Goal: Task Accomplishment & Management: Manage account settings

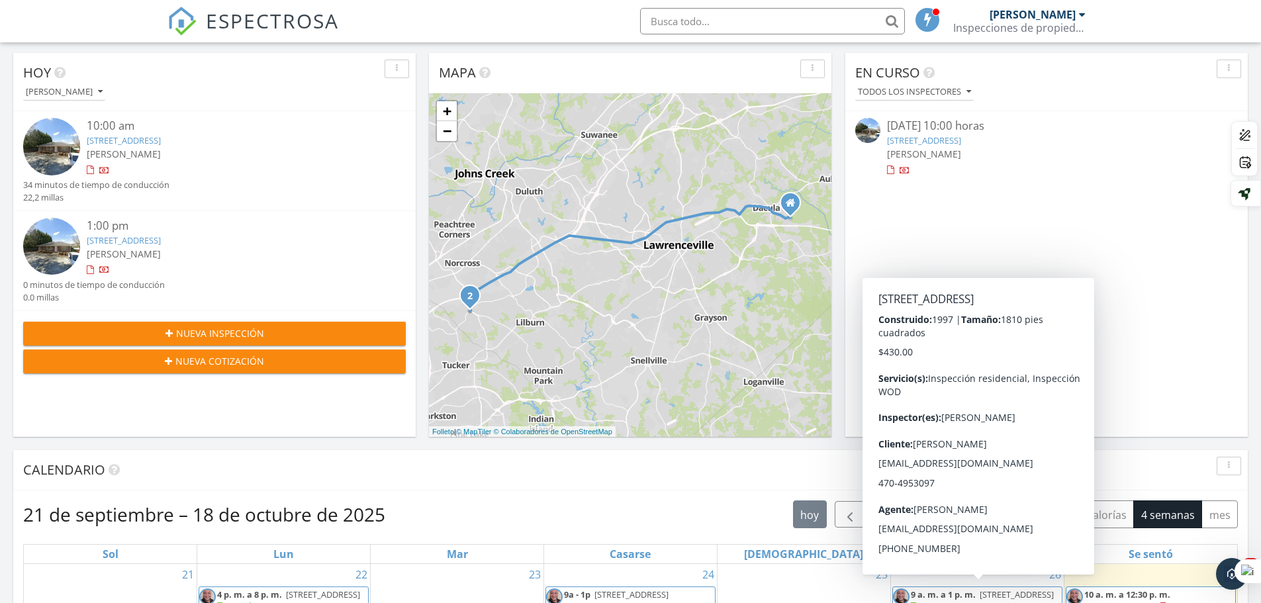
click at [91, 270] on div at bounding box center [90, 270] width 7 height 9
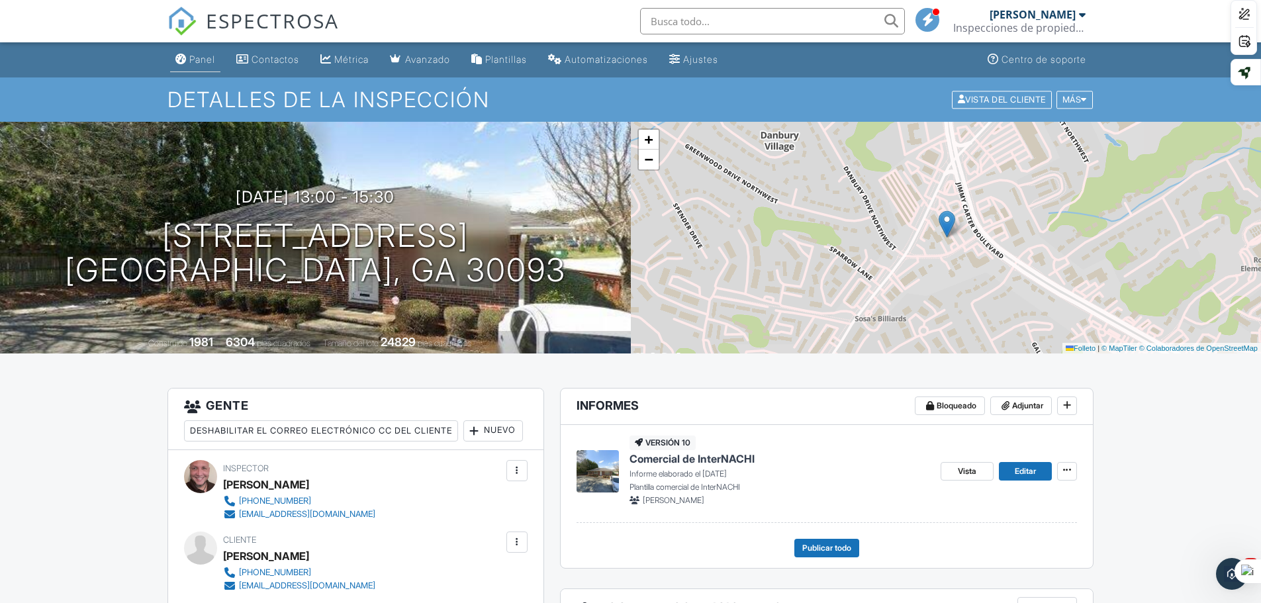
click at [214, 64] on font "Panel" at bounding box center [202, 59] width 26 height 11
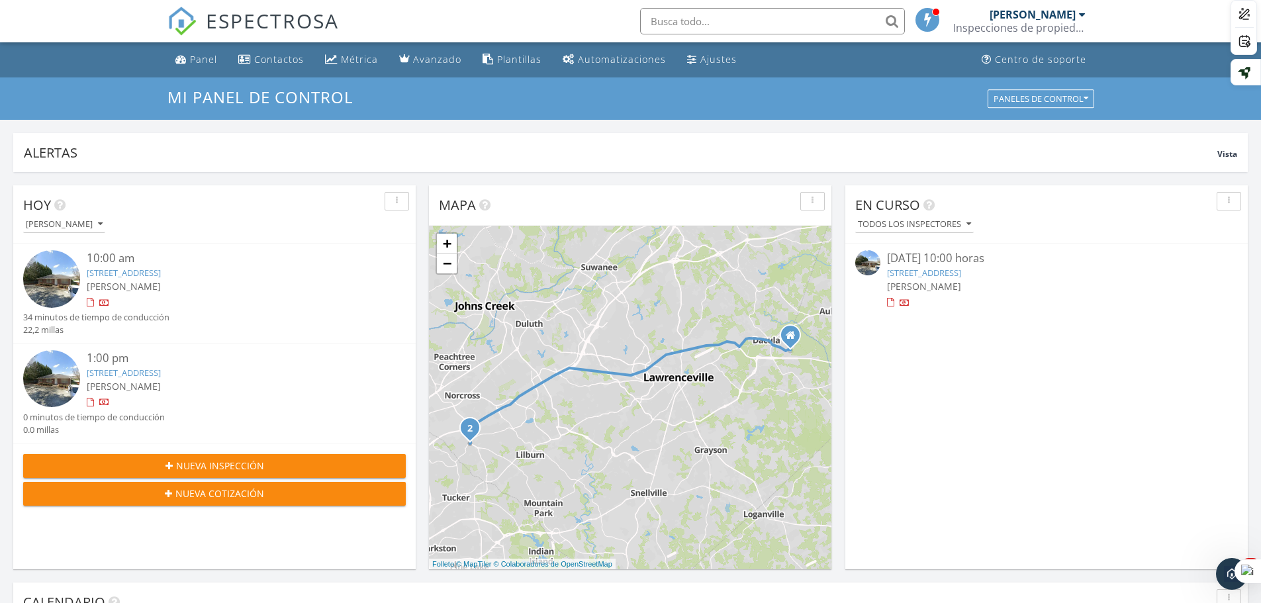
click at [212, 366] on div "1:00 pm" at bounding box center [230, 358] width 287 height 17
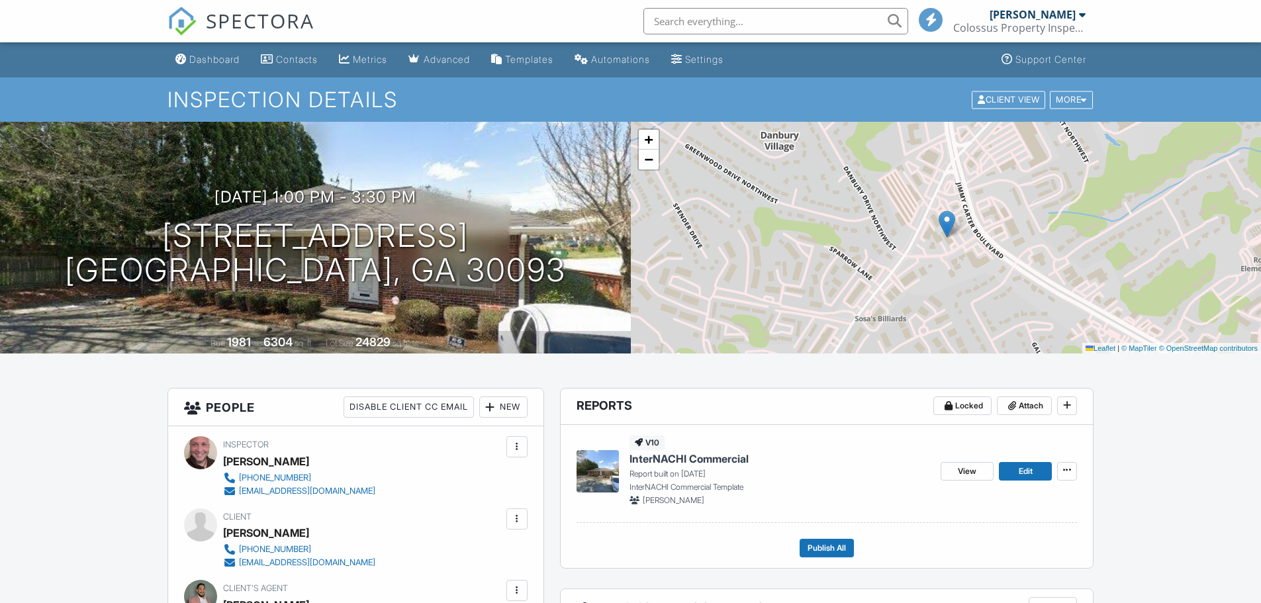
click at [424, 259] on input "[DATE] 1:00 PM" at bounding box center [514, 275] width 221 height 32
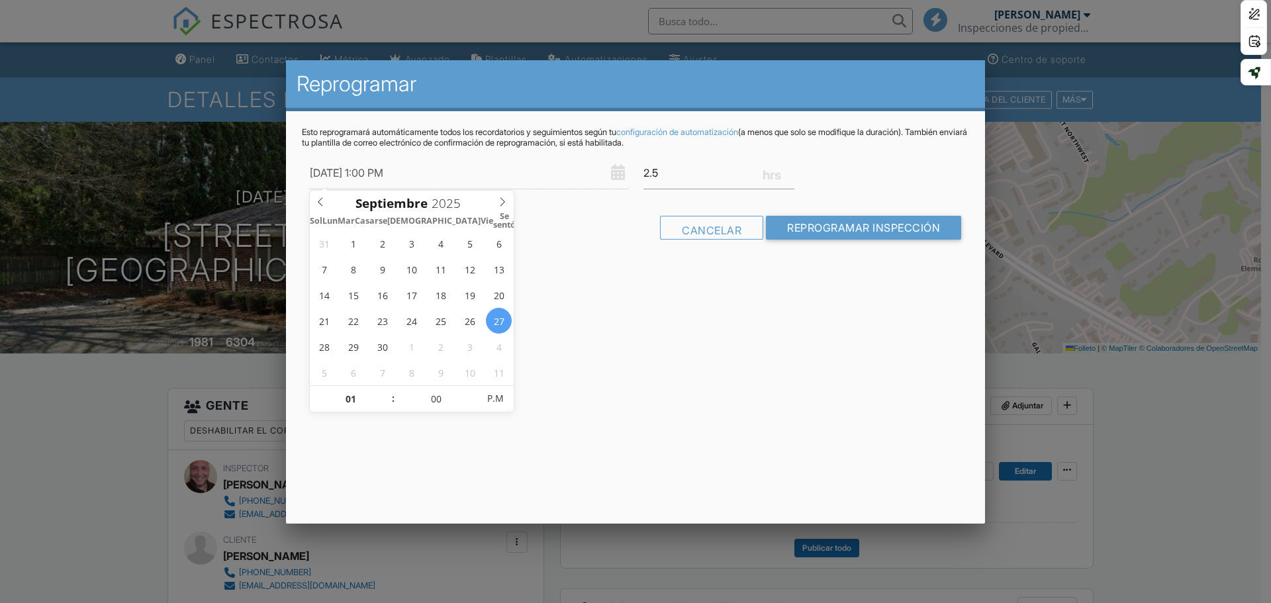
click at [379, 173] on input "09/27/2025 1:00 PM" at bounding box center [469, 173] width 318 height 32
type input "09/27/2025 12:00 AM"
type input "12"
click at [390, 403] on span at bounding box center [386, 405] width 9 height 13
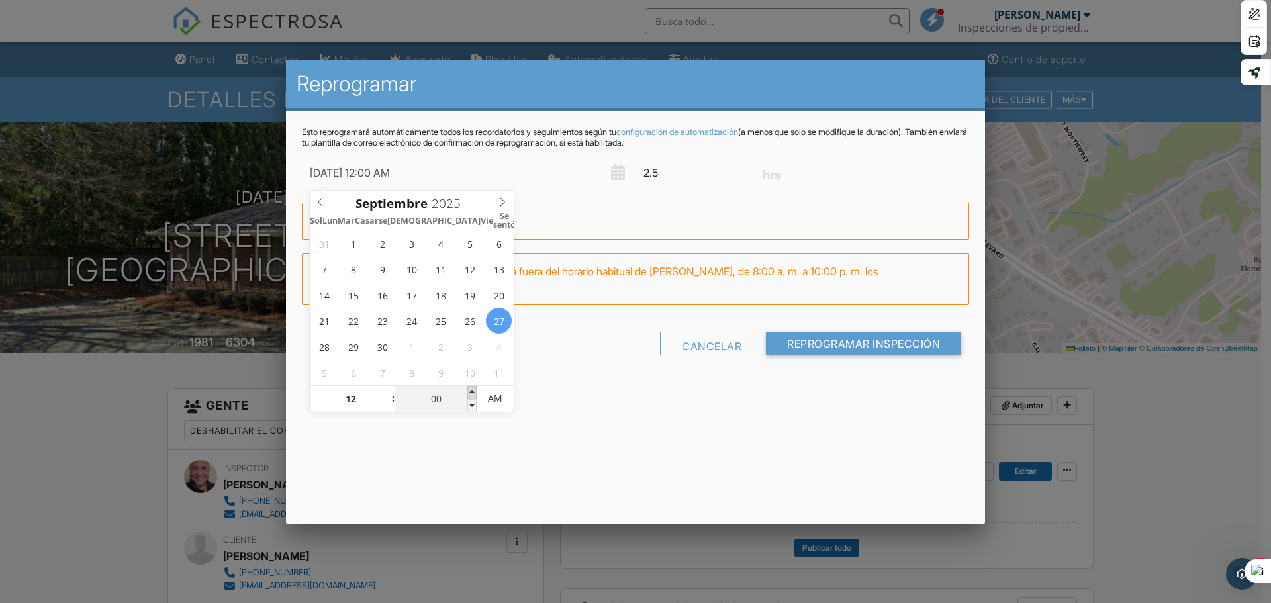
type input "09/27/2025 12:05 AM"
type input "05"
click at [474, 391] on span at bounding box center [471, 392] width 9 height 13
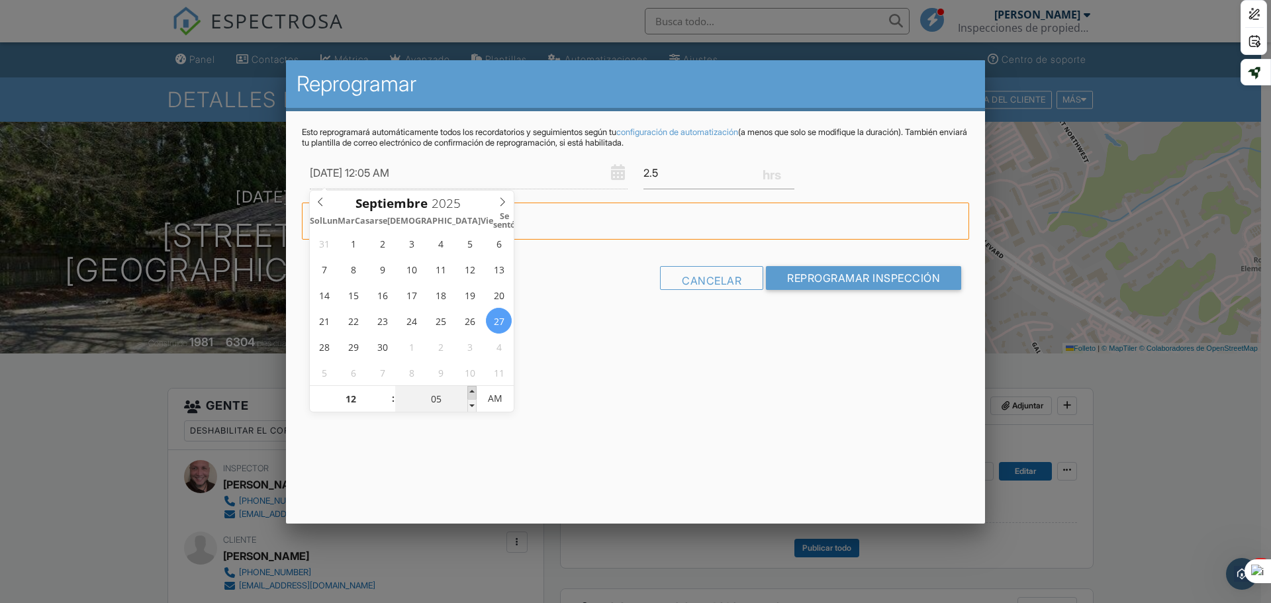
type input "09/27/2025 12:10 AM"
type input "10"
click at [474, 391] on span at bounding box center [471, 392] width 9 height 13
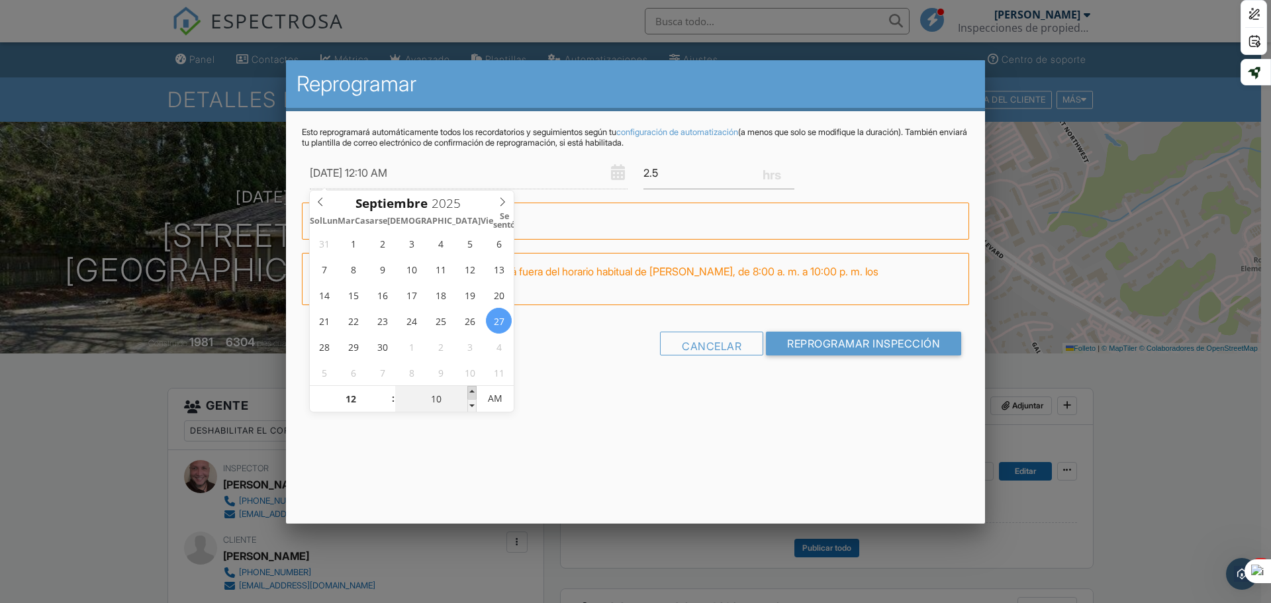
type input "09/27/2025 12:15 AM"
type input "15"
click at [473, 390] on span at bounding box center [471, 392] width 9 height 13
type input "09/27/2025 12:15 PM"
click at [483, 398] on span "AM" at bounding box center [494, 398] width 36 height 26
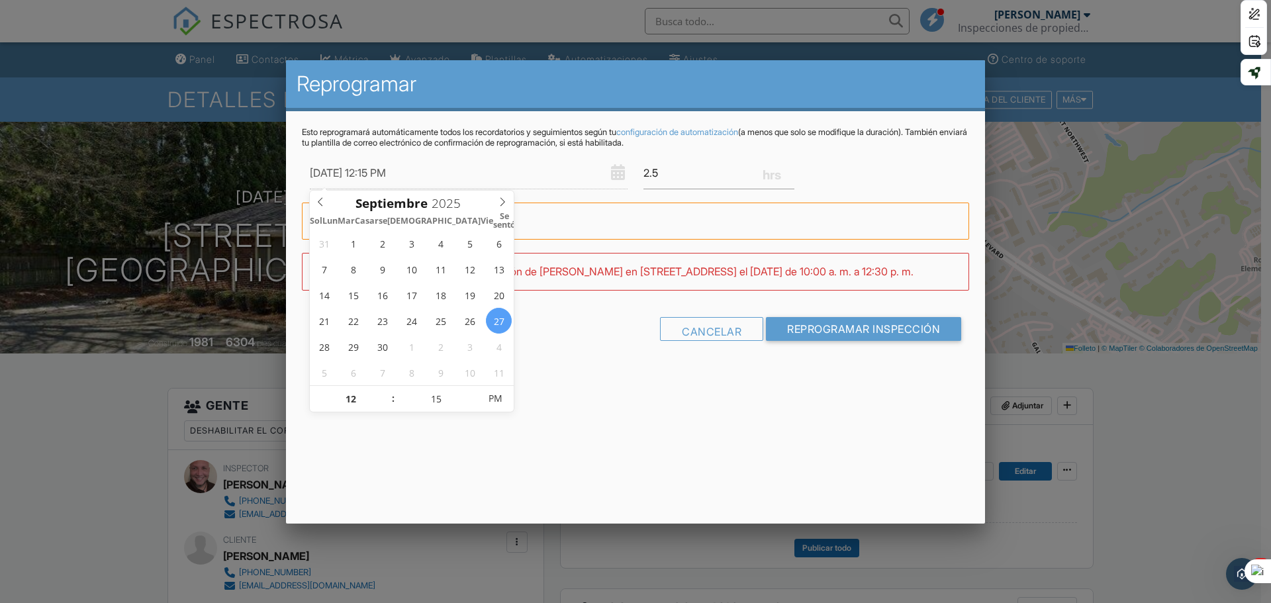
click at [725, 394] on div "Reprogramar Esto reprogramará automáticamente todos los recordatorios y seguimi…" at bounding box center [635, 291] width 699 height 463
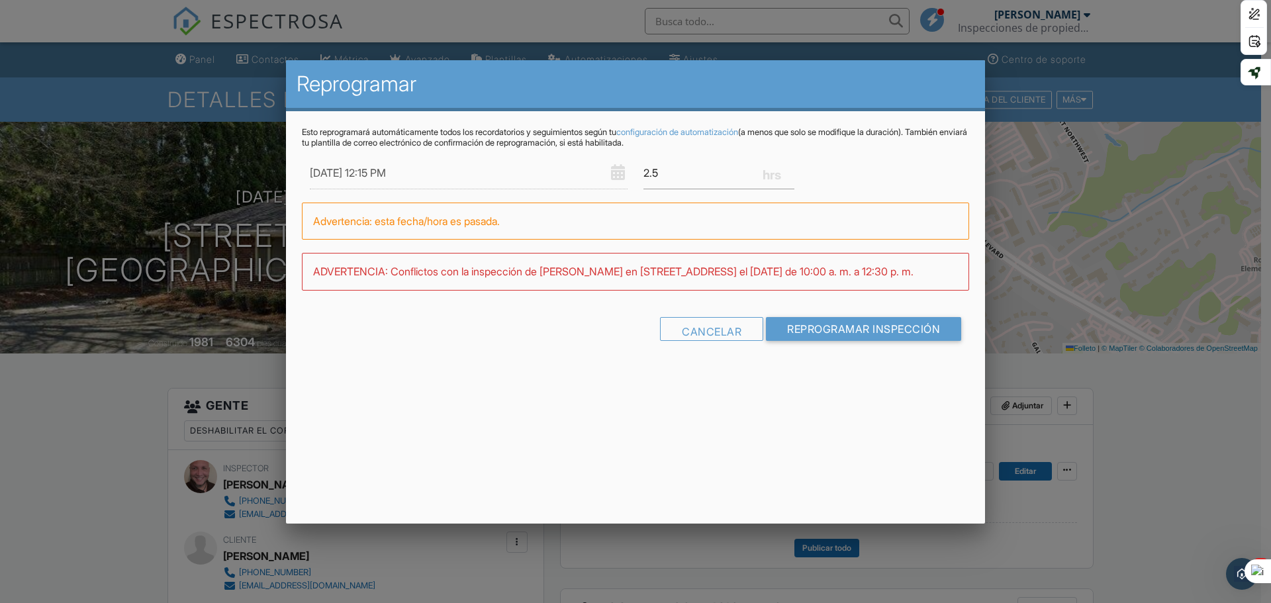
click at [725, 394] on div "Reprogramar Esto reprogramará automáticamente todos los recordatorios y seguimi…" at bounding box center [635, 291] width 699 height 463
click at [1179, 428] on div at bounding box center [635, 311] width 1271 height 754
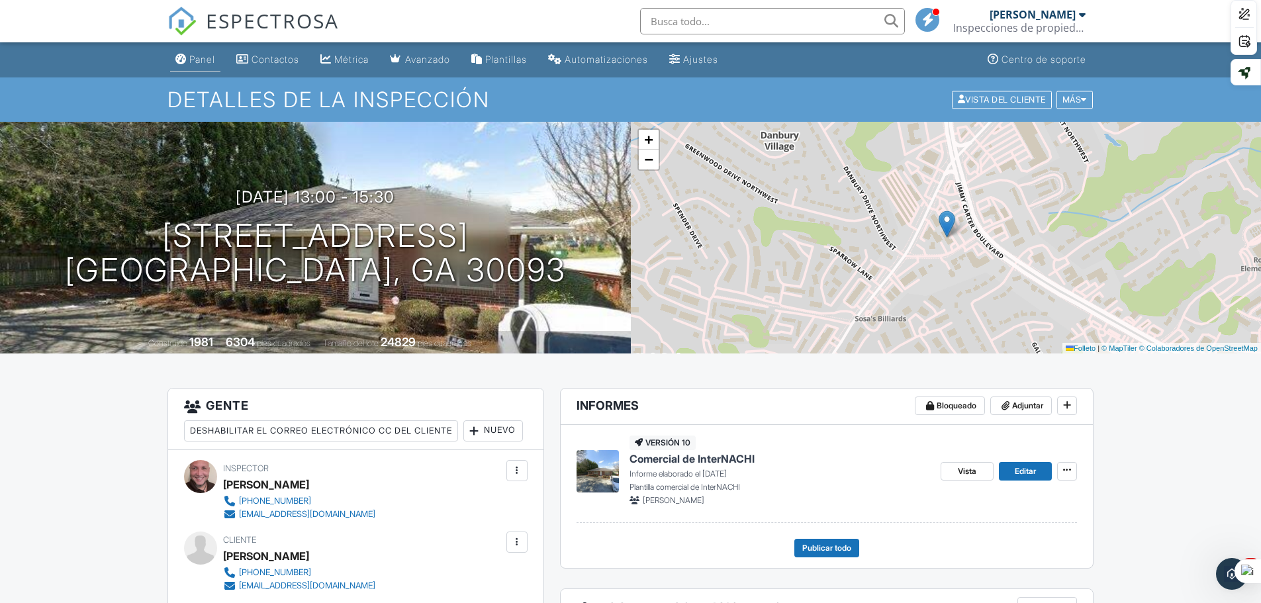
click at [203, 60] on font "Panel" at bounding box center [202, 59] width 26 height 11
click at [0, 0] on div at bounding box center [0, 0] width 0 height 0
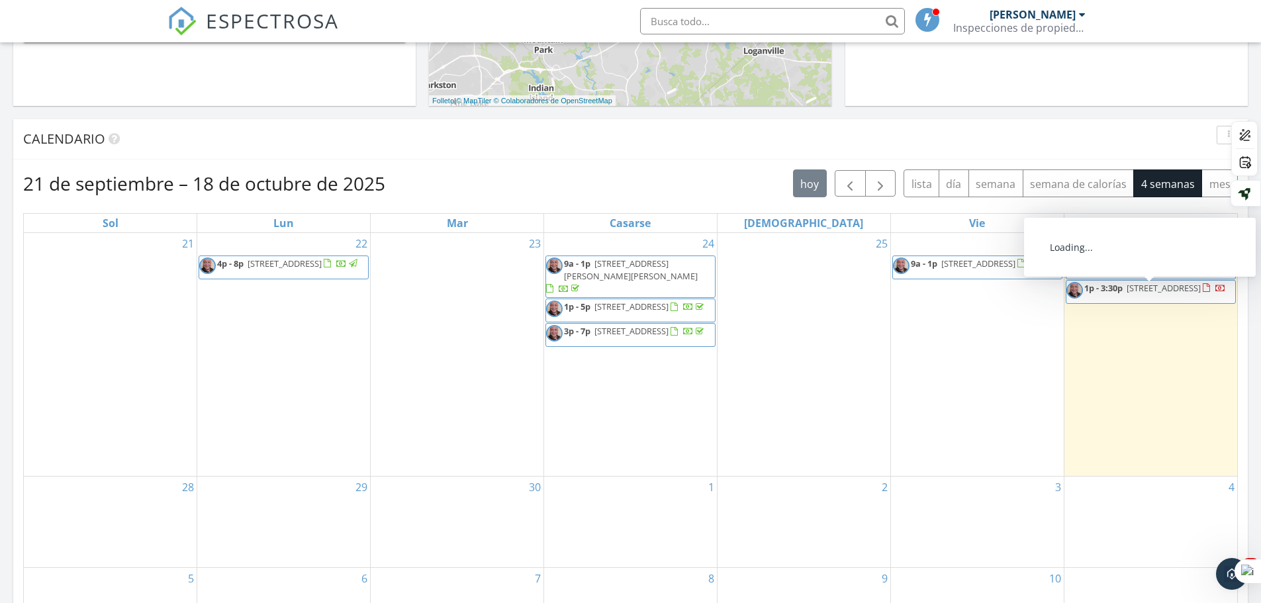
click at [1202, 293] on div at bounding box center [1205, 288] width 7 height 9
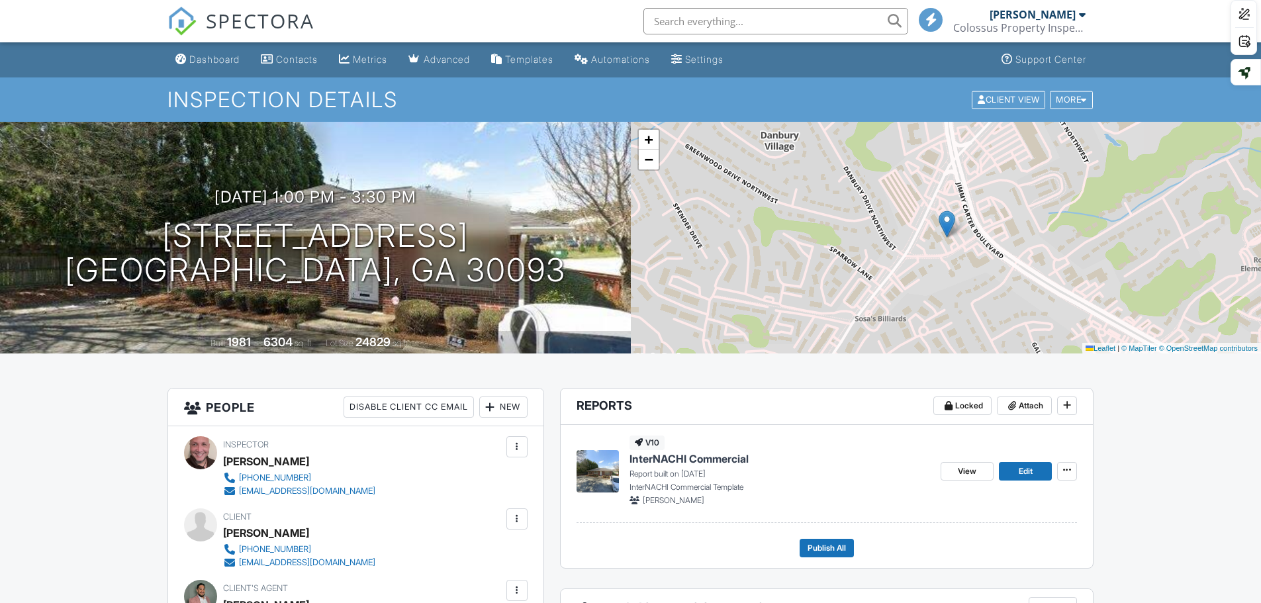
click at [445, 195] on div "[DATE] 1:00 pm - 3:30 pm [STREET_ADDRESS] [GEOGRAPHIC_DATA], GA 30093" at bounding box center [315, 238] width 631 height 100
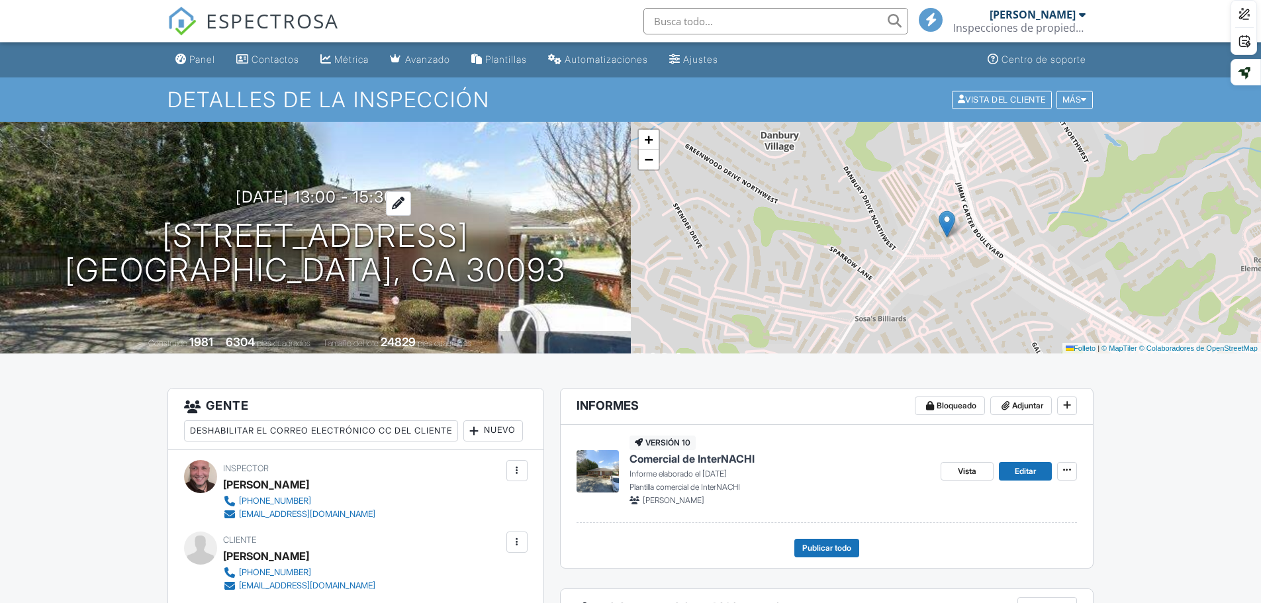
click at [411, 203] on div at bounding box center [398, 203] width 25 height 24
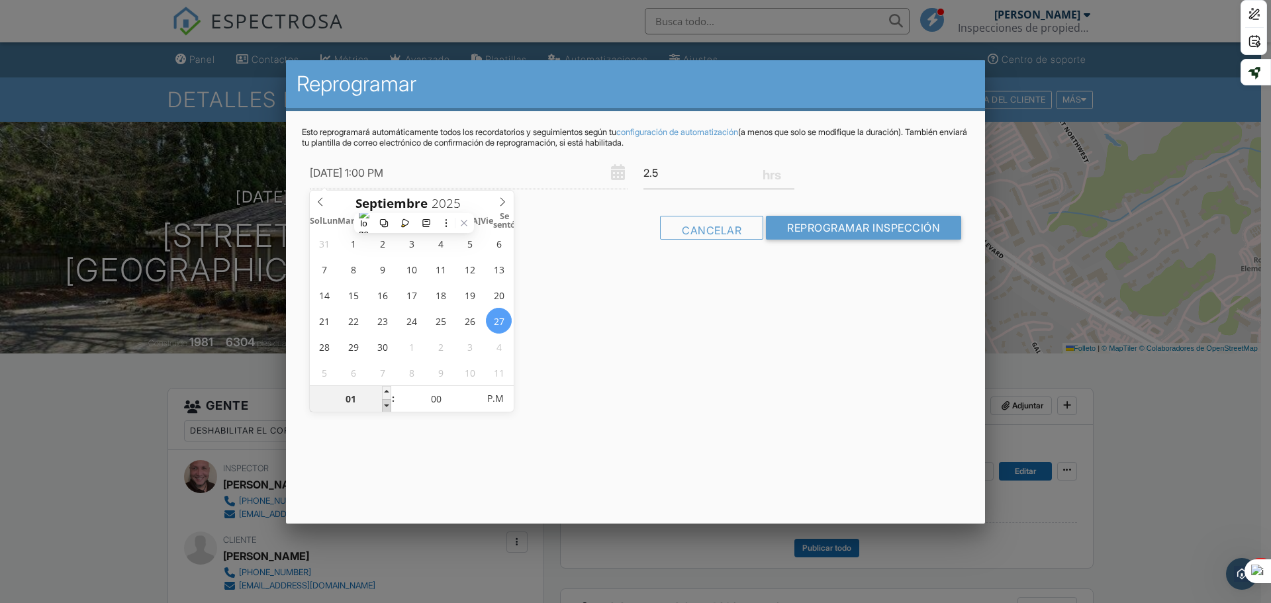
type input "09/27/2025 12:00 AM"
type input "12"
click at [390, 404] on span at bounding box center [386, 405] width 9 height 13
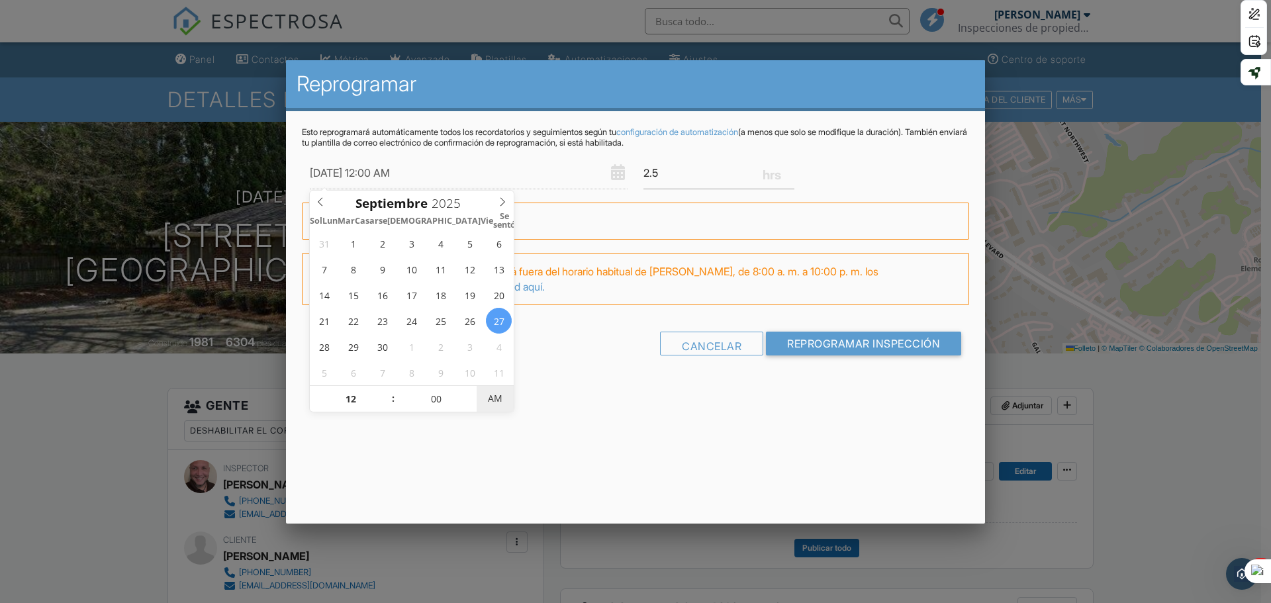
type input "[DATE] 12:00 PM"
click at [490, 395] on span "AM" at bounding box center [494, 398] width 36 height 26
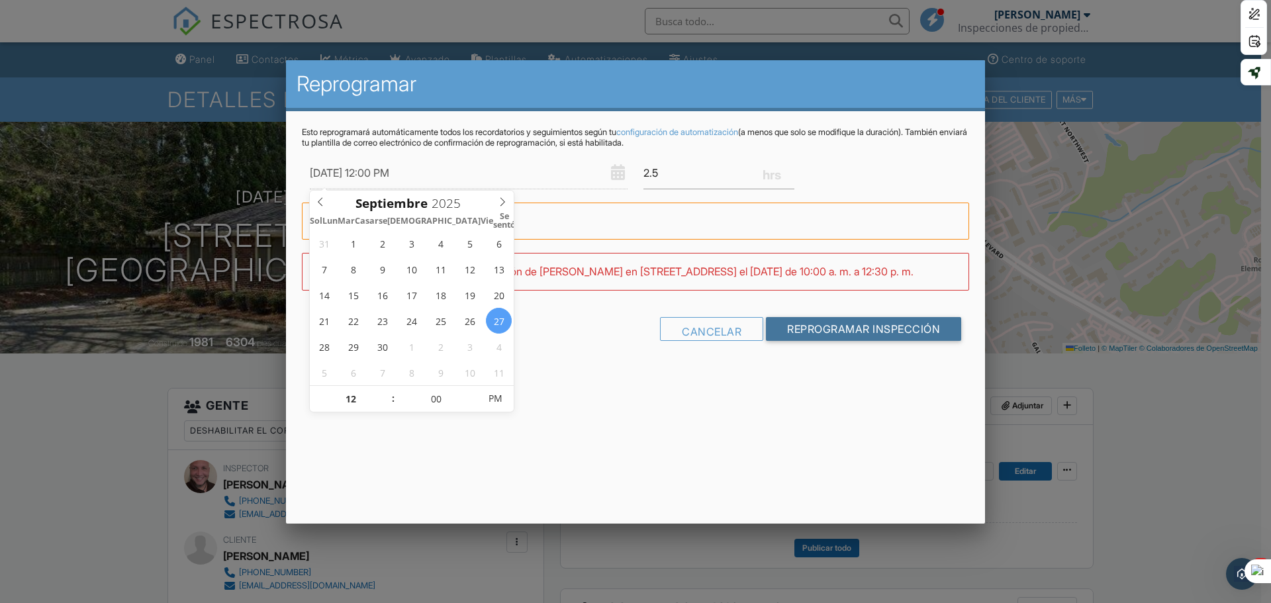
click at [793, 326] on input "Reprogramar inspección" at bounding box center [863, 329] width 195 height 24
click at [0, 0] on div at bounding box center [0, 0] width 0 height 0
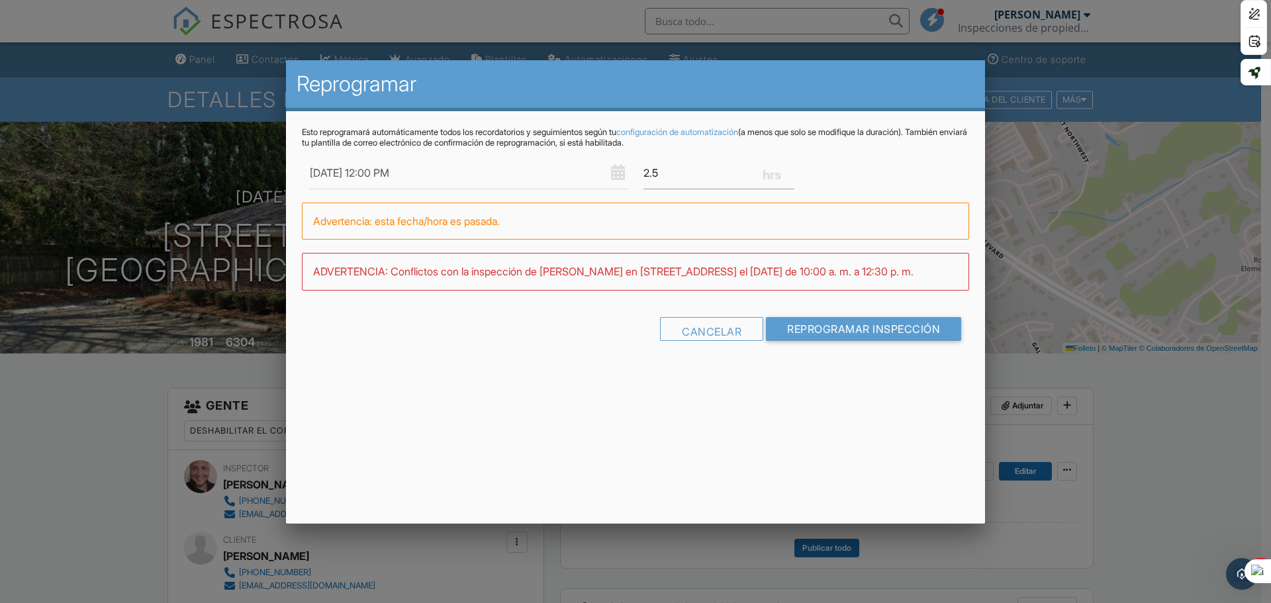
type input "Reschedule Inspection"
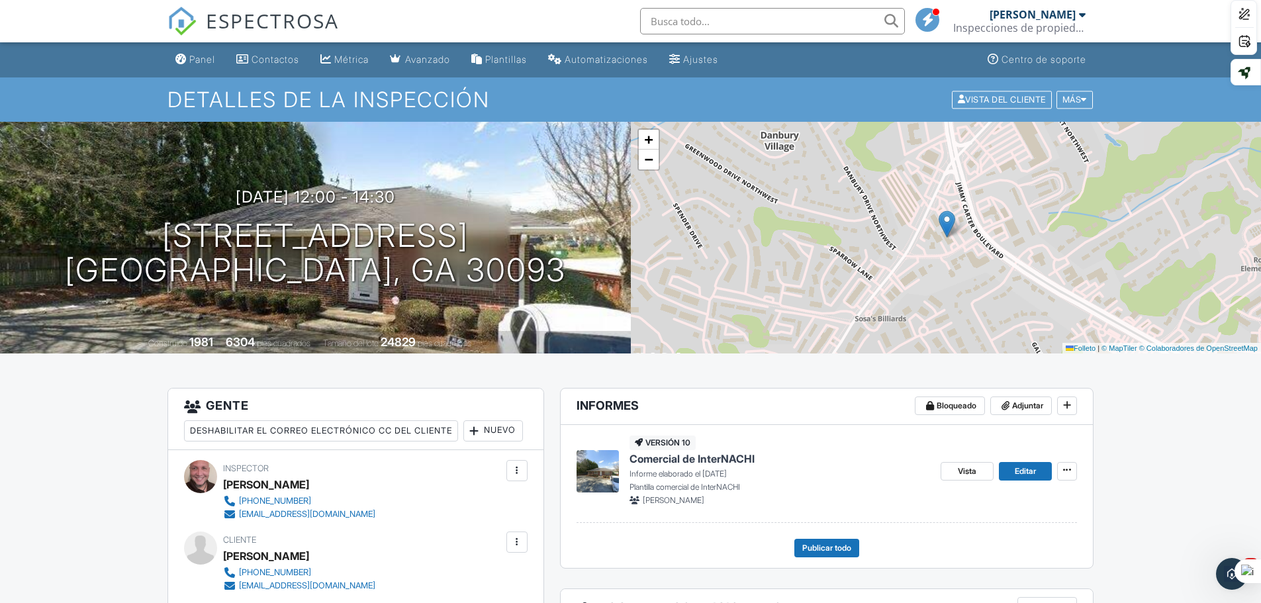
click at [191, 42] on div "ESPECTROSA" at bounding box center [252, 21] width 171 height 42
click at [193, 57] on font "Panel" at bounding box center [202, 59] width 26 height 11
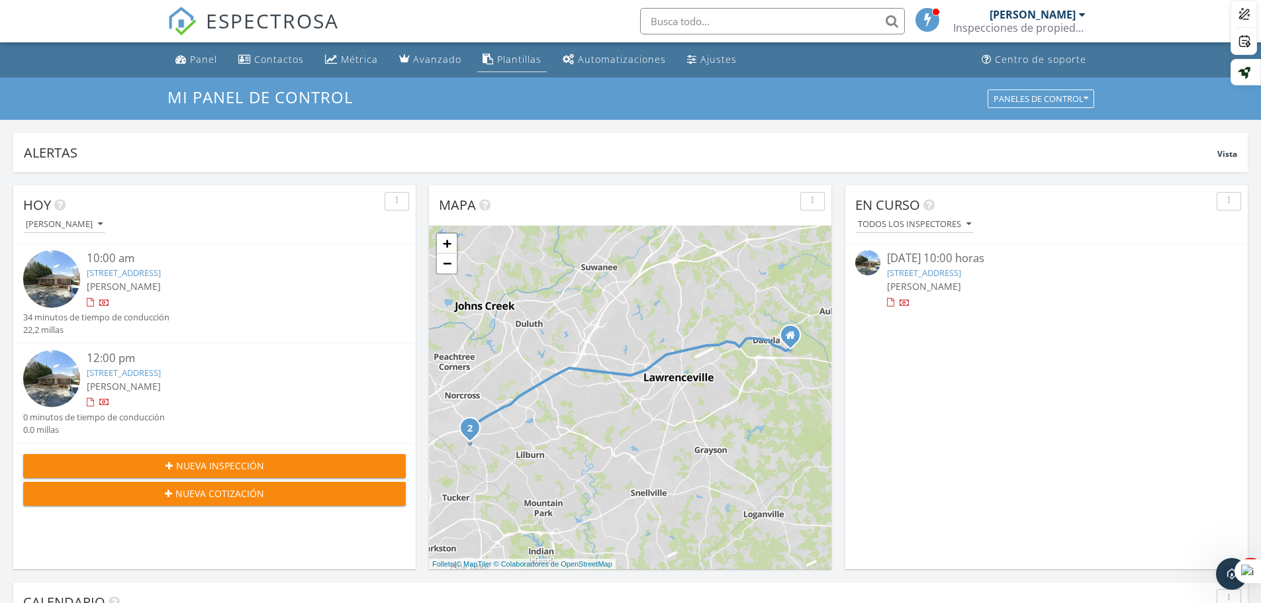
click at [514, 58] on font "Plantillas" at bounding box center [519, 59] width 44 height 13
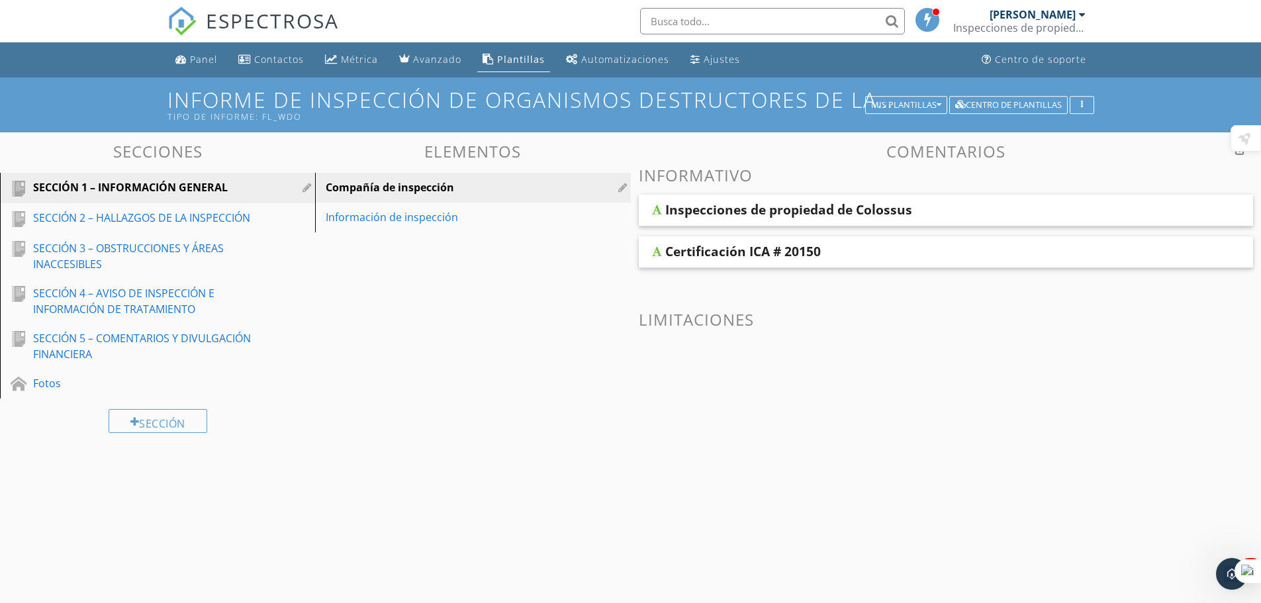
click at [783, 104] on font "Informe de inspección de organismos destructores de la madera" at bounding box center [570, 99] width 807 height 28
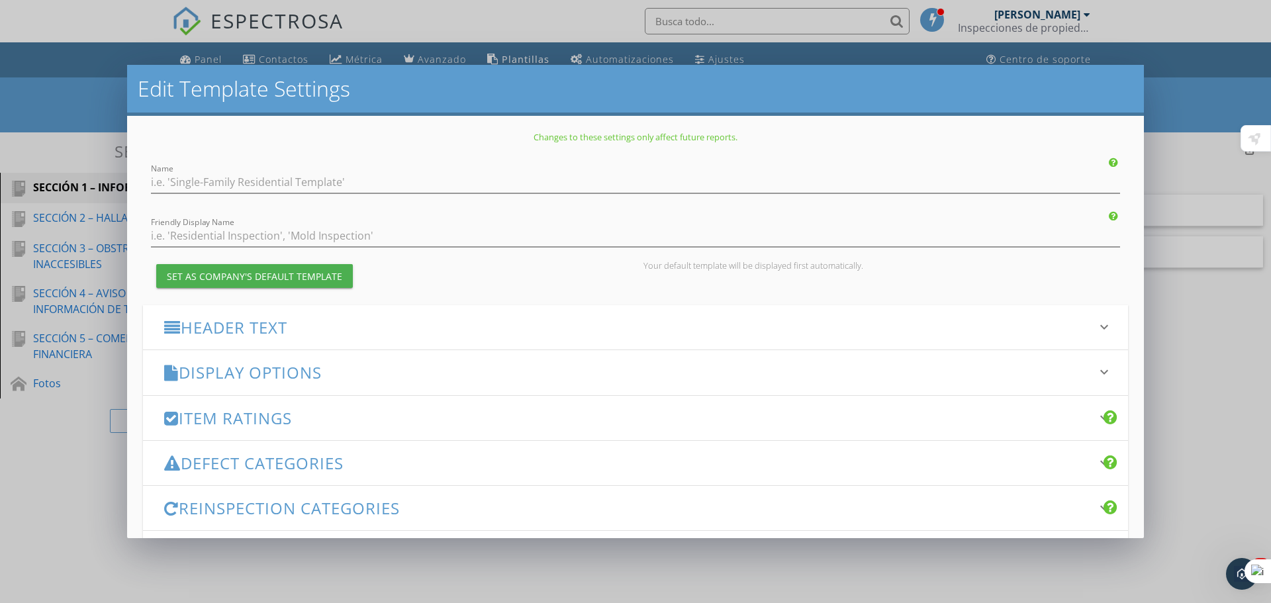
type input "Wood Destroying Organisms Inspection Report"
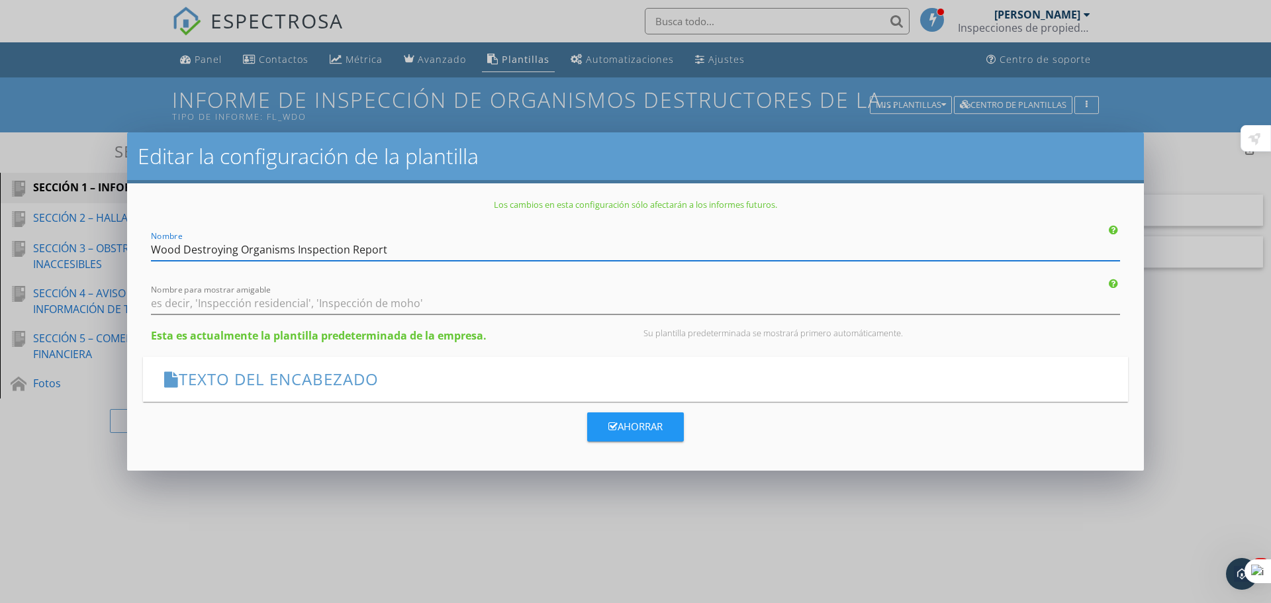
click at [939, 247] on input "Wood Destroying Organisms Inspection Report" at bounding box center [635, 250] width 969 height 22
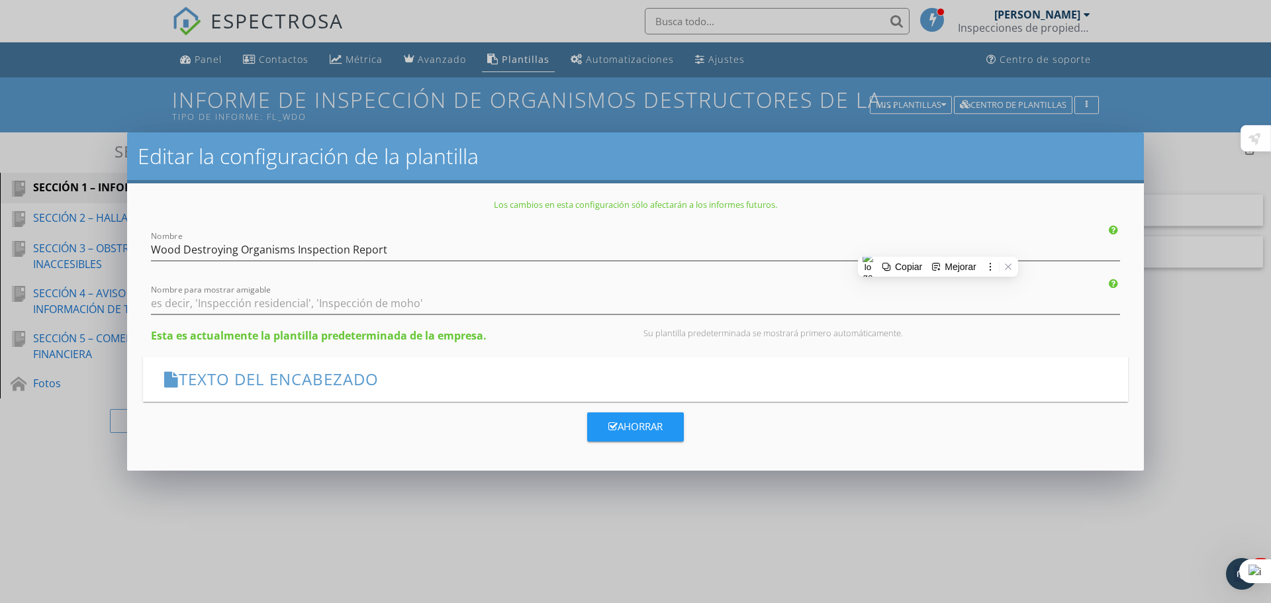
click at [264, 228] on div "Nombre Wood Destroying Organisms Inspection Report" at bounding box center [635, 240] width 985 height 40
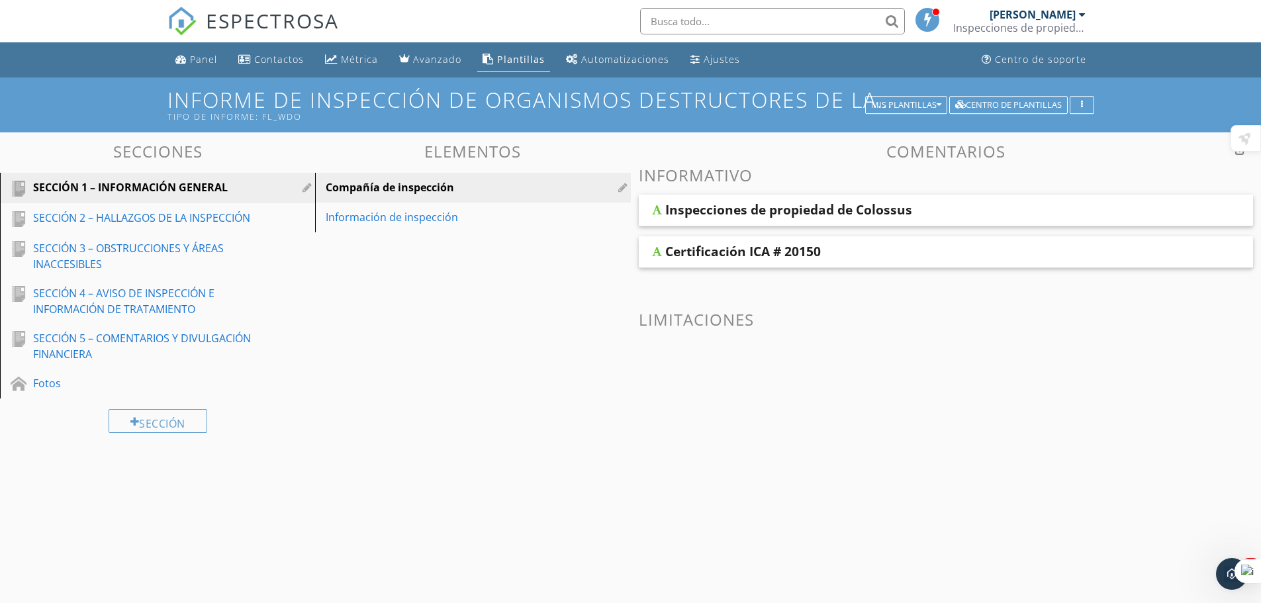
click at [1204, 170] on div at bounding box center [630, 301] width 1261 height 603
click at [923, 98] on button "Mis plantillas" at bounding box center [906, 105] width 82 height 19
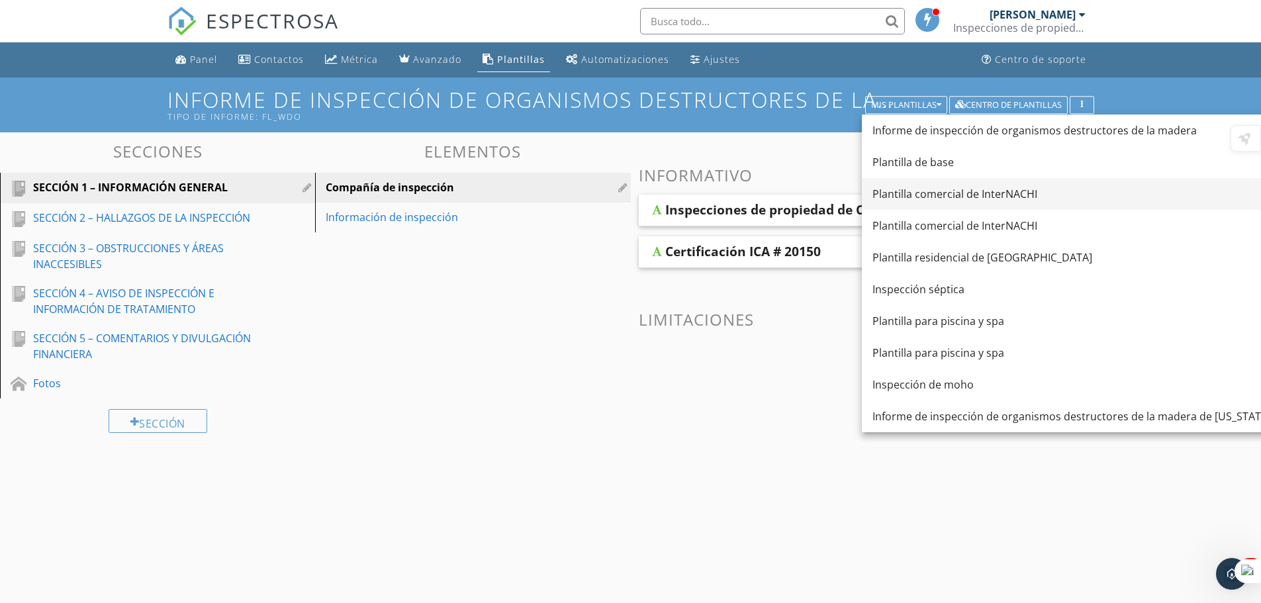
click at [996, 193] on font "Plantilla comercial de InterNACHI" at bounding box center [954, 194] width 165 height 15
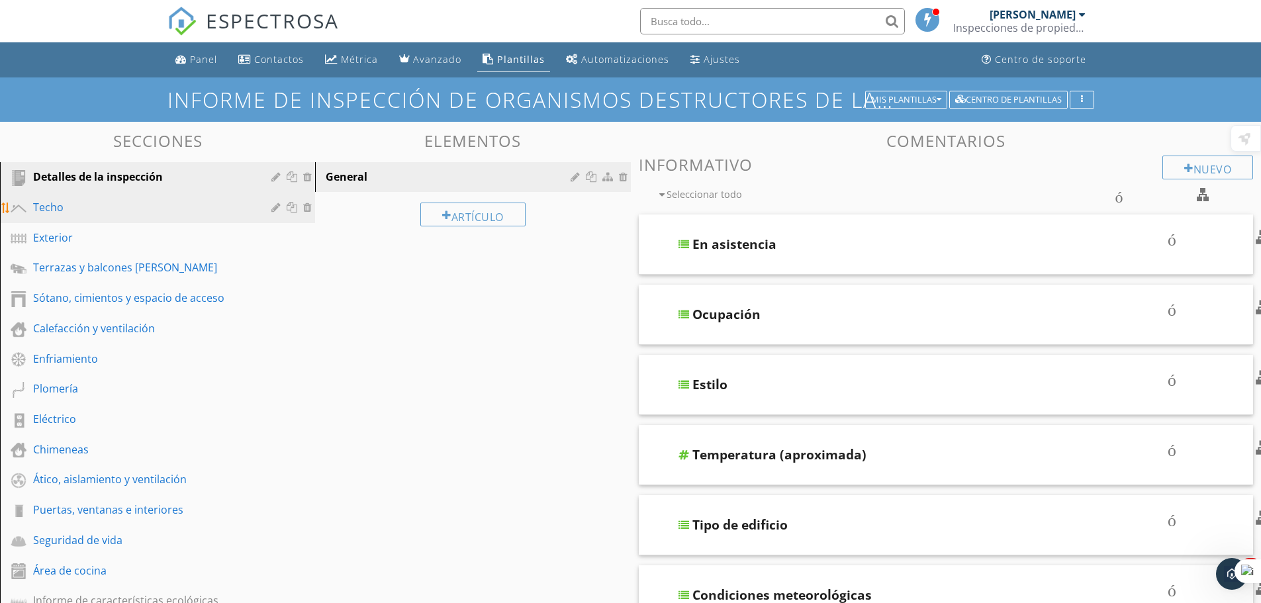
click at [54, 210] on font "Techo" at bounding box center [48, 207] width 30 height 15
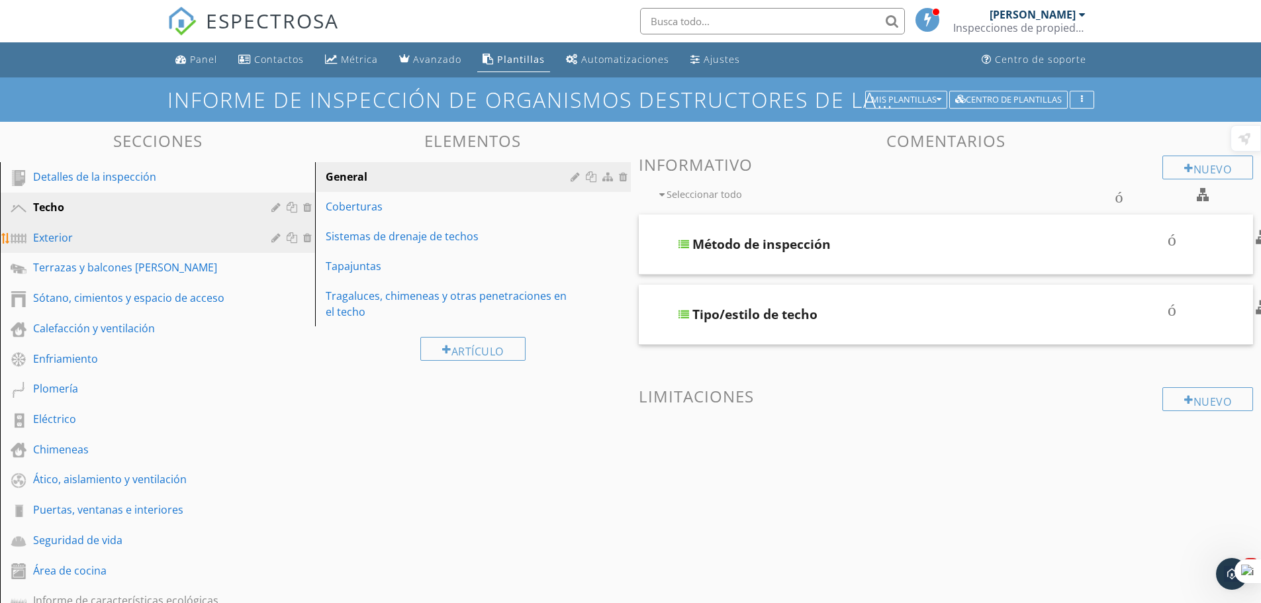
click at [52, 238] on font "Exterior" at bounding box center [53, 237] width 40 height 15
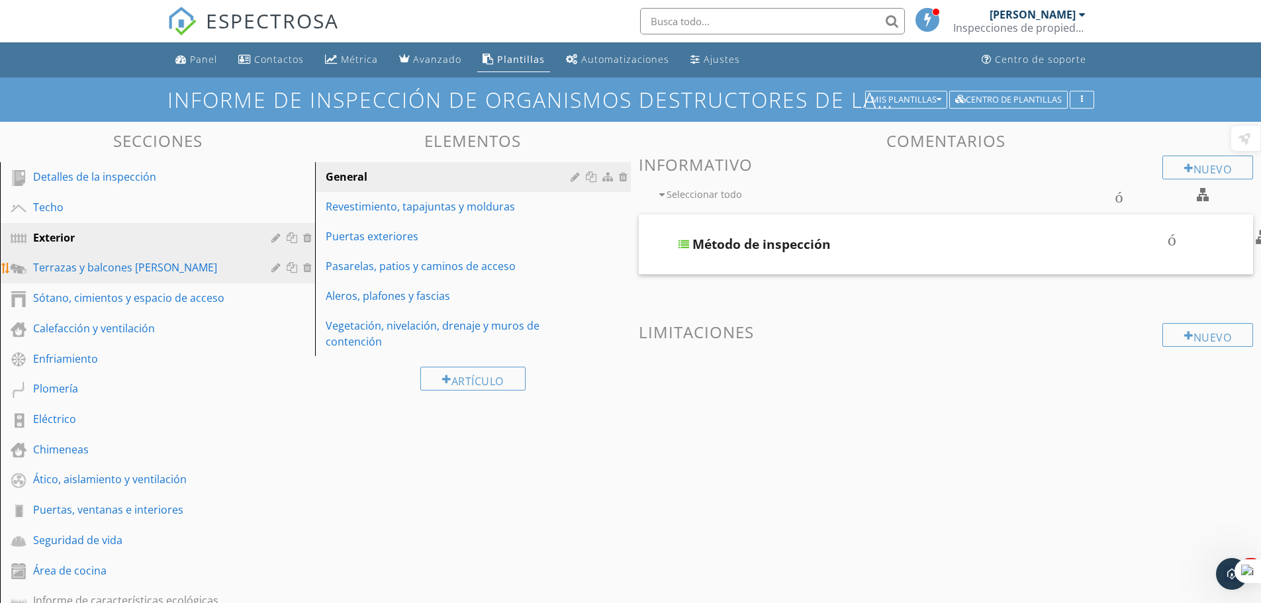
click at [51, 263] on font "Terrazas y balcones de madera" at bounding box center [125, 267] width 184 height 15
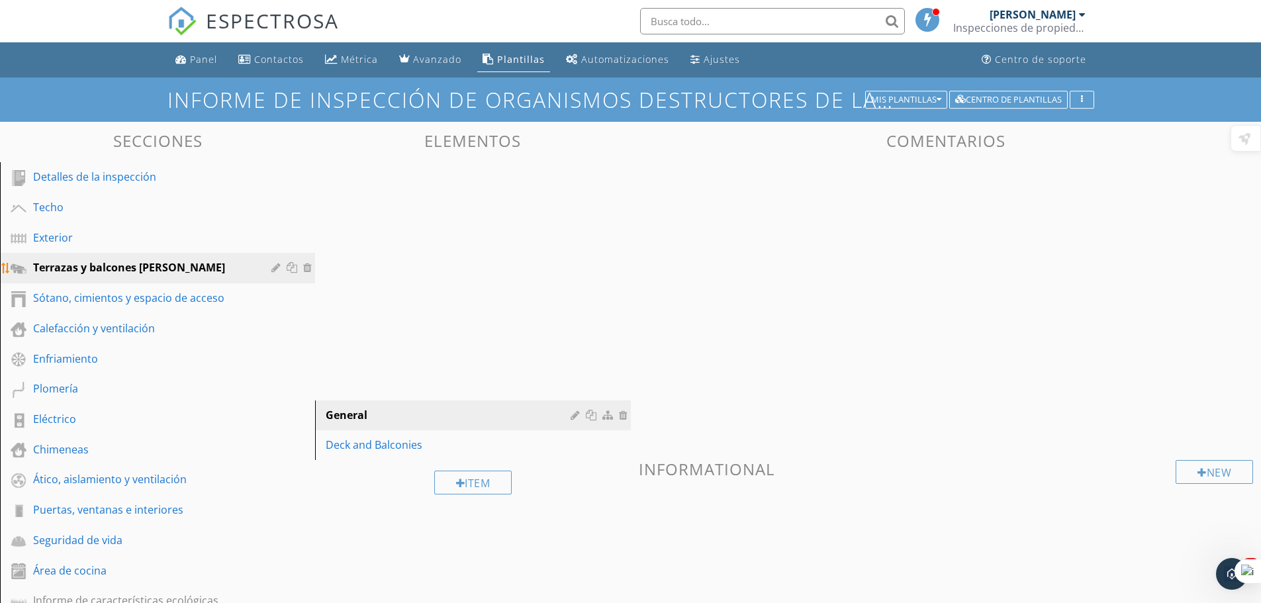
click at [51, 263] on font "Terrazas y balcones [PERSON_NAME]" at bounding box center [129, 267] width 192 height 15
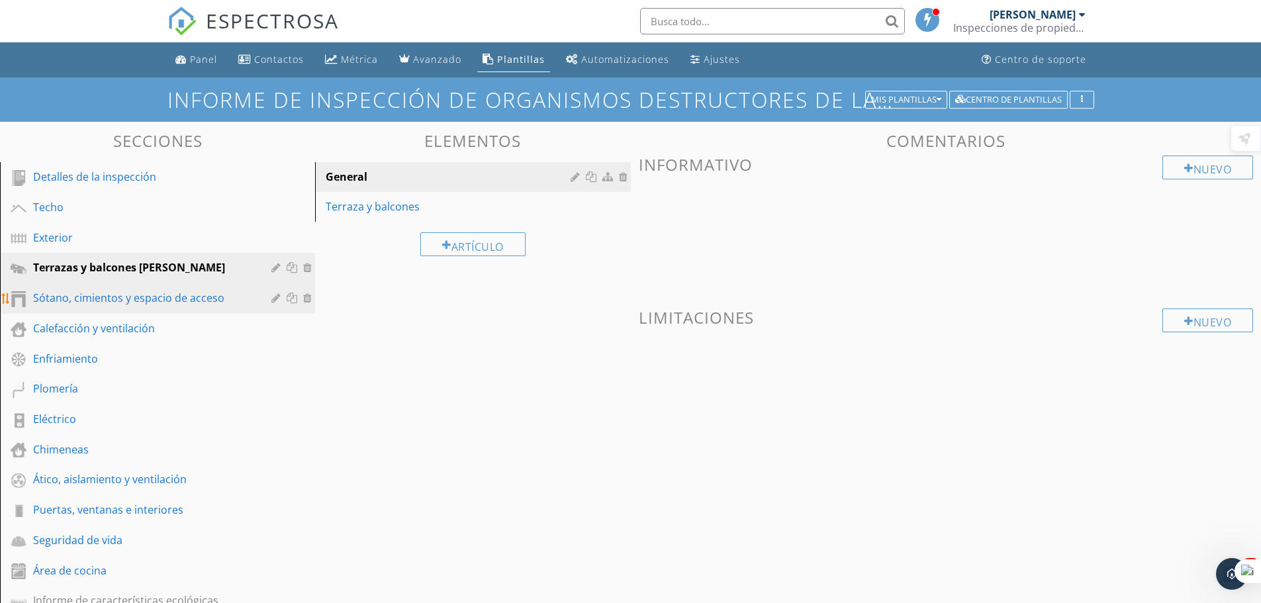
click at [48, 286] on link "Sótano, cimientos y espacio de acceso" at bounding box center [159, 298] width 311 height 30
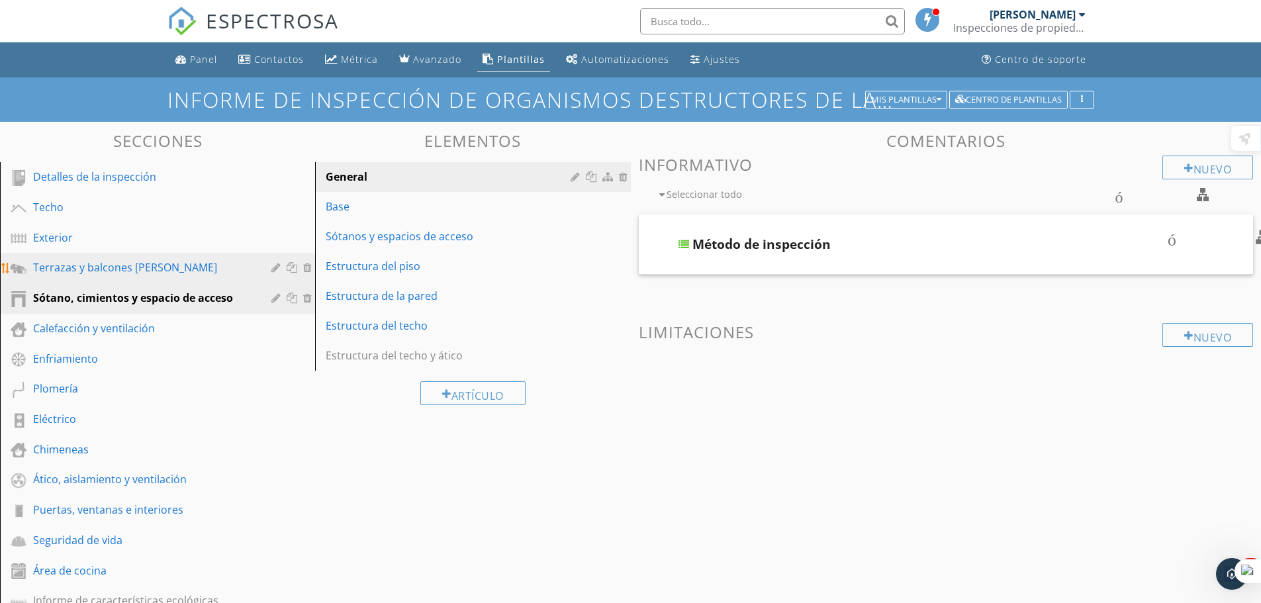
click at [66, 262] on font "Terrazas y balcones [PERSON_NAME]" at bounding box center [125, 267] width 184 height 15
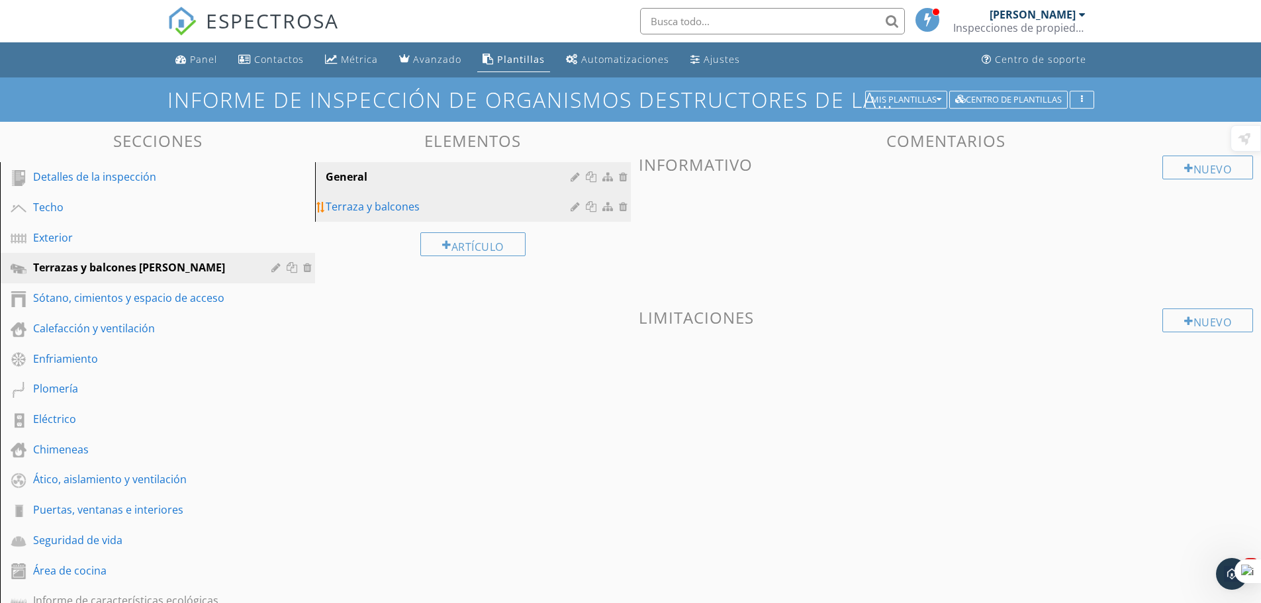
click at [414, 206] on font "Terraza y balcones" at bounding box center [373, 206] width 94 height 15
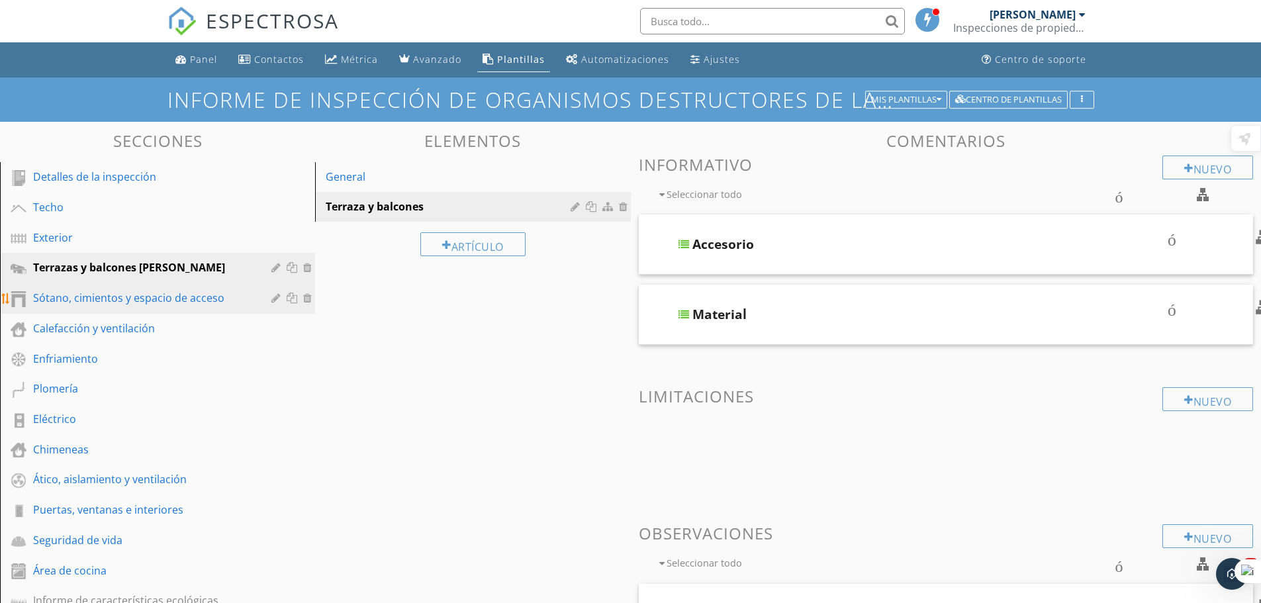
click at [172, 298] on font "Sótano, cimientos y espacio de acceso" at bounding box center [128, 298] width 191 height 15
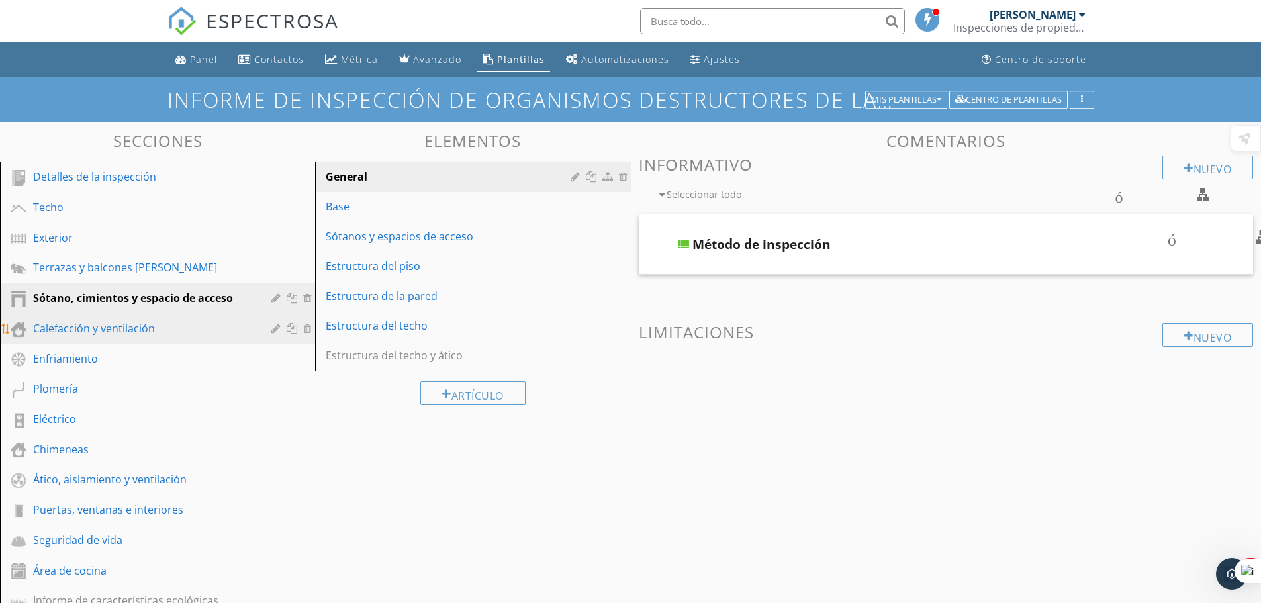
click at [154, 331] on div "Calefacción y ventilación" at bounding box center [142, 328] width 219 height 16
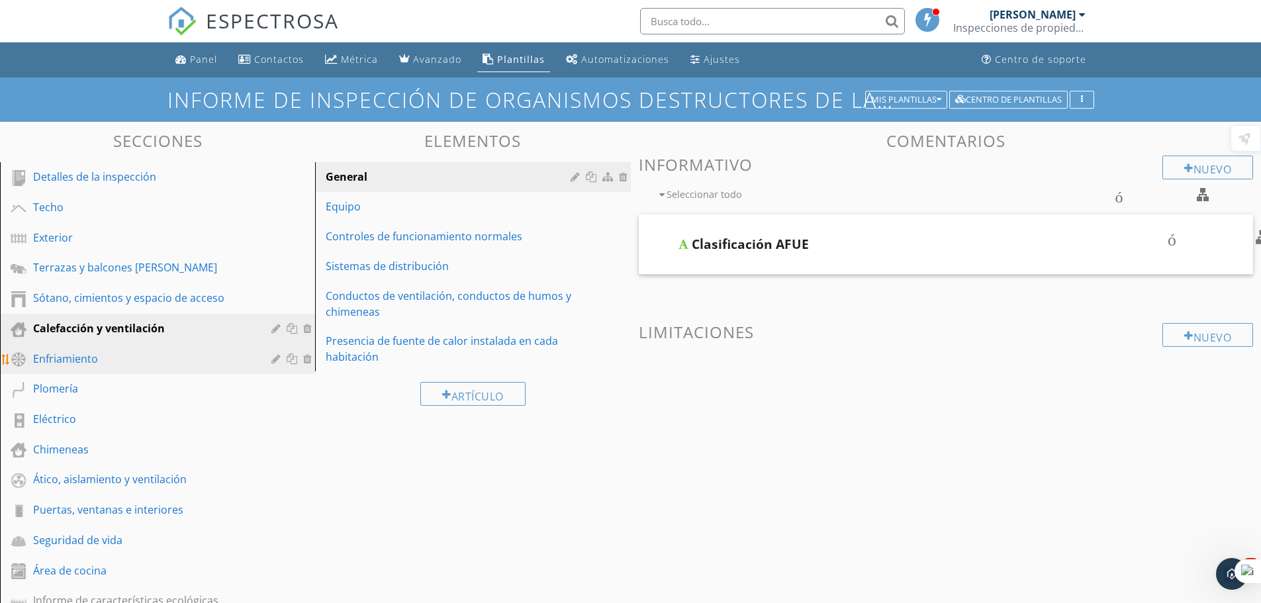
click at [104, 361] on div "Enfriamiento" at bounding box center [142, 359] width 219 height 16
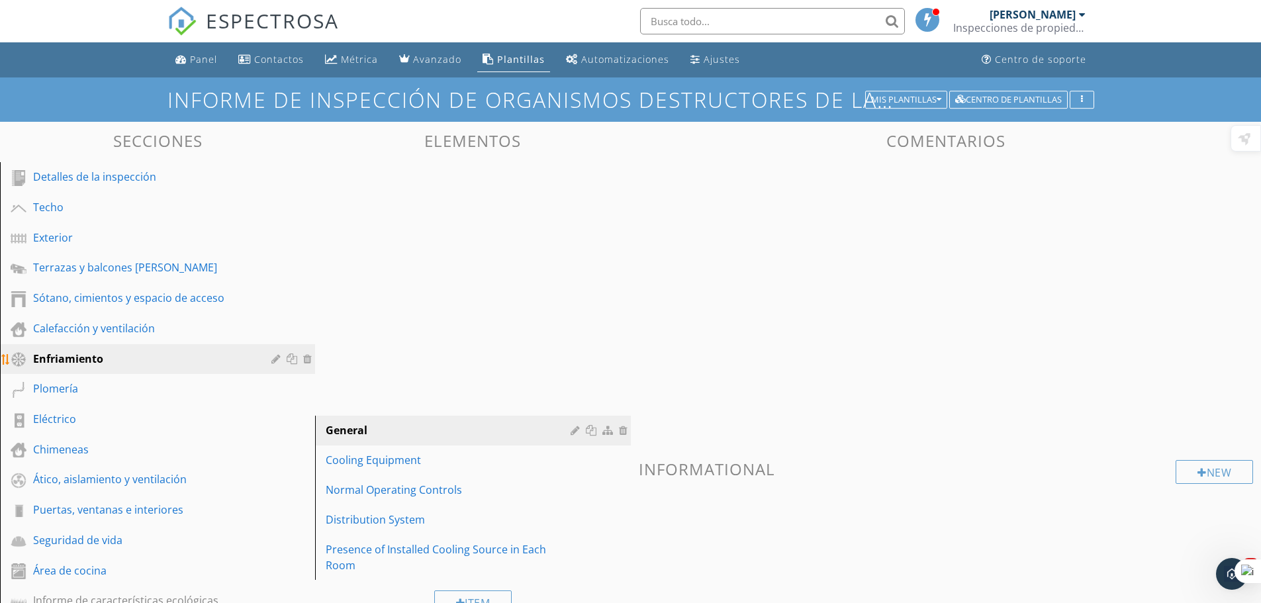
click at [104, 361] on div "Enfriamiento" at bounding box center [142, 359] width 219 height 16
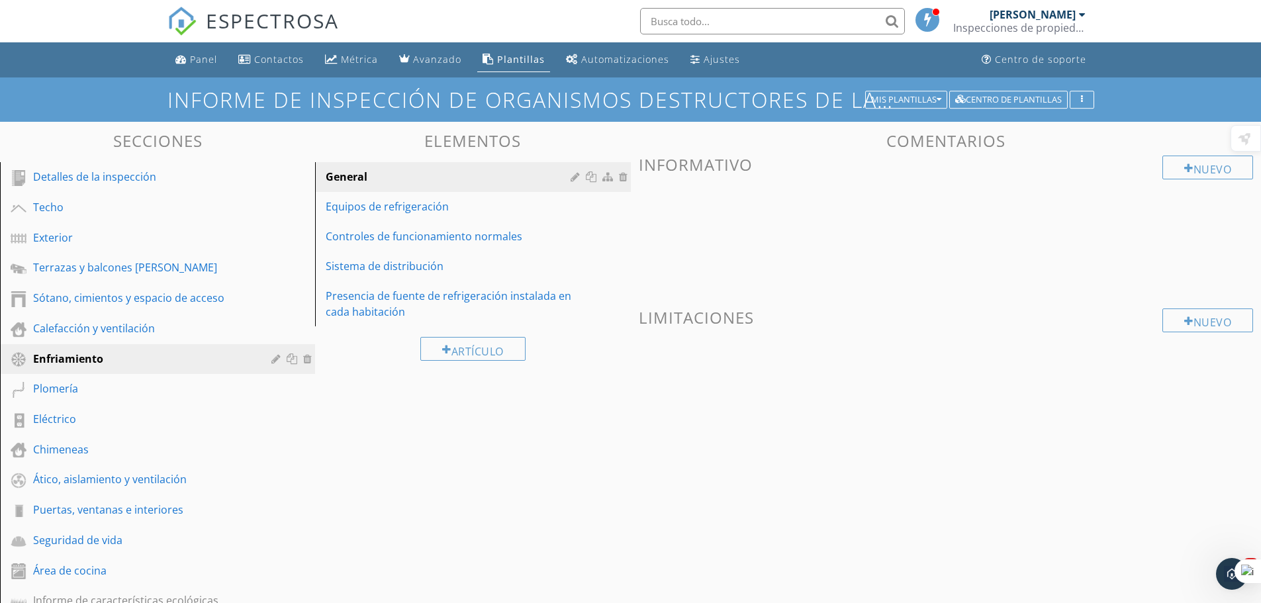
click at [1082, 12] on div at bounding box center [1082, 14] width 7 height 11
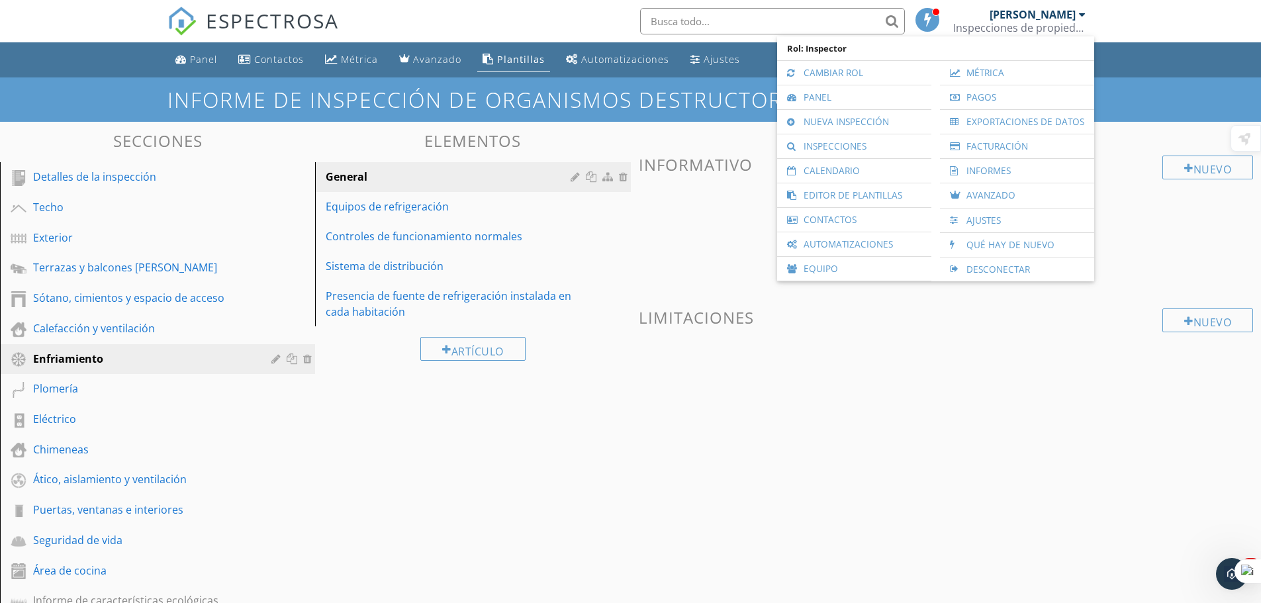
click at [952, 304] on div "Nuevo Informativo Nuevo Limitaciones" at bounding box center [946, 280] width 615 height 248
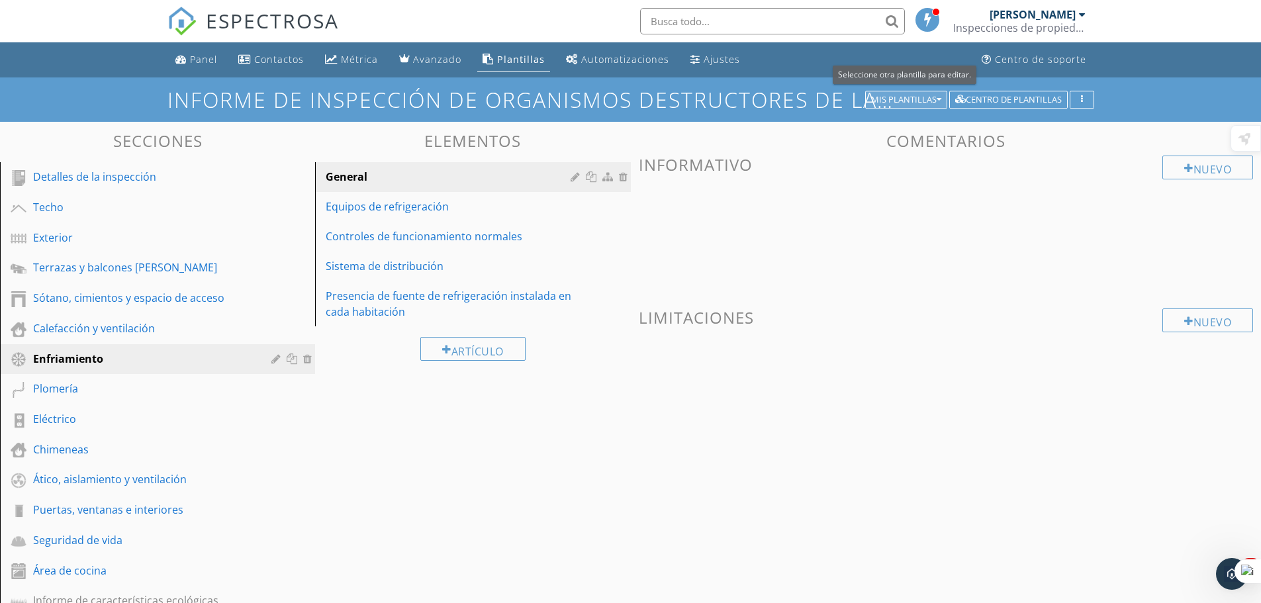
click at [936, 95] on icon "button" at bounding box center [938, 99] width 5 height 9
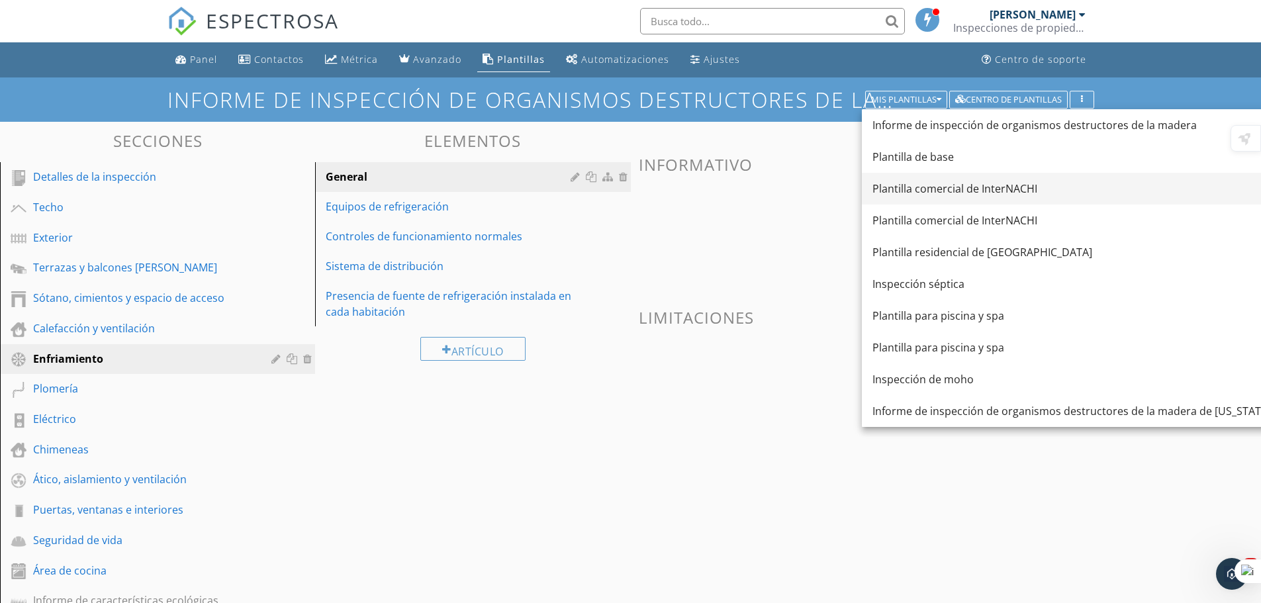
click at [988, 191] on font "Plantilla comercial de InterNACHI" at bounding box center [954, 188] width 165 height 15
click at [988, 191] on div "Nuevo Informativo Nuevo Limitaciones" at bounding box center [946, 280] width 615 height 248
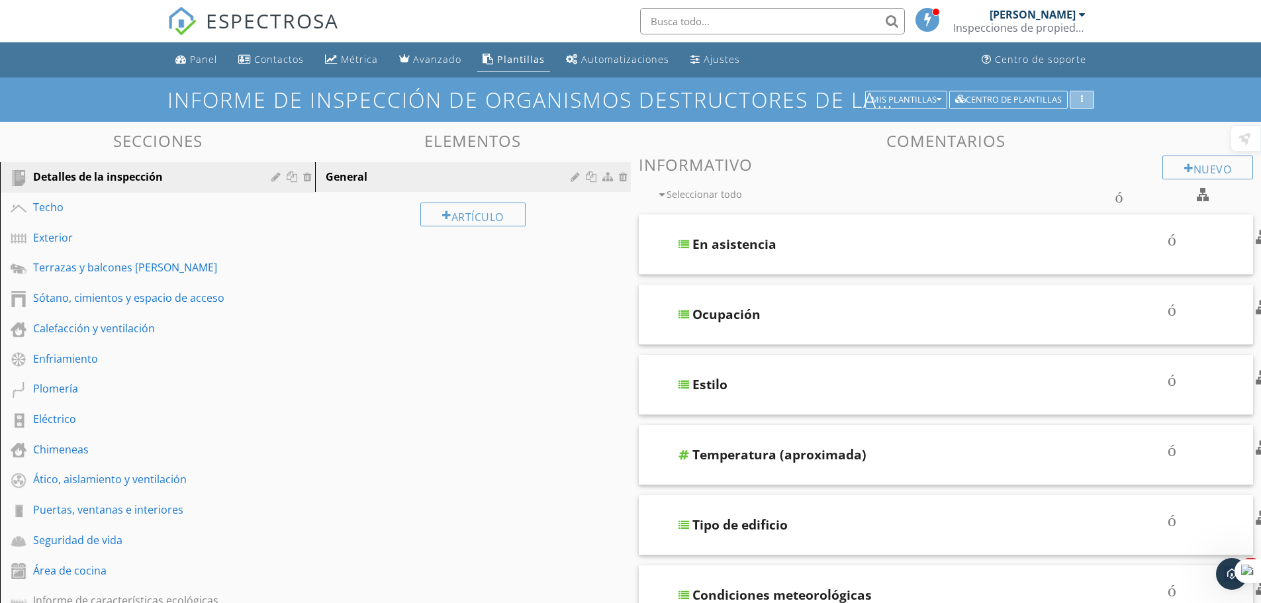
click at [1086, 99] on div "button" at bounding box center [1081, 99] width 13 height 9
click at [1084, 99] on div "button" at bounding box center [1081, 99] width 13 height 9
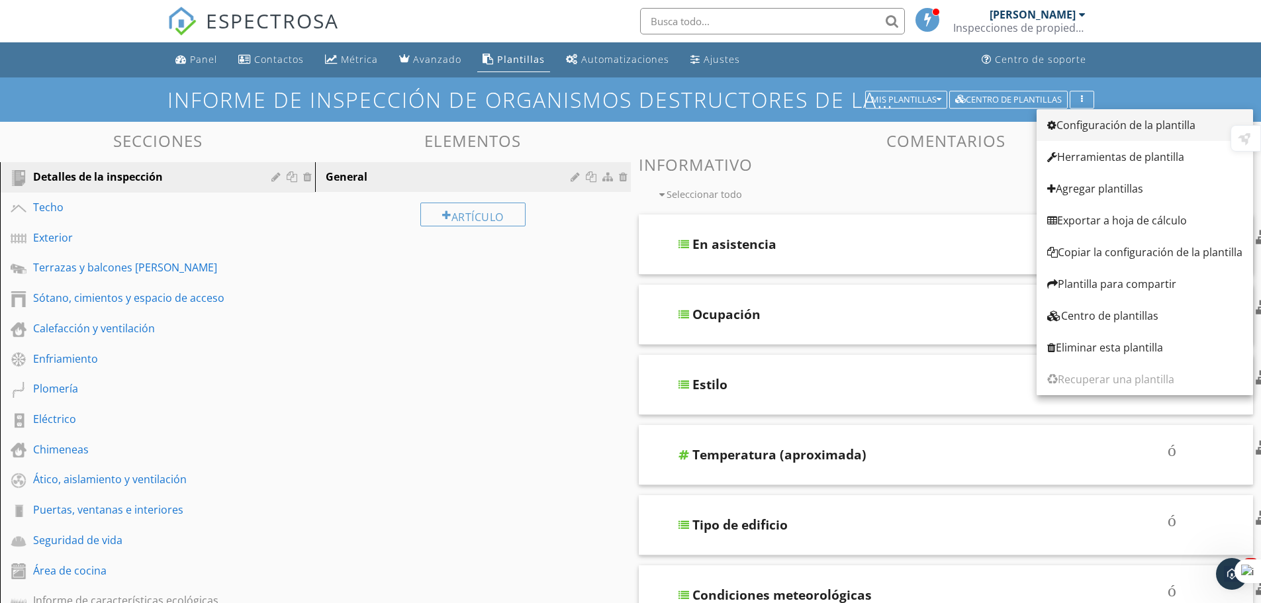
click at [1085, 127] on font "Configuración de la plantilla" at bounding box center [1125, 125] width 139 height 15
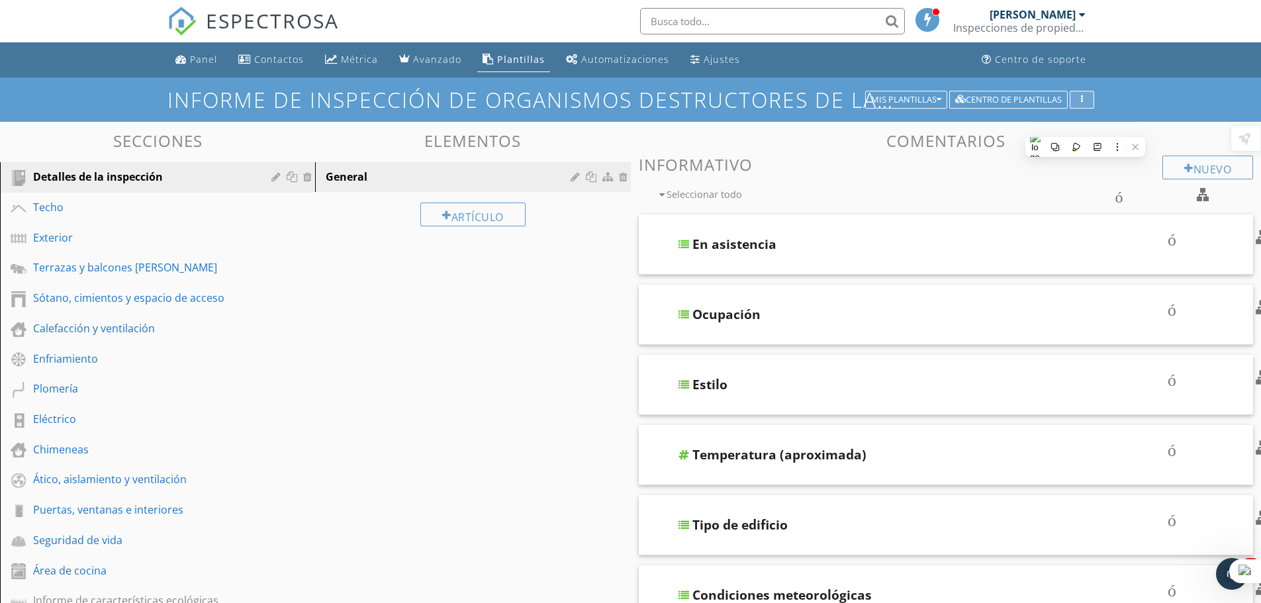
click at [1079, 91] on button "button" at bounding box center [1081, 100] width 24 height 19
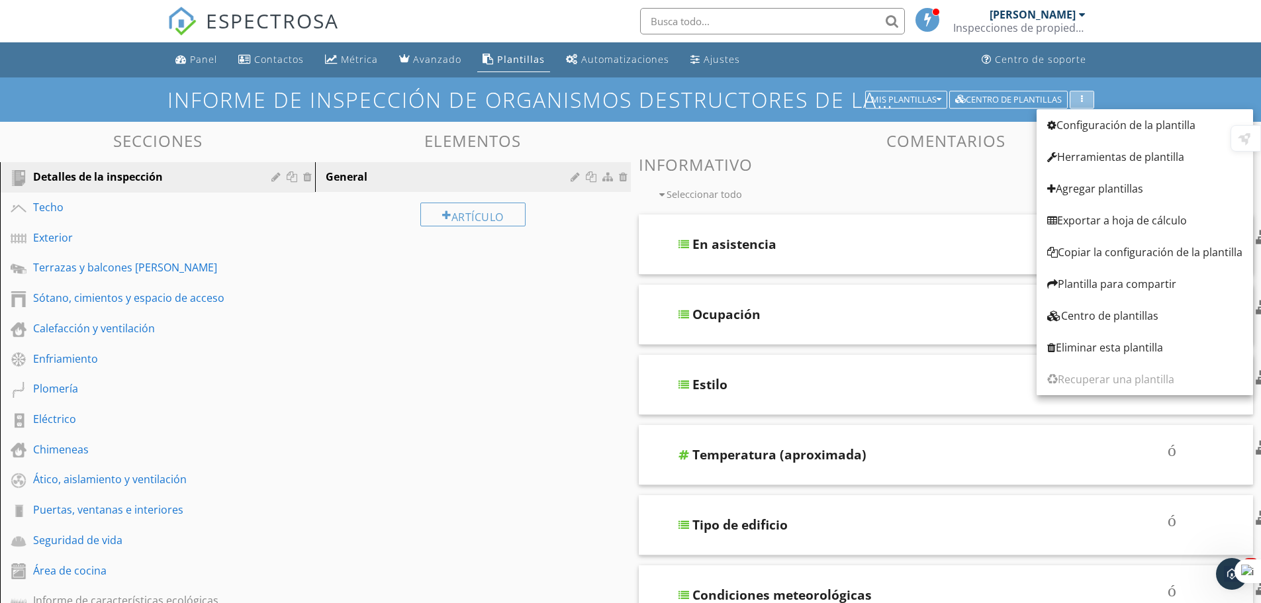
click at [1079, 91] on button "button" at bounding box center [1081, 100] width 24 height 19
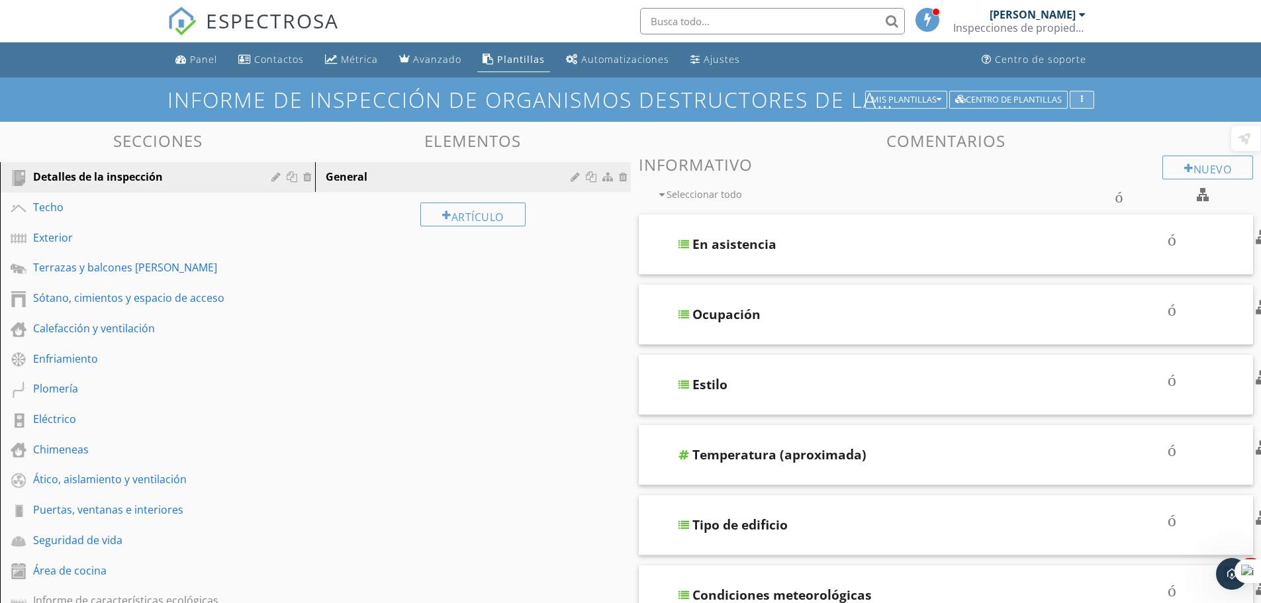
click at [1081, 100] on icon "button" at bounding box center [1082, 99] width 2 height 9
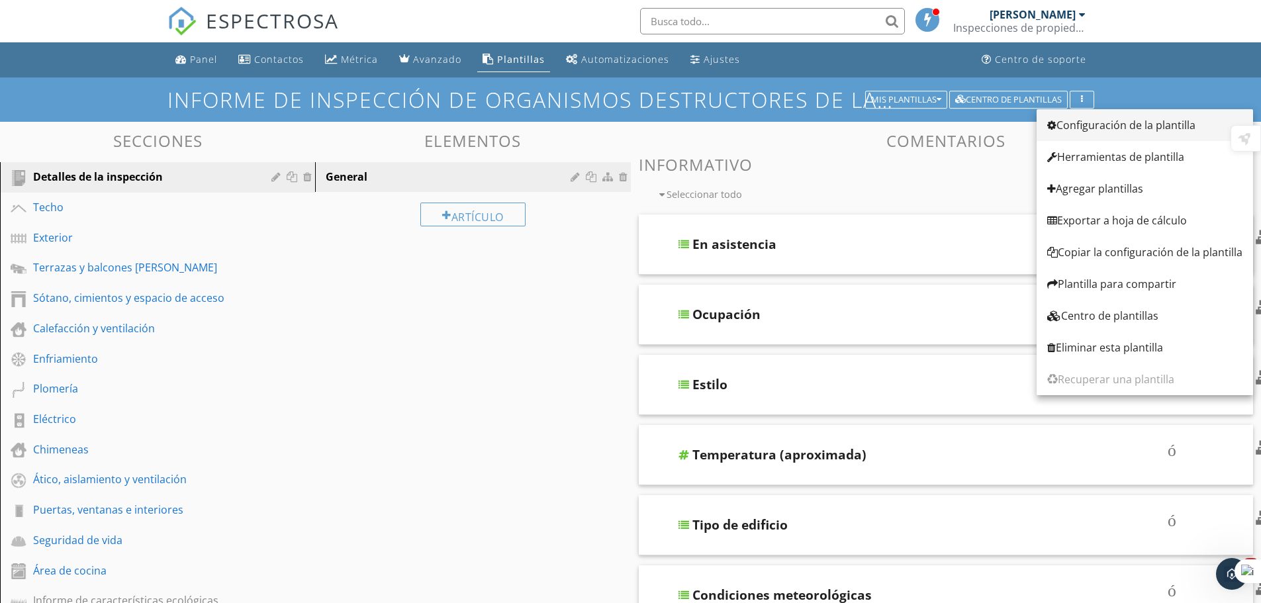
click at [1080, 122] on font "Configuración de la plantilla" at bounding box center [1125, 125] width 139 height 15
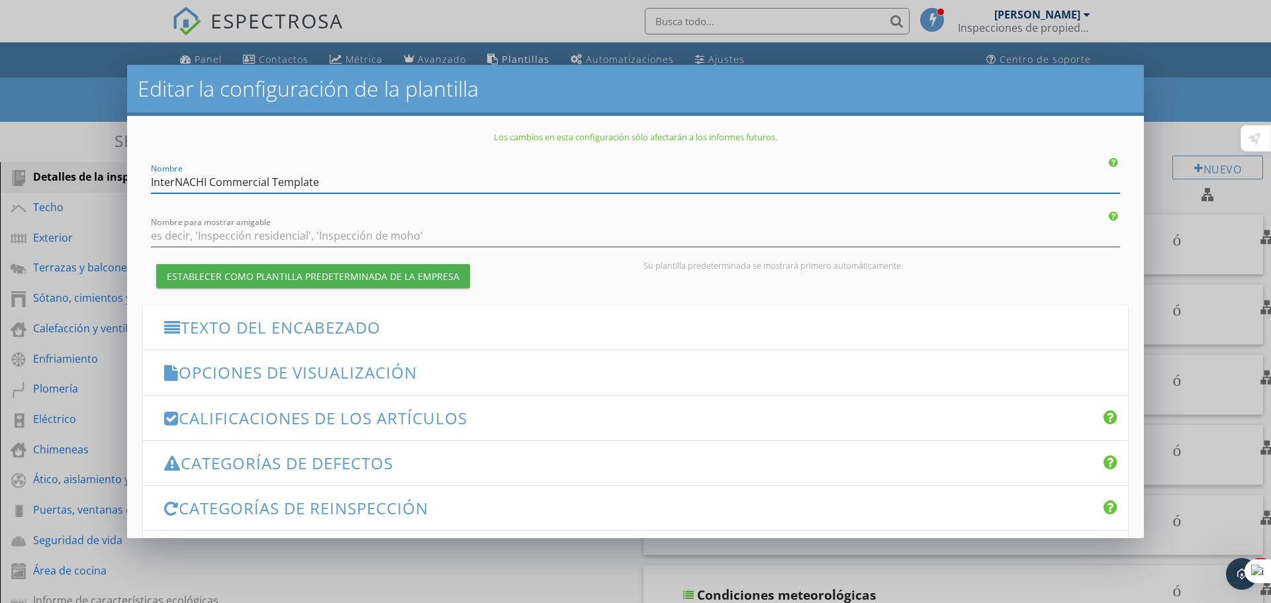
drag, startPoint x: 242, startPoint y: 343, endPoint x: 242, endPoint y: 363, distance: 20.5
click at [243, 343] on div "Texto del encabezado flecha_abajo_del_teclado" at bounding box center [635, 327] width 985 height 44
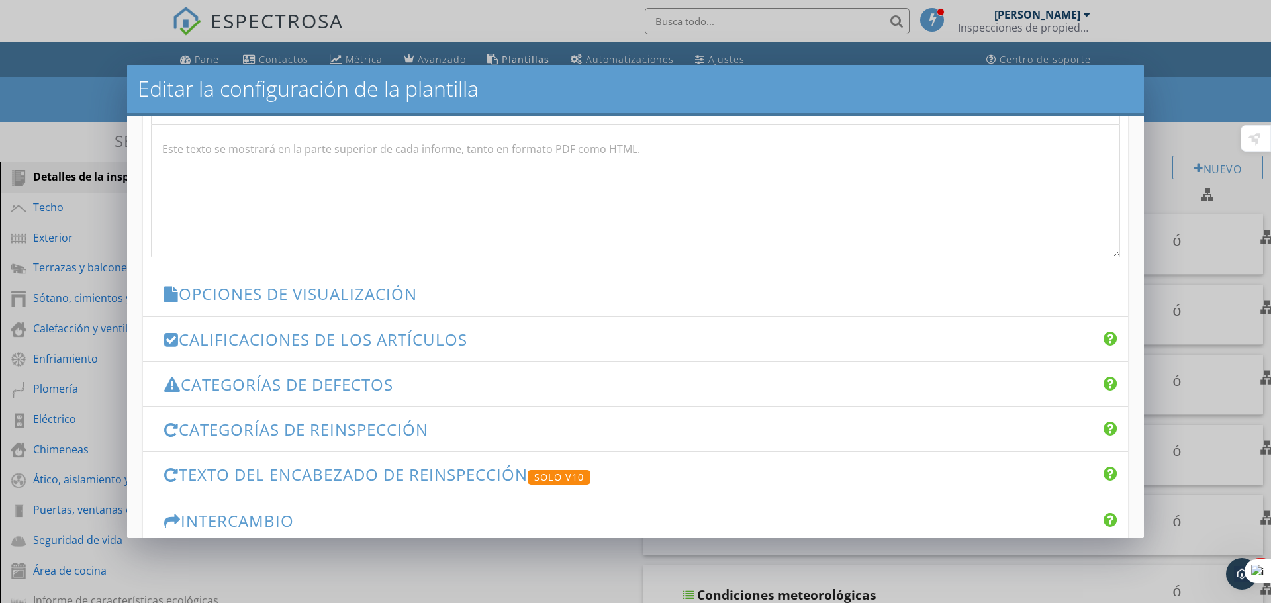
scroll to position [463, 0]
click at [340, 294] on font "Opciones de visualización" at bounding box center [298, 293] width 238 height 22
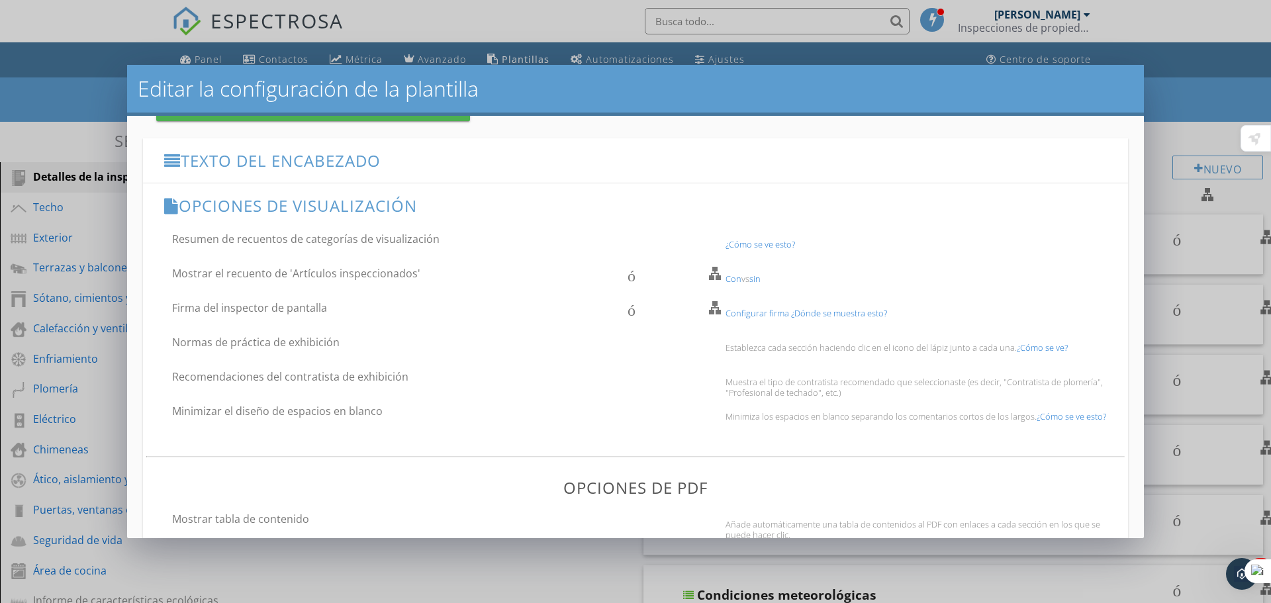
scroll to position [132, 0]
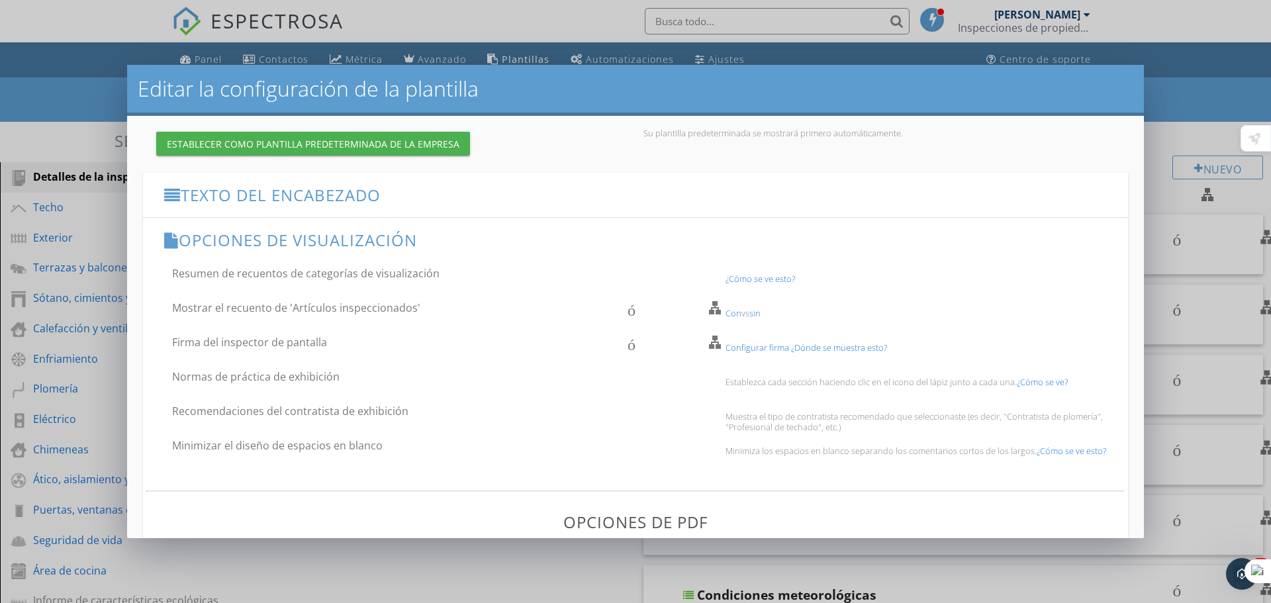
click at [717, 309] on div "Con vs sin" at bounding box center [922, 313] width 410 height 11
click at [717, 342] on div "Configurar firma ¿Dónde se muestra esto?" at bounding box center [922, 347] width 410 height 11
click at [266, 273] on font "Resumen de recuentos de categorías de visualización" at bounding box center [305, 273] width 267 height 15
checkbox input "false"
click at [257, 310] on font "Mostrar el recuento de 'Artículos inspeccionados'" at bounding box center [296, 307] width 248 height 15
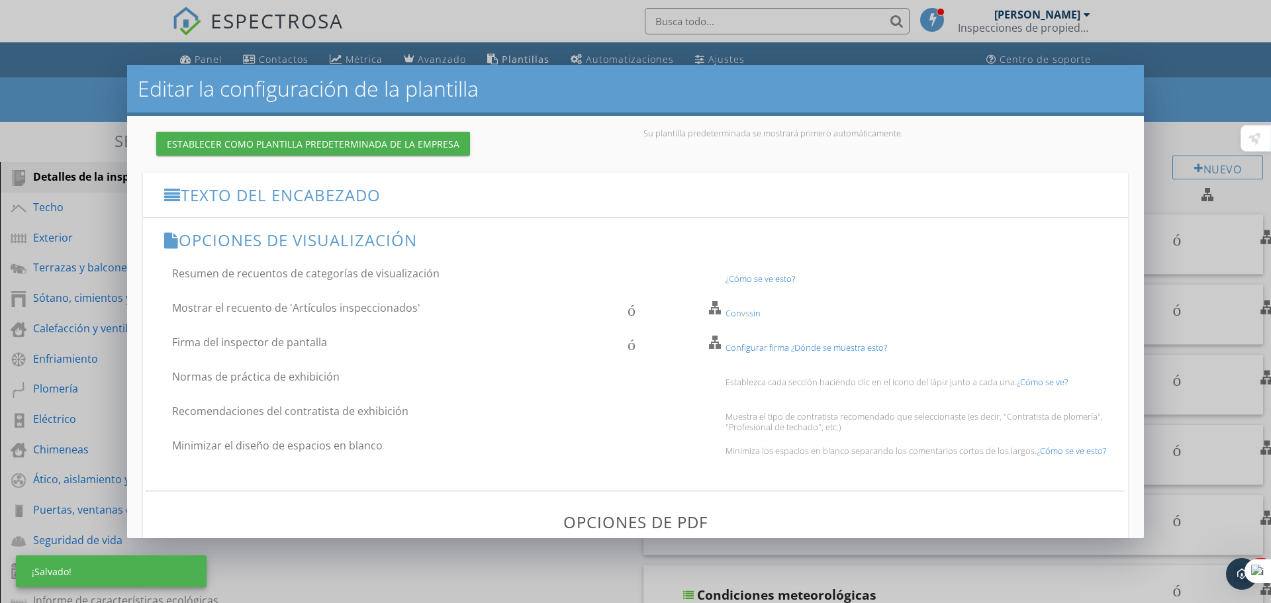
click at [257, 310] on font "Mostrar el recuento de 'Artículos inspeccionados'" at bounding box center [296, 307] width 248 height 15
checkbox input "false"
click at [255, 340] on font "Firma del inspector de pantalla" at bounding box center [249, 342] width 155 height 15
checkbox input "true"
click at [266, 376] on font "Normas de práctica de exhibición" at bounding box center [255, 376] width 167 height 15
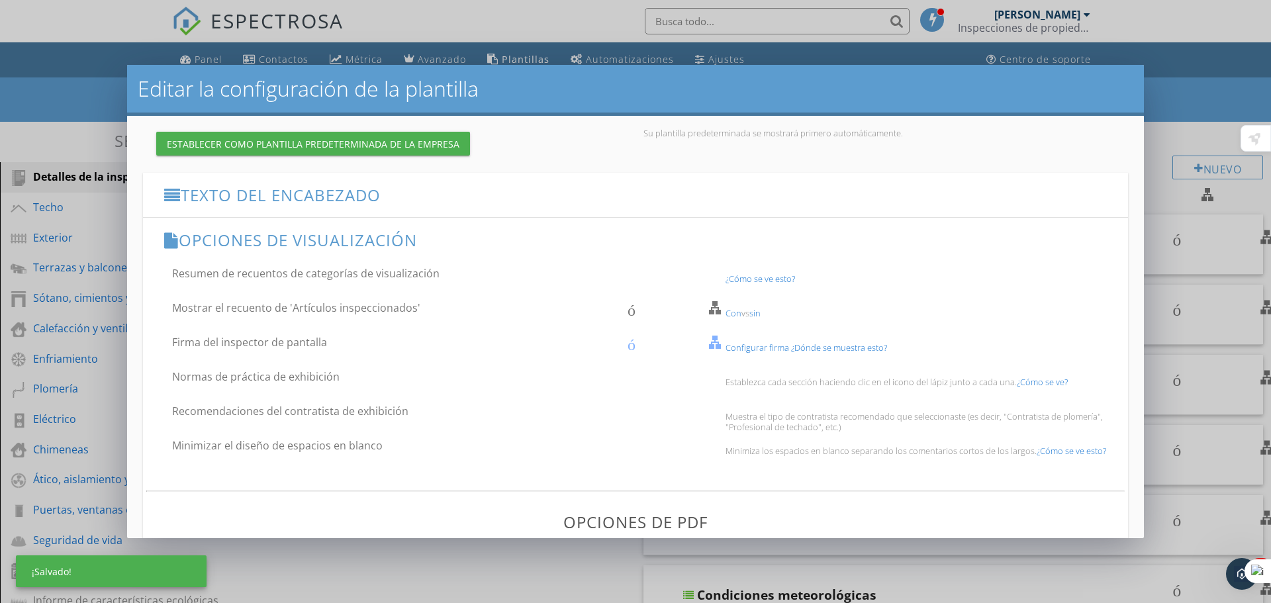
click at [266, 376] on font "Normas de práctica de exhibición" at bounding box center [255, 376] width 167 height 15
checkbox input "true"
click at [285, 408] on font "Recomendaciones del contratista de exhibición" at bounding box center [290, 411] width 236 height 15
checkbox input "false"
click at [717, 308] on div "Con vs sin" at bounding box center [922, 313] width 410 height 11
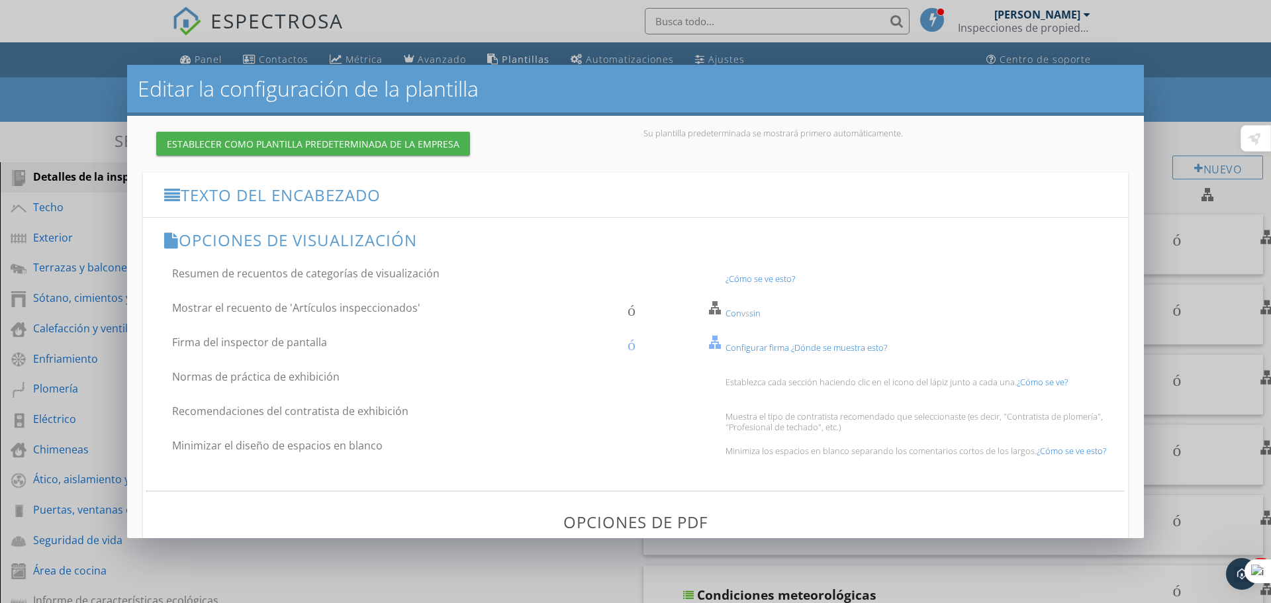
click at [388, 306] on font "Mostrar el recuento de 'Artículos inspeccionados'" at bounding box center [296, 307] width 248 height 15
checkbox input "true"
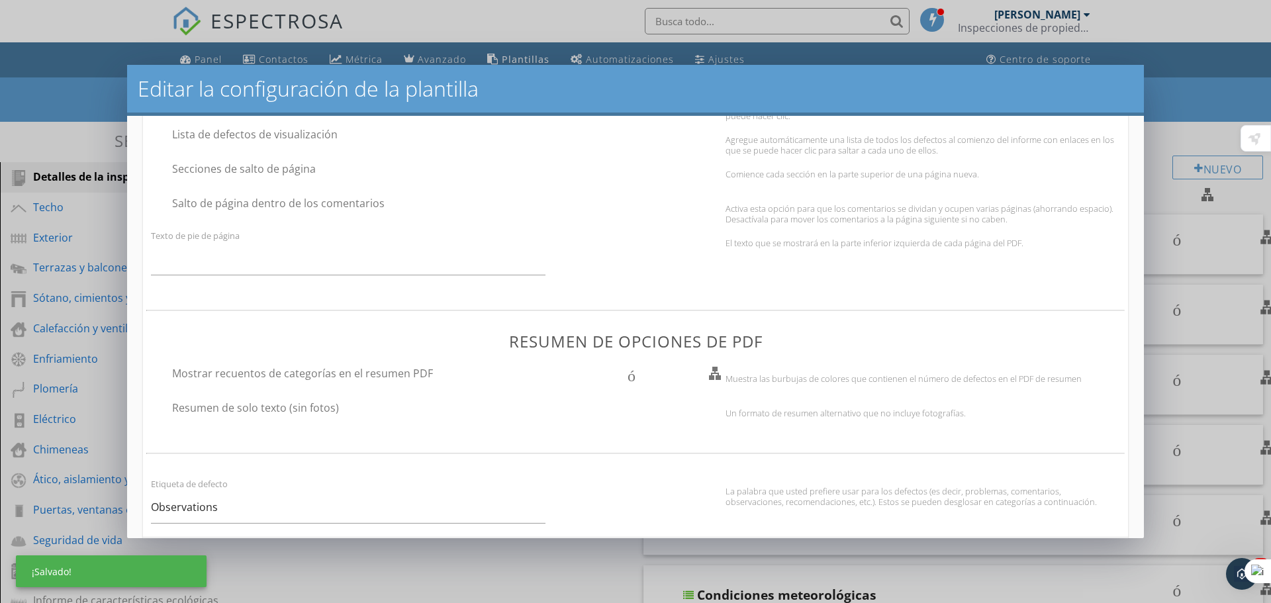
scroll to position [596, 0]
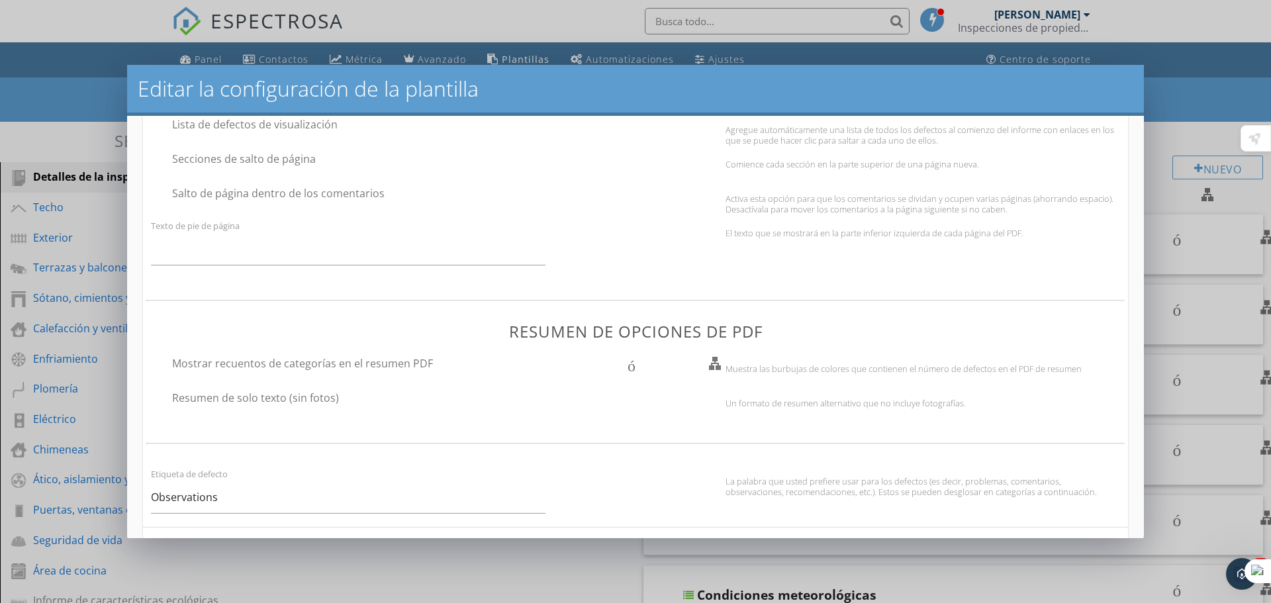
click at [713, 363] on font "contorno de casilla de verificación en blanco" at bounding box center [453, 363] width 604 height 16
click at [392, 363] on font "Mostrar recuentos de categorías en el resumen PDF" at bounding box center [302, 363] width 261 height 15
checkbox input "false"
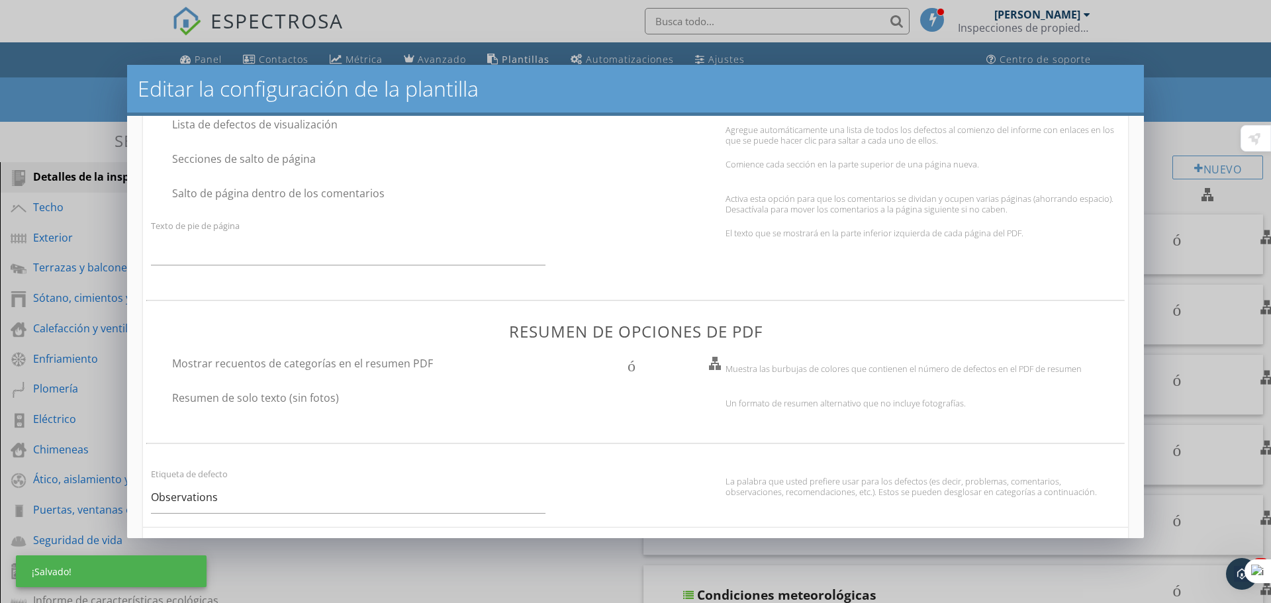
click at [713, 362] on font "contorno de casilla de verificación en blanco" at bounding box center [453, 363] width 604 height 16
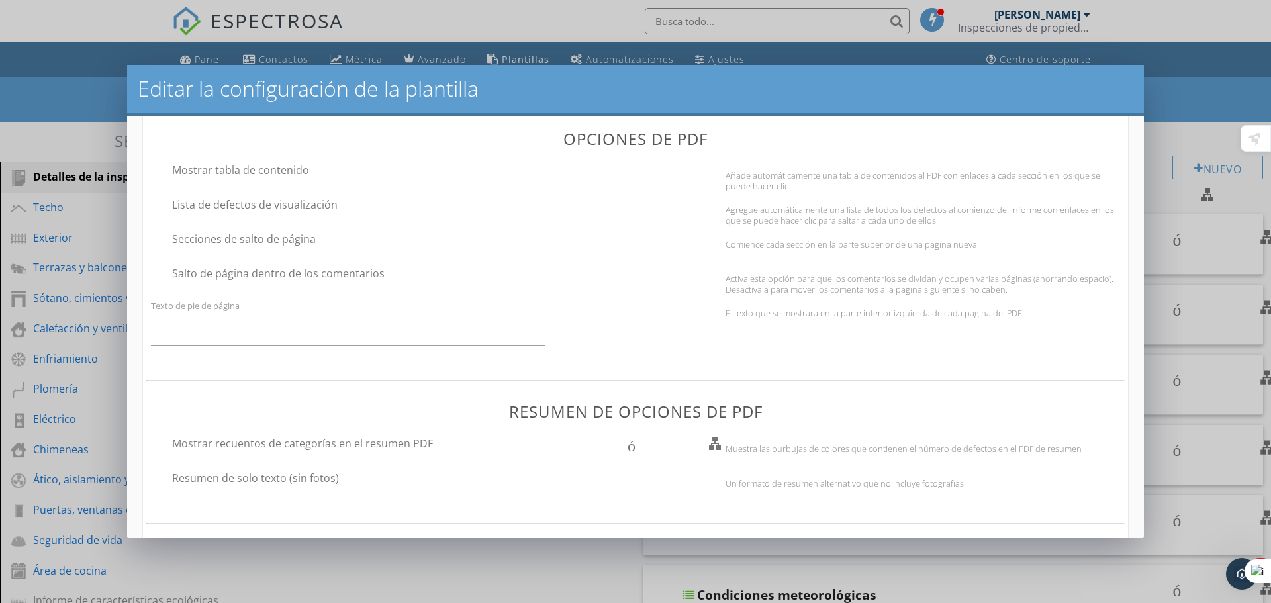
scroll to position [397, 0]
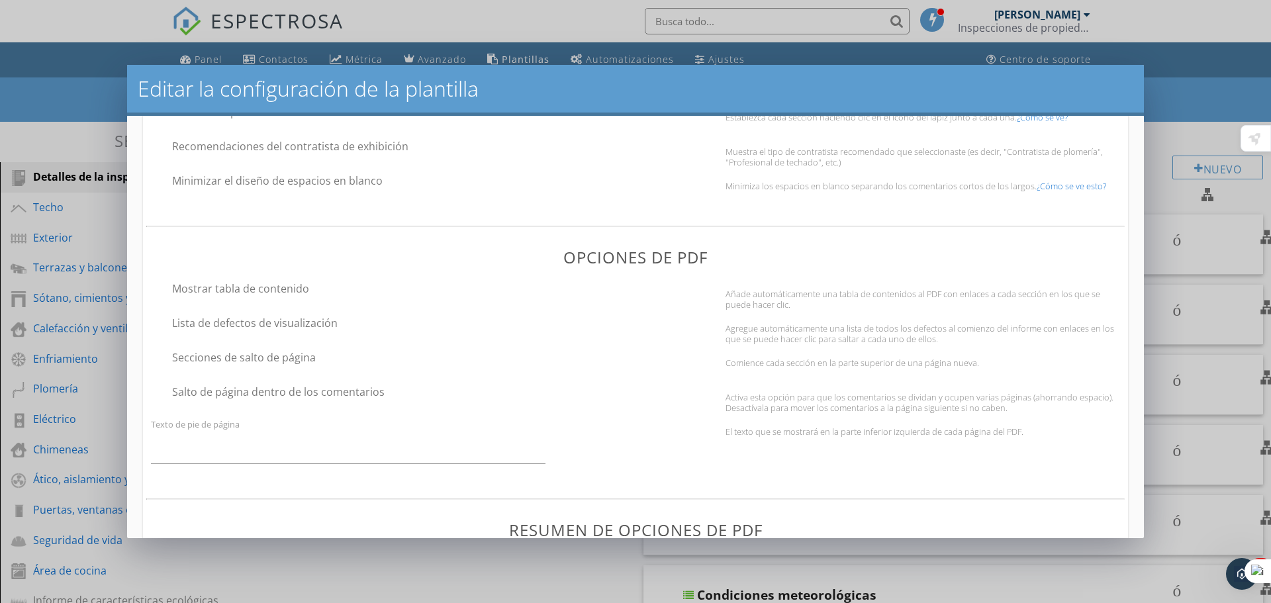
click at [281, 284] on font "Mostrar tabla de contenido" at bounding box center [240, 288] width 137 height 15
checkbox input "true"
click at [282, 327] on font "Lista de defectos de visualización" at bounding box center [254, 323] width 165 height 15
checkbox input "false"
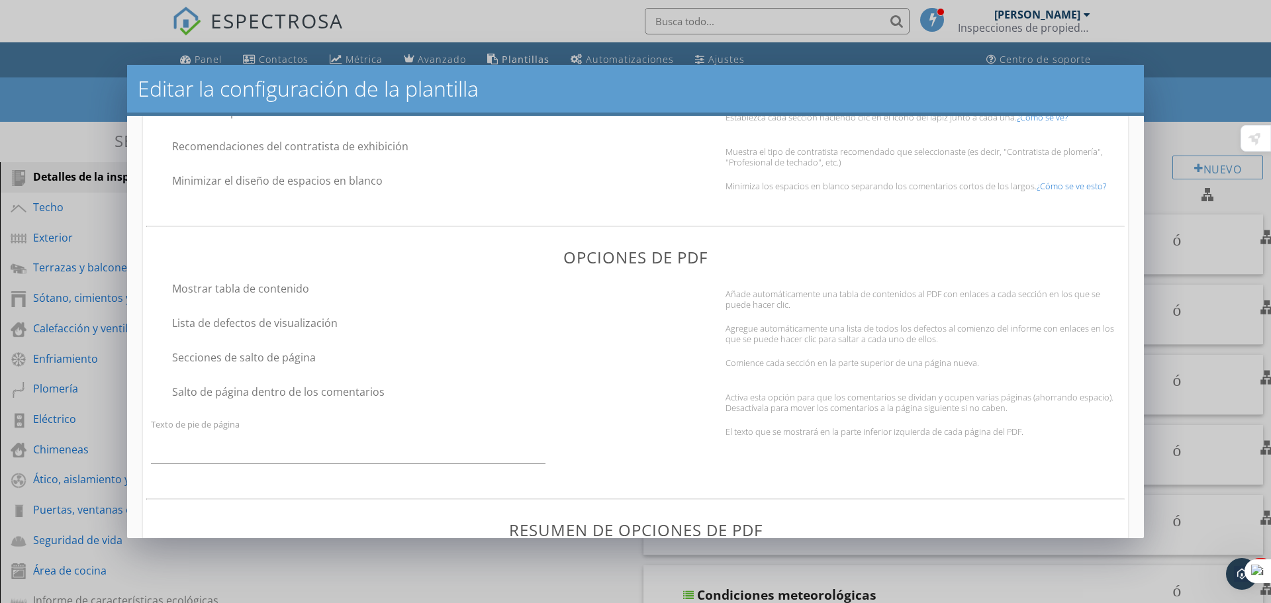
click at [276, 354] on font "Secciones de salto de página" at bounding box center [244, 357] width 144 height 15
checkbox input "false"
click at [292, 395] on font "Salto de página dentro de los comentarios" at bounding box center [278, 392] width 212 height 15
checkbox input "false"
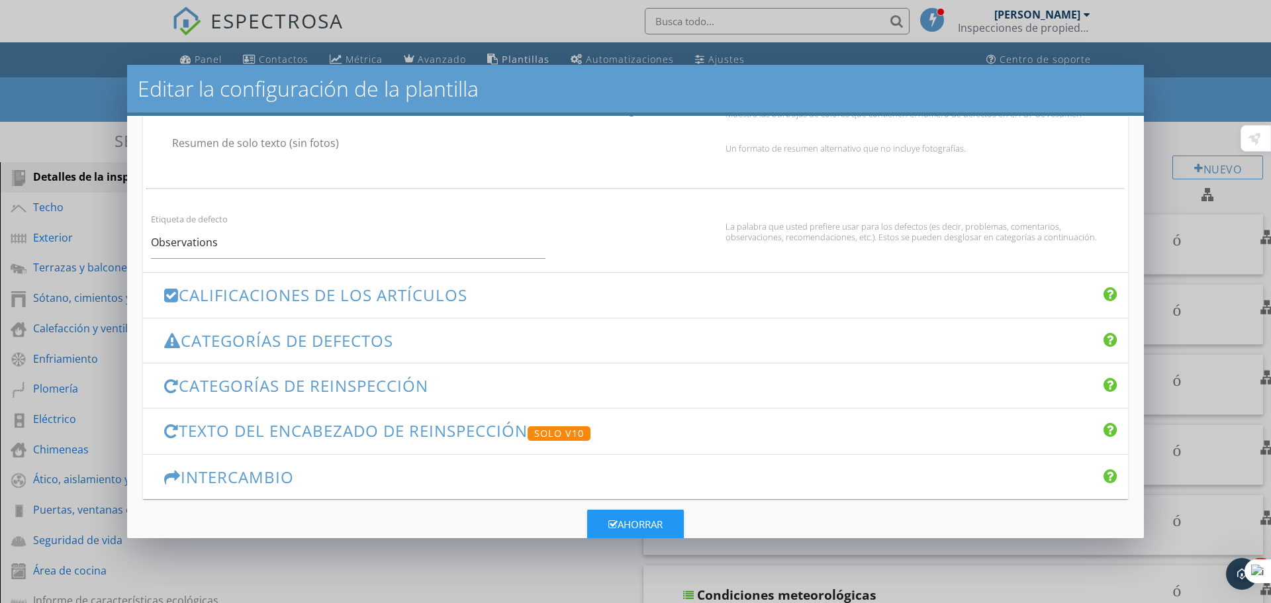
scroll to position [880, 0]
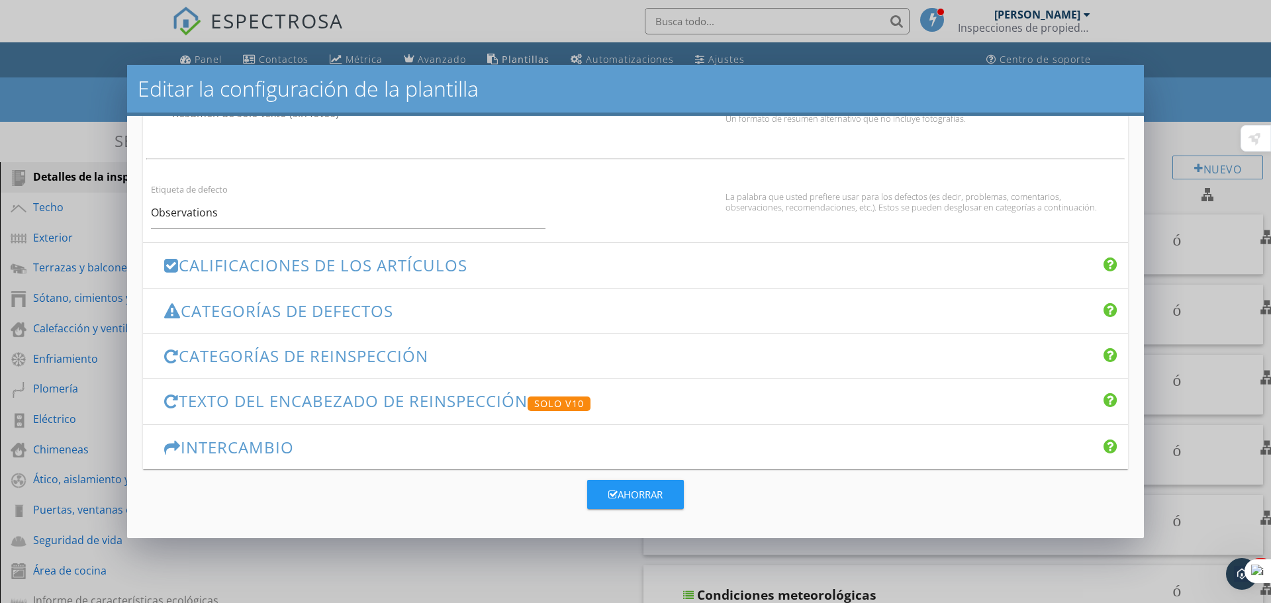
click at [381, 306] on font "Categorías de defectos" at bounding box center [287, 311] width 212 height 22
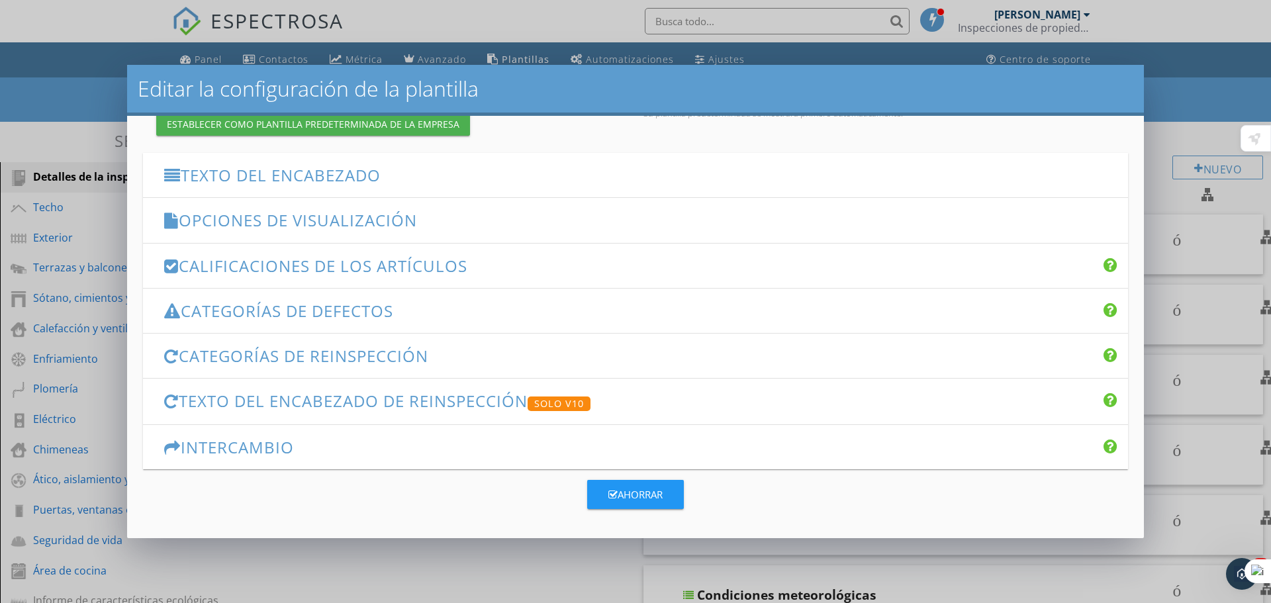
scroll to position [152, 0]
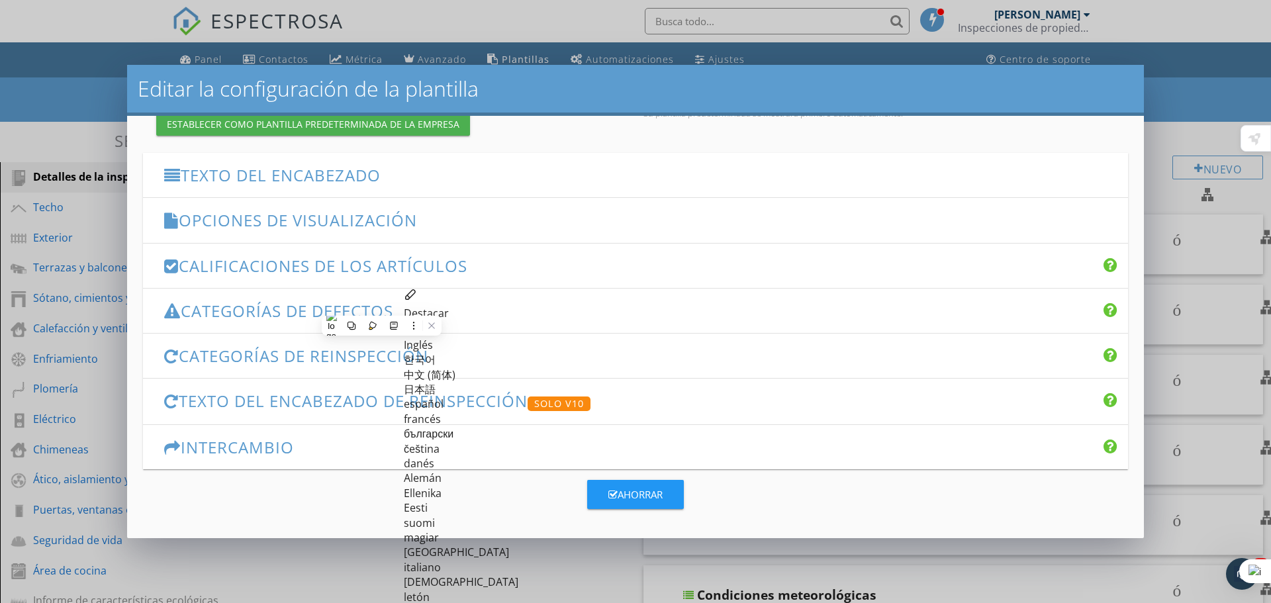
click at [289, 206] on div "Opciones de visualización flecha_abajo_del_teclado" at bounding box center [635, 220] width 985 height 44
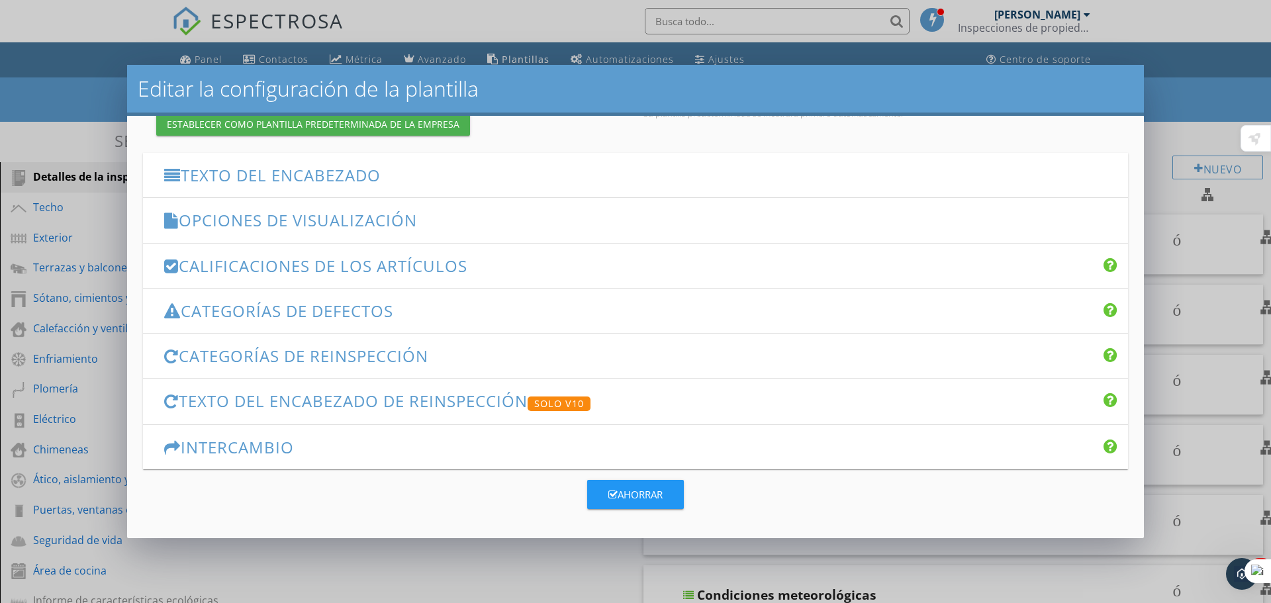
click at [277, 261] on font "Calificaciones de los artículos" at bounding box center [323, 266] width 289 height 22
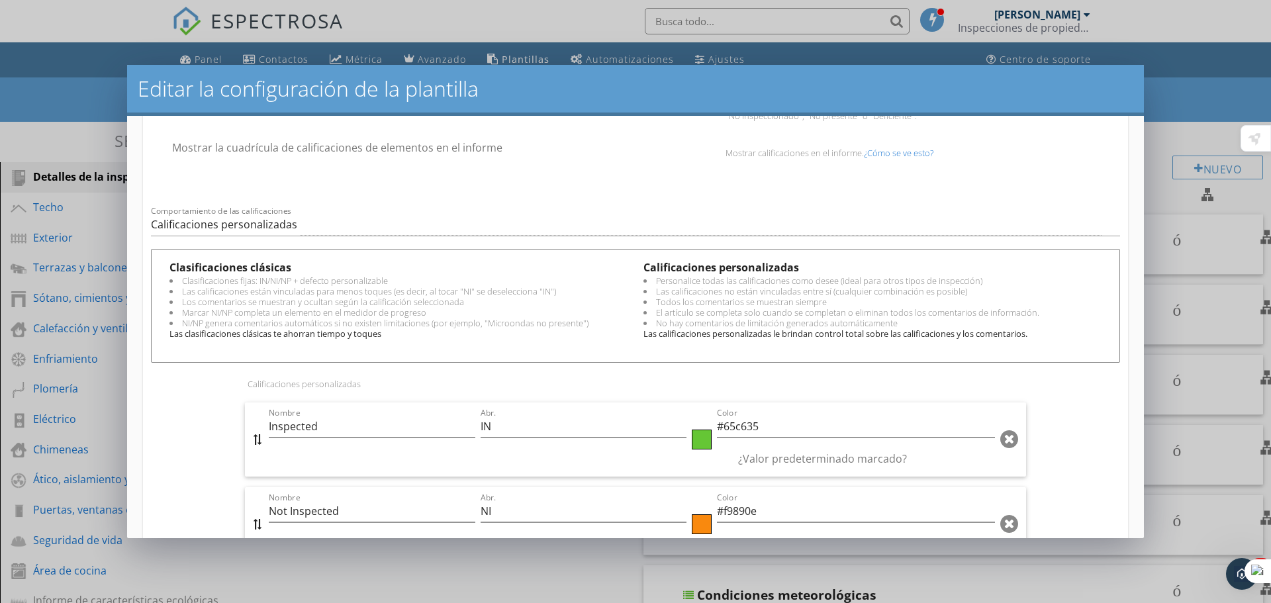
scroll to position [218, 0]
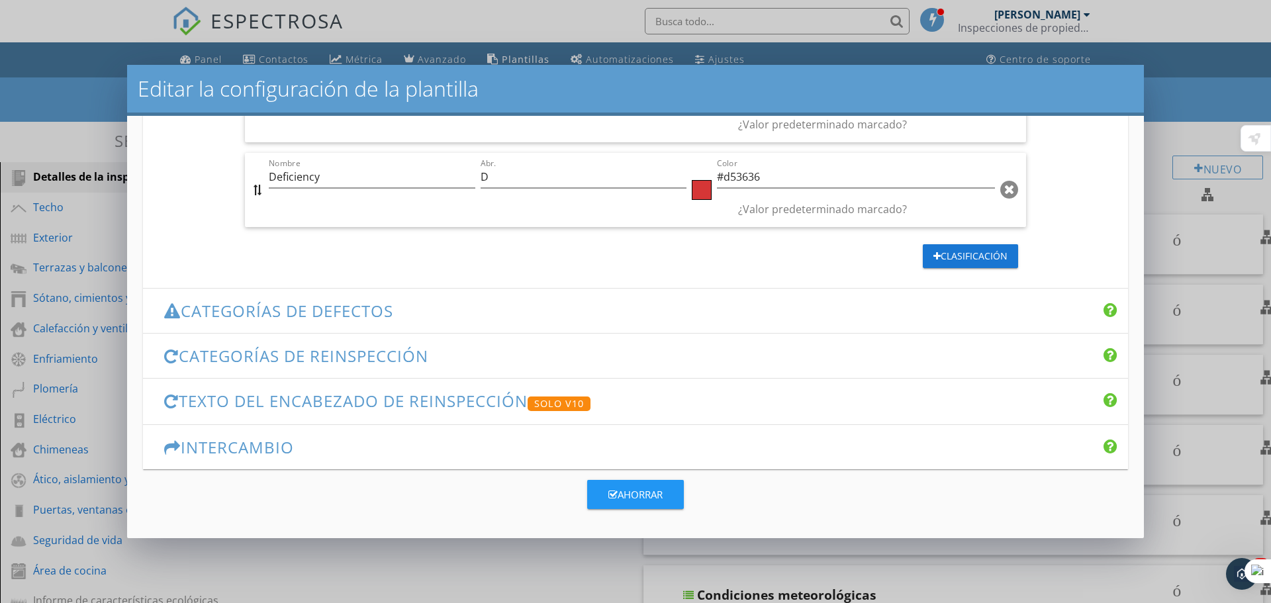
click at [365, 300] on font "Categorías de defectos" at bounding box center [287, 311] width 212 height 22
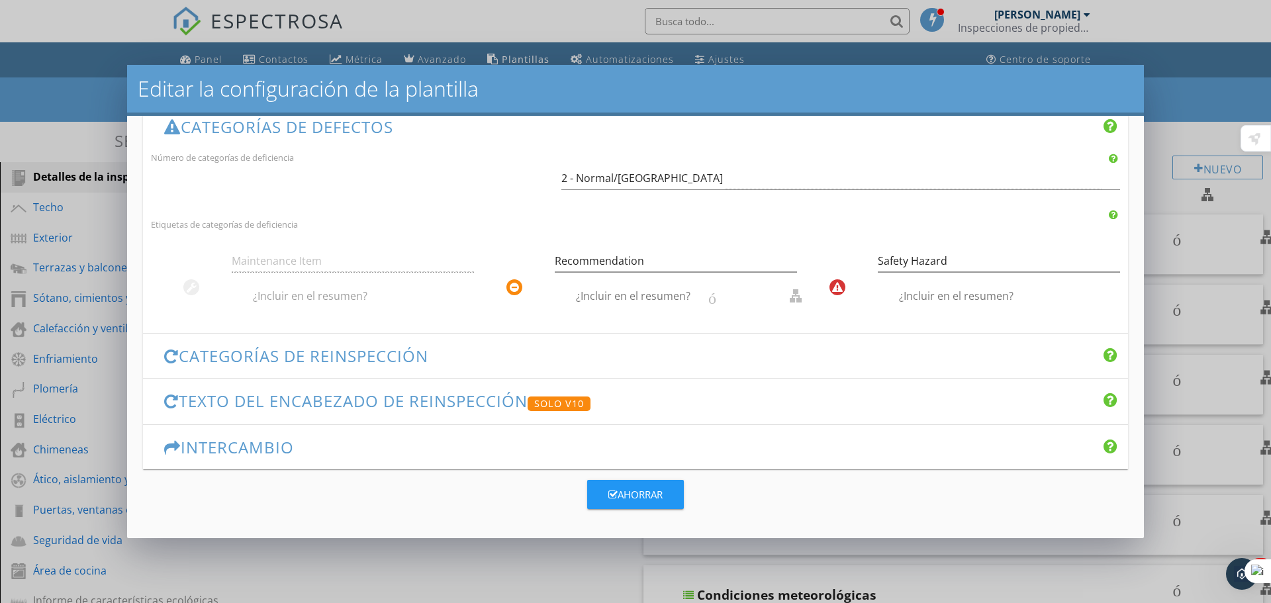
scroll to position [325, 0]
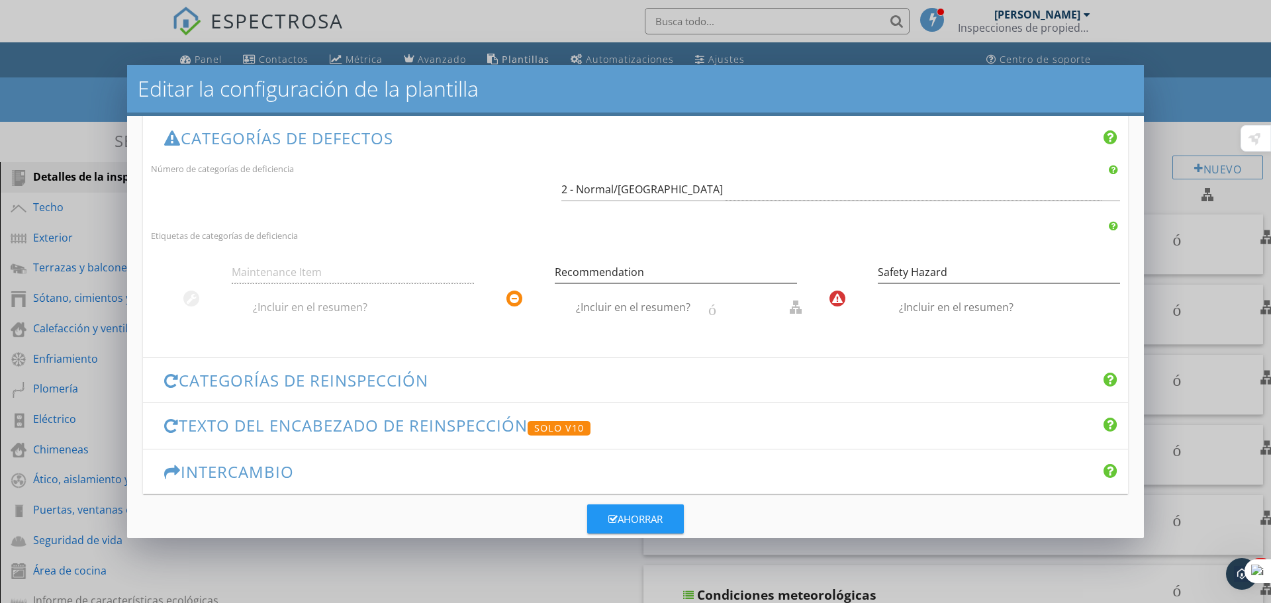
click at [394, 385] on font "Categorías de reinspección" at bounding box center [303, 380] width 249 height 22
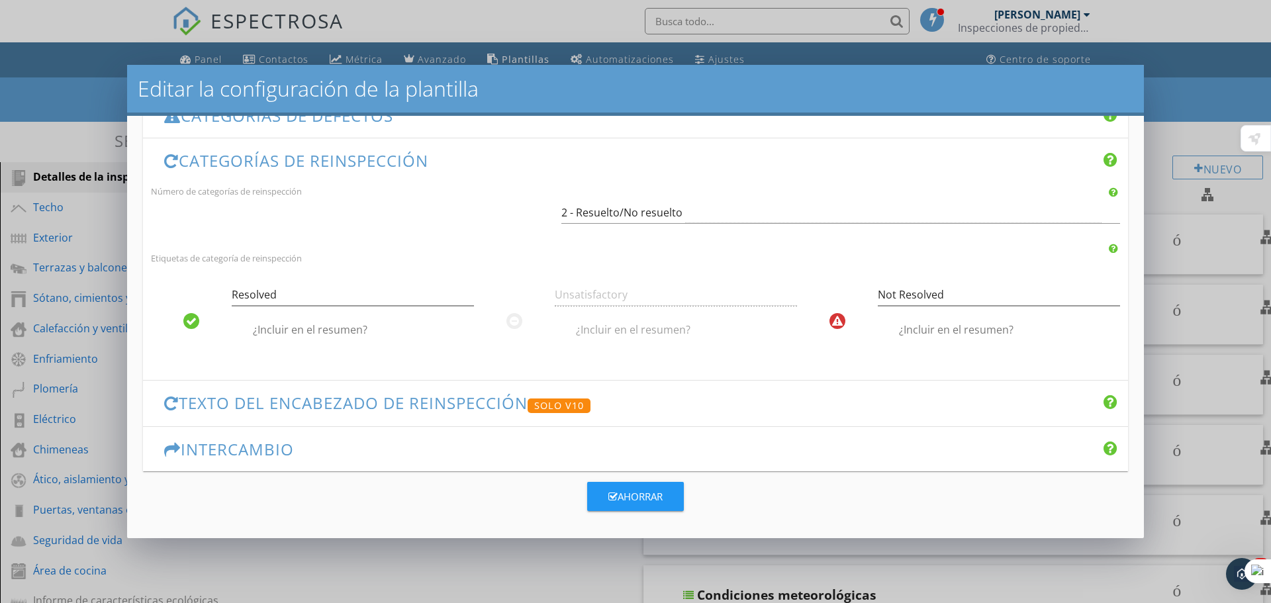
scroll to position [359, 0]
click at [396, 390] on font "Texto del encabezado de reinspección" at bounding box center [353, 401] width 349 height 22
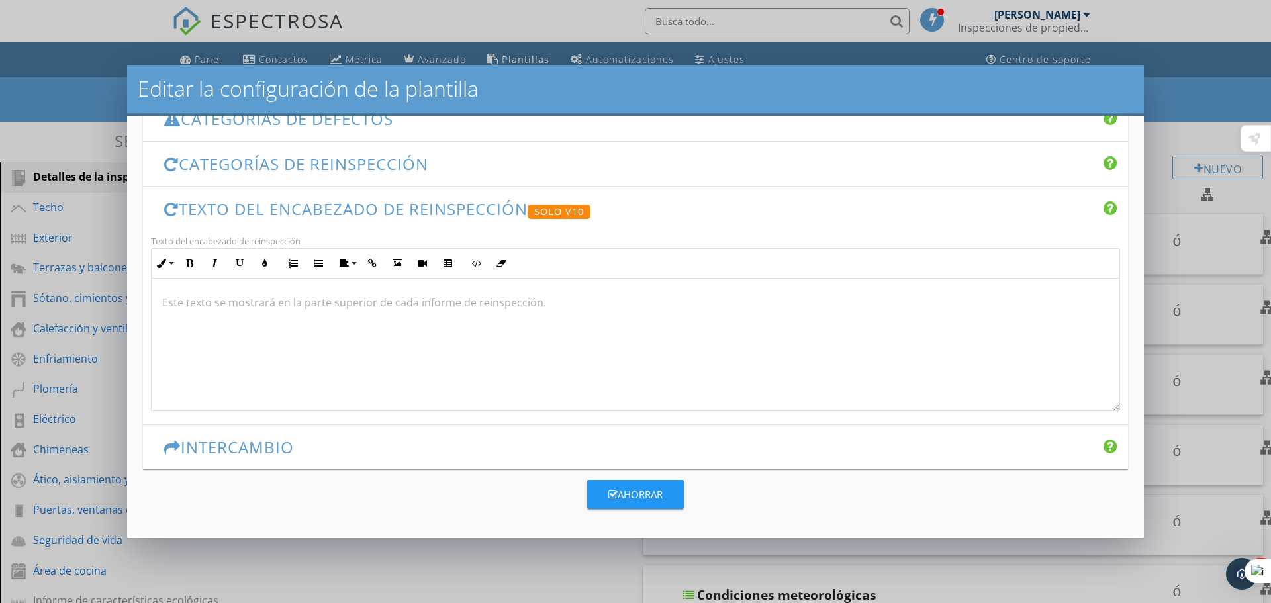
scroll to position [1, 0]
click at [293, 442] on font "Intercambio" at bounding box center [237, 447] width 113 height 22
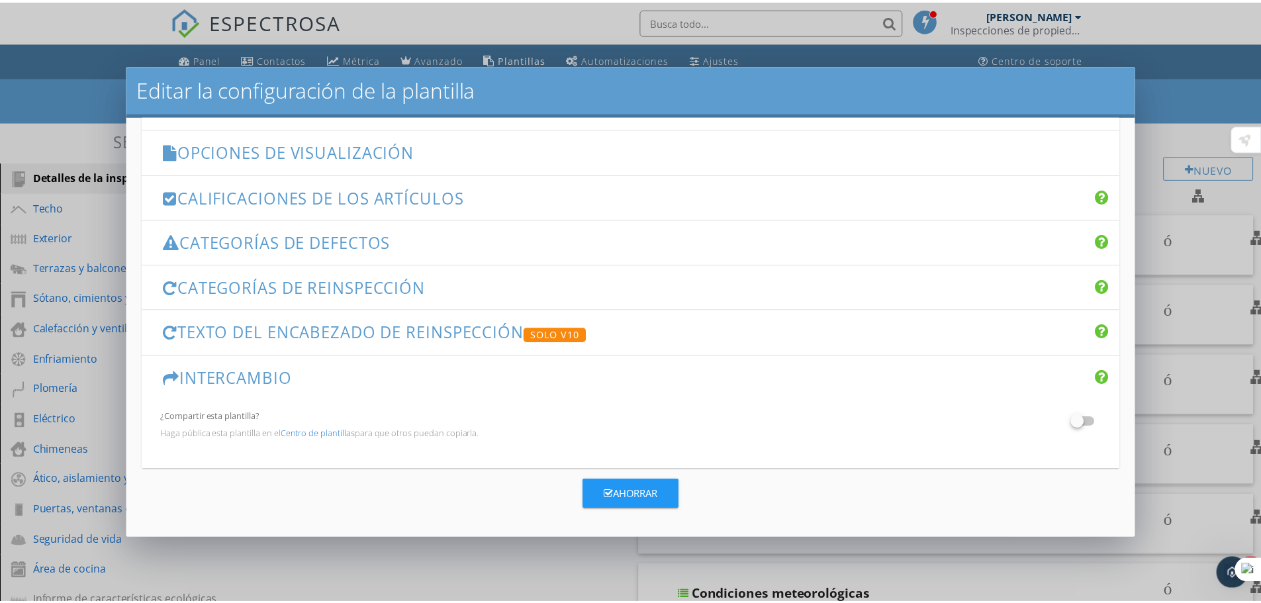
scroll to position [221, 0]
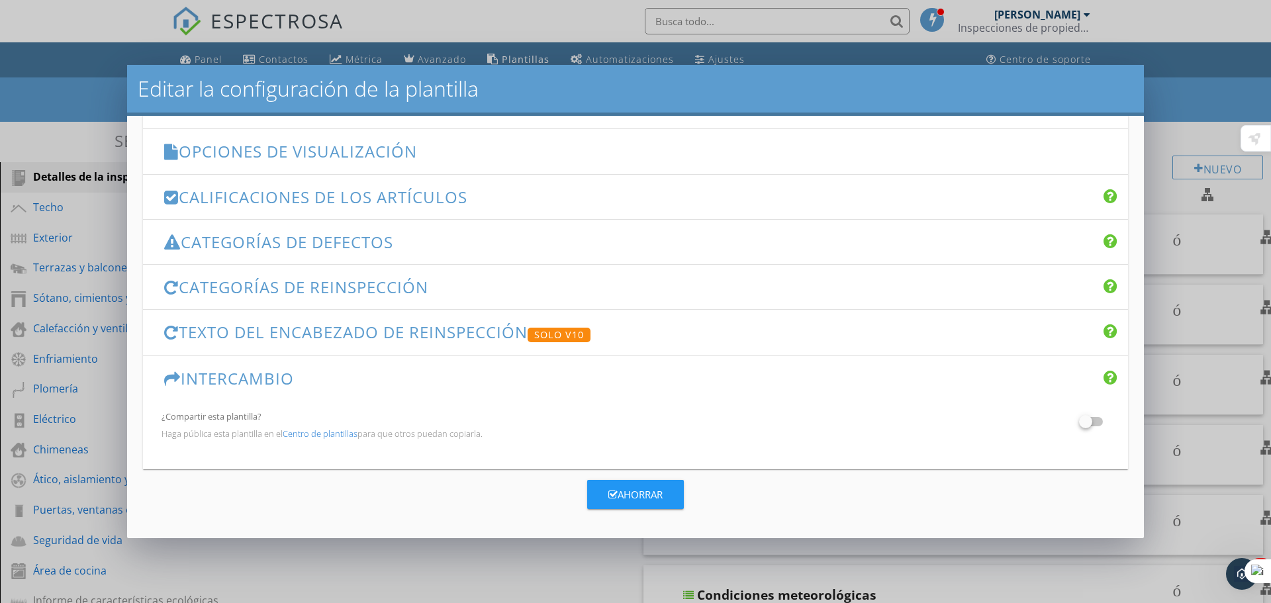
click at [635, 492] on font "Ahorrar" at bounding box center [639, 494] width 45 height 13
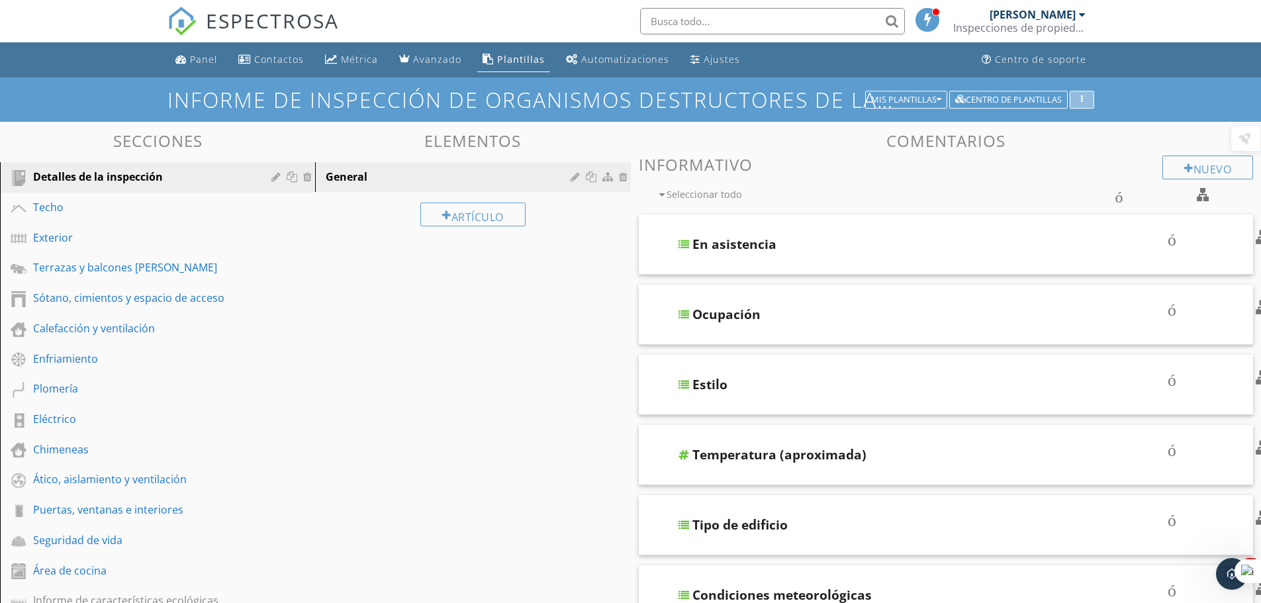
click at [1083, 97] on div "button" at bounding box center [1081, 99] width 13 height 9
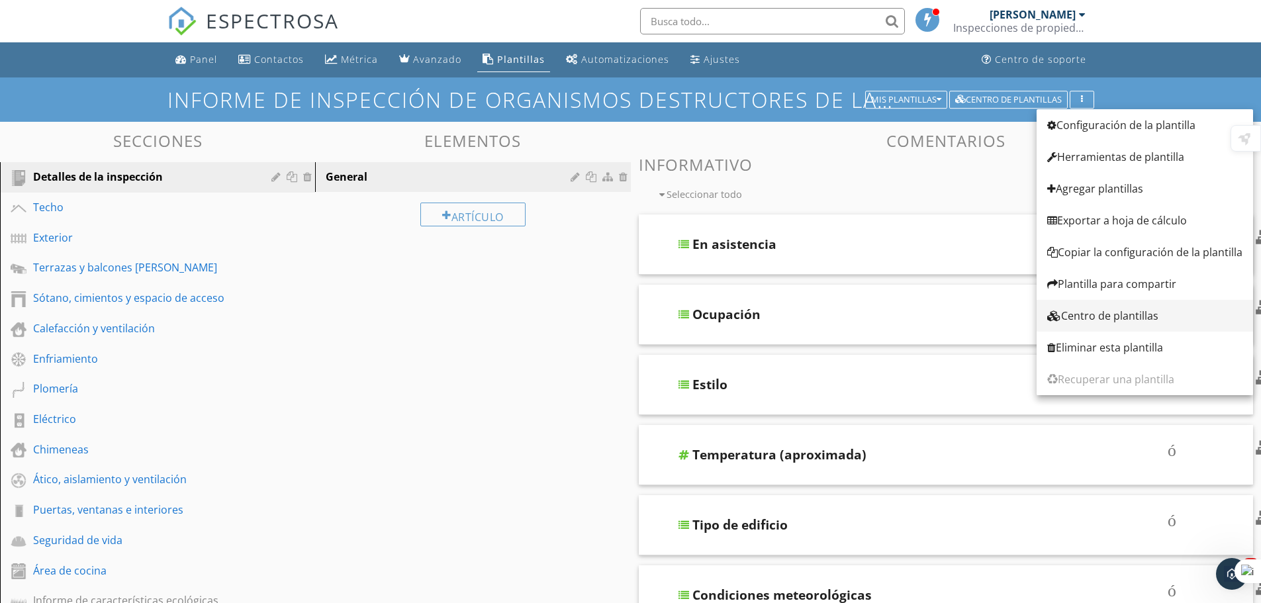
click at [1108, 313] on font "Centro de plantillas" at bounding box center [1109, 315] width 97 height 15
click at [1108, 313] on div "Ocupación" at bounding box center [912, 314] width 441 height 16
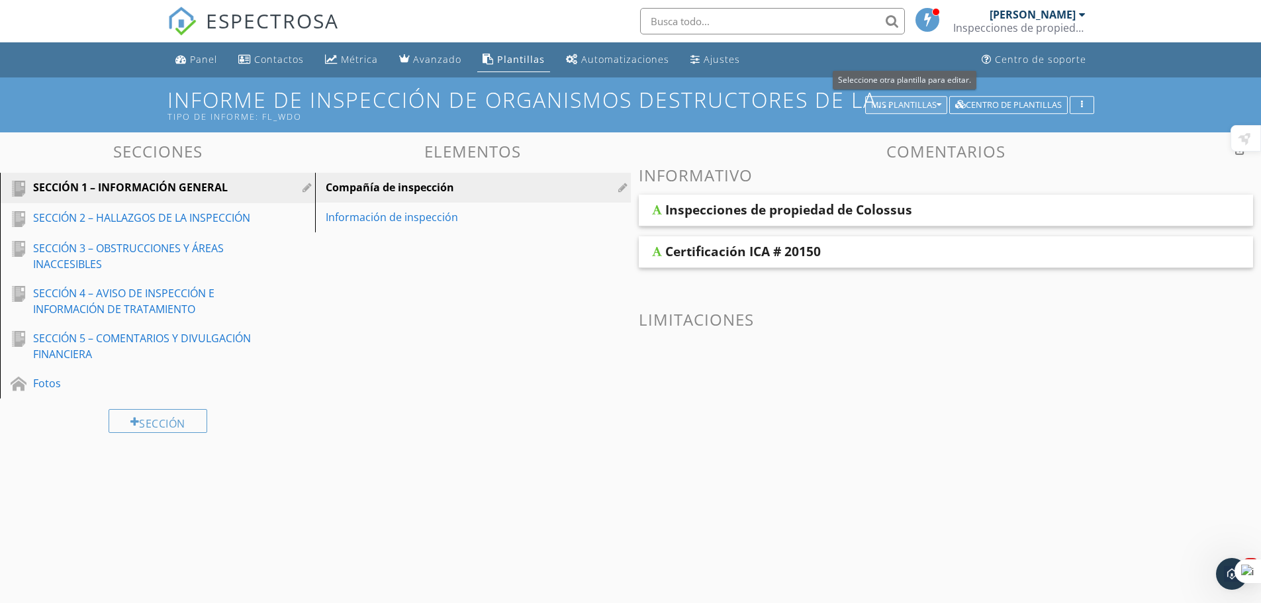
click at [943, 105] on button "Mis plantillas" at bounding box center [906, 105] width 82 height 19
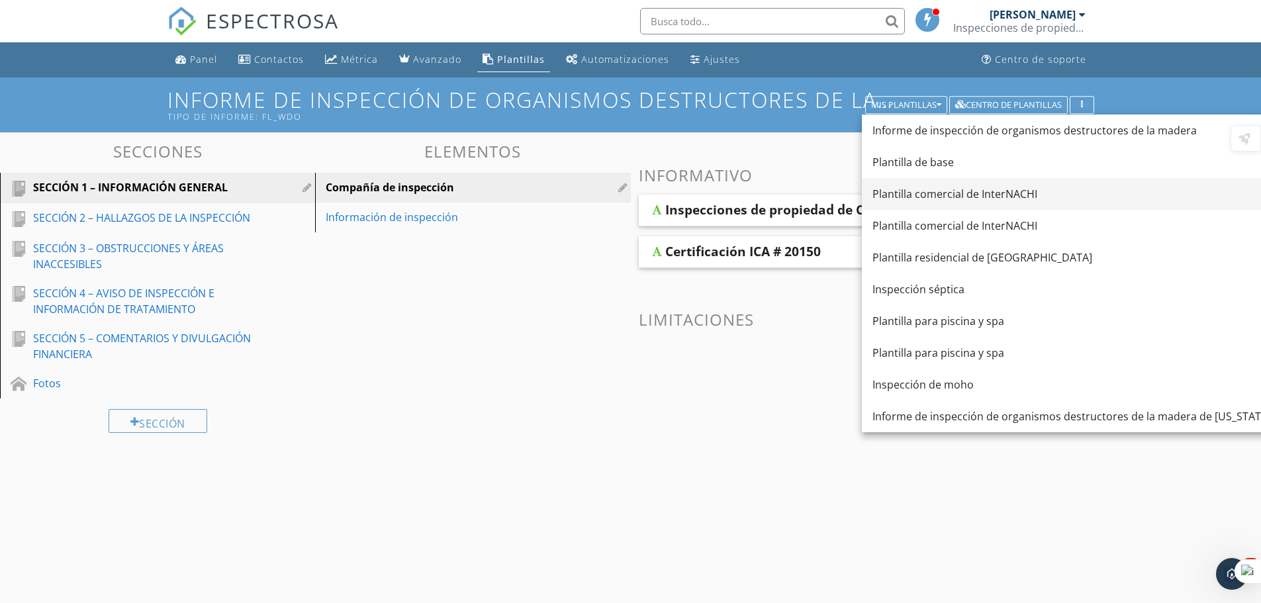
click at [944, 187] on font "Plantilla comercial de InterNACHI" at bounding box center [954, 194] width 165 height 15
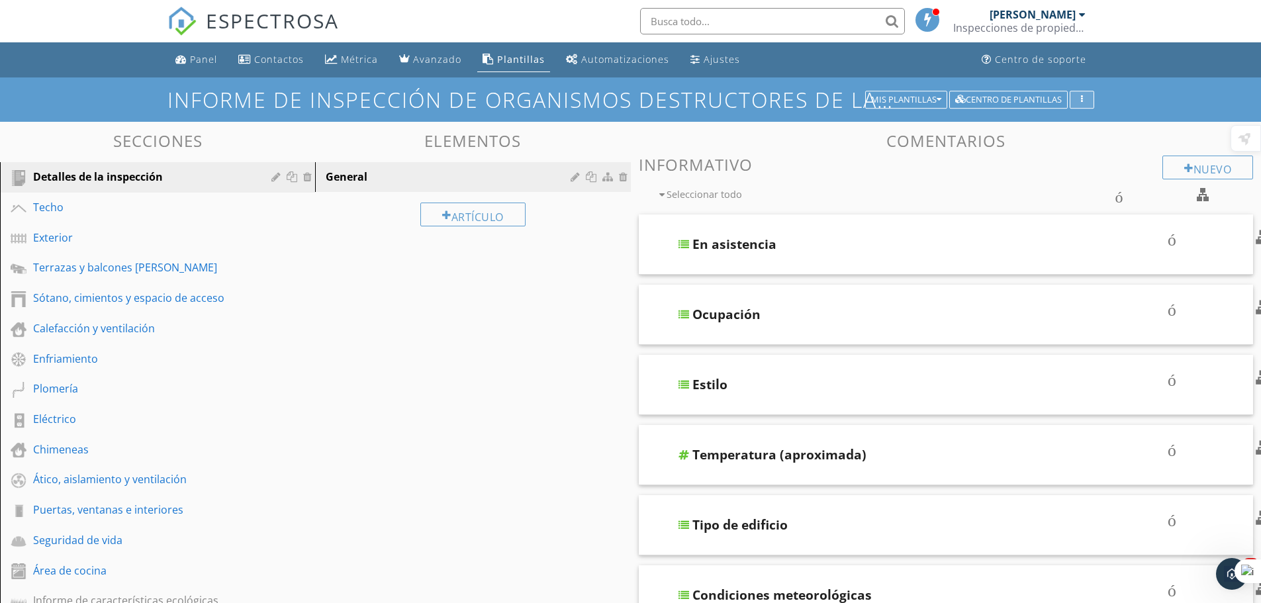
click at [1083, 100] on div "button" at bounding box center [1081, 99] width 13 height 9
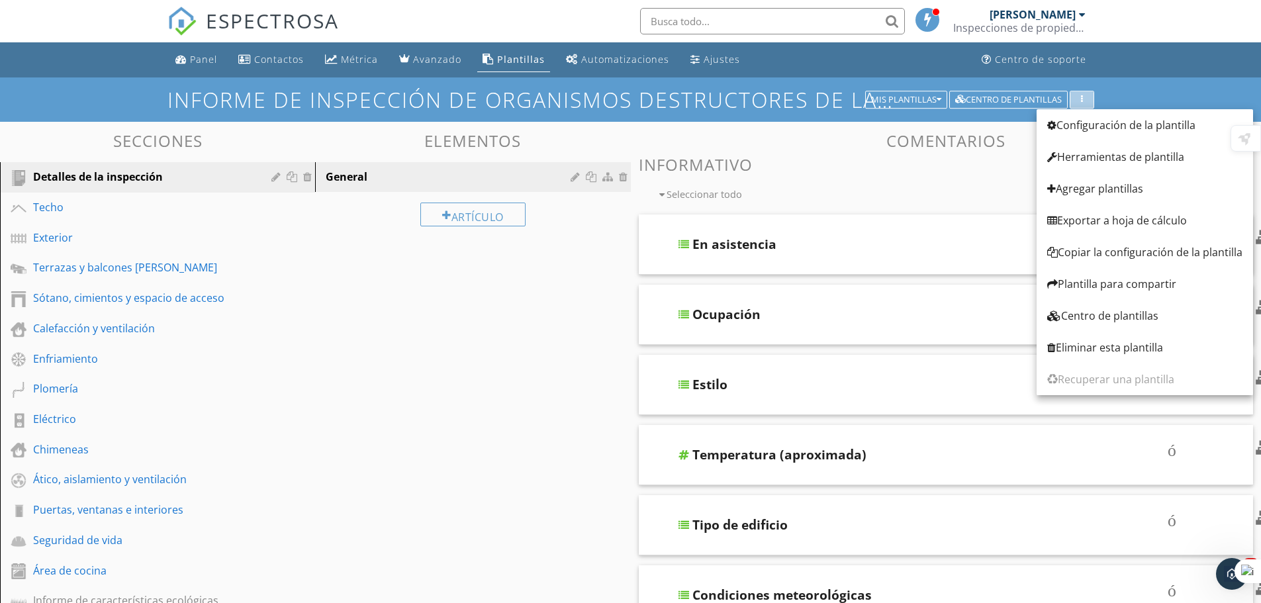
click at [1083, 100] on div "button" at bounding box center [1081, 99] width 13 height 9
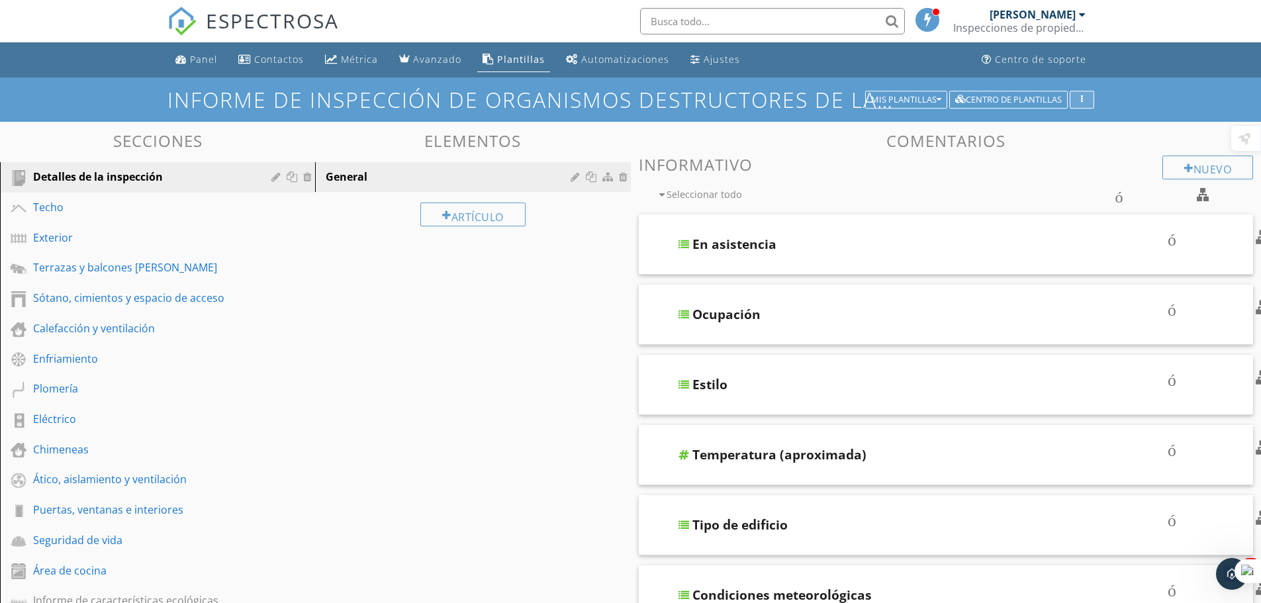
click at [1083, 100] on div "button" at bounding box center [1081, 99] width 13 height 9
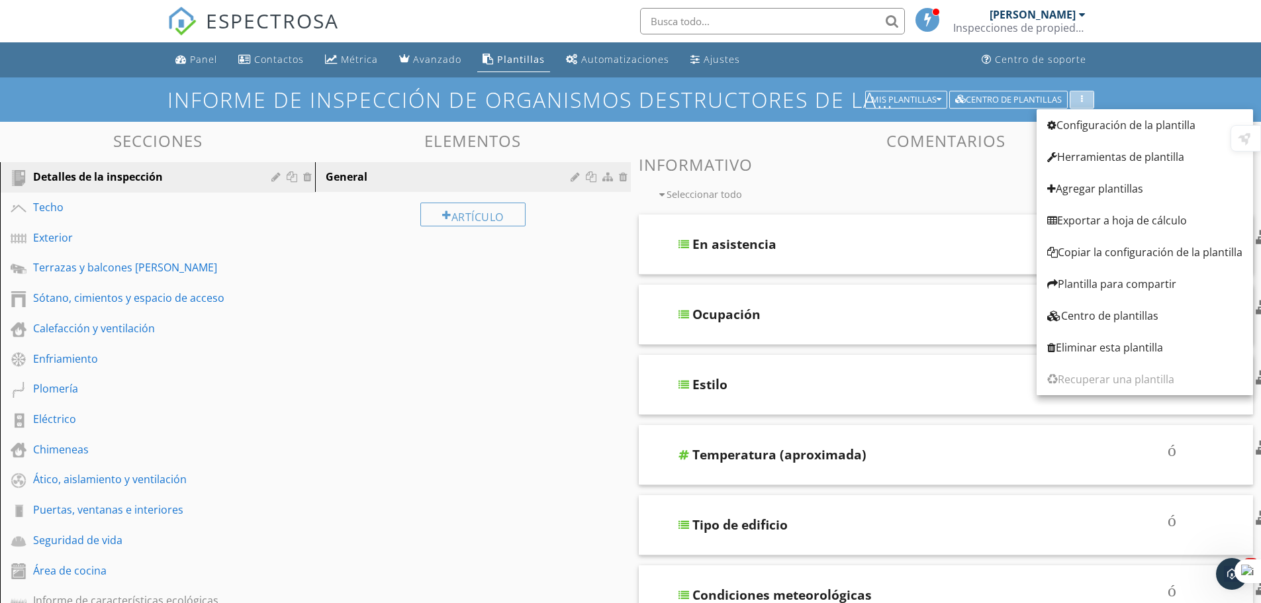
click at [1083, 100] on div "button" at bounding box center [1081, 99] width 13 height 9
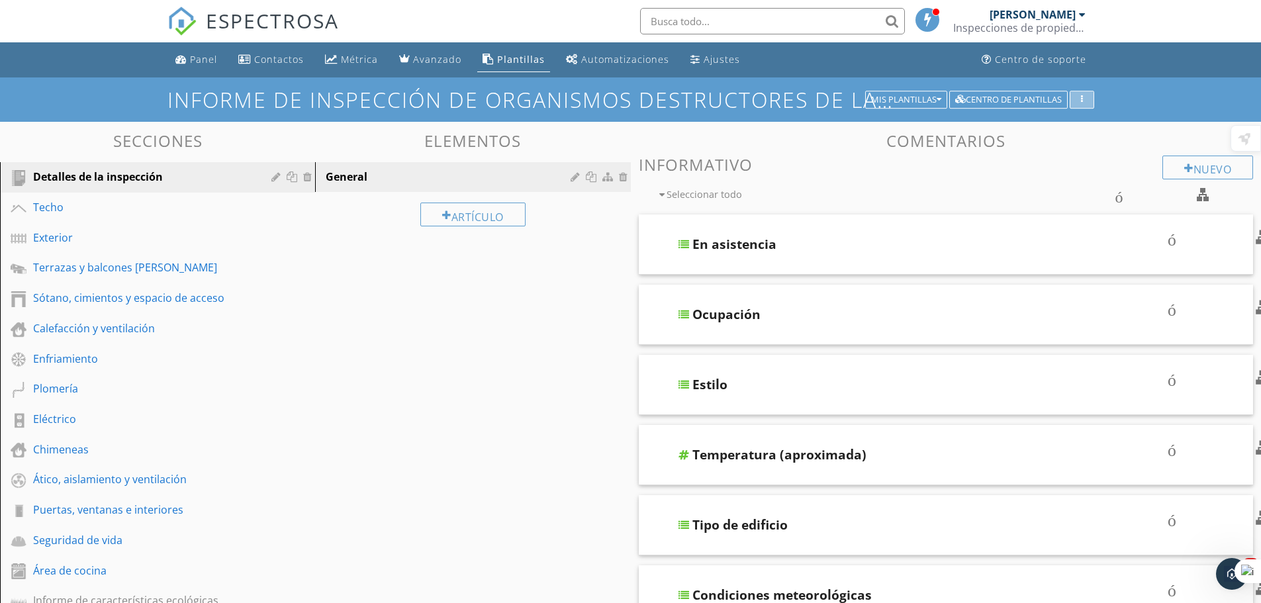
click at [1083, 100] on div "button" at bounding box center [1081, 99] width 13 height 9
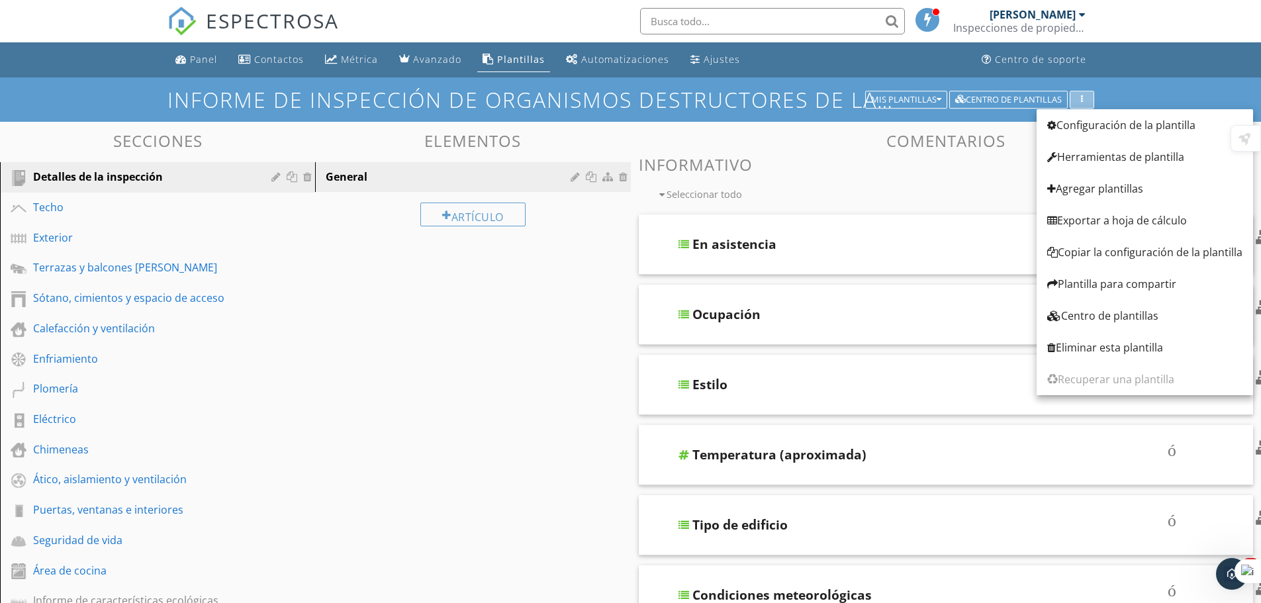
click at [1083, 100] on div "button" at bounding box center [1081, 99] width 13 height 9
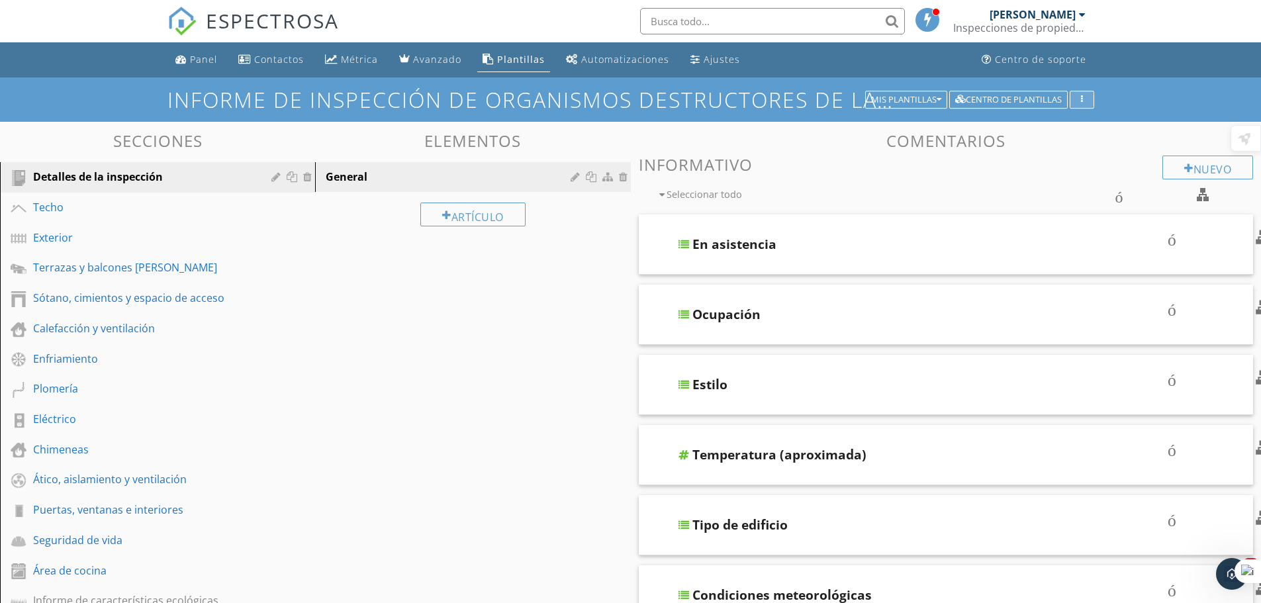
click at [1083, 100] on div "button" at bounding box center [1081, 99] width 13 height 9
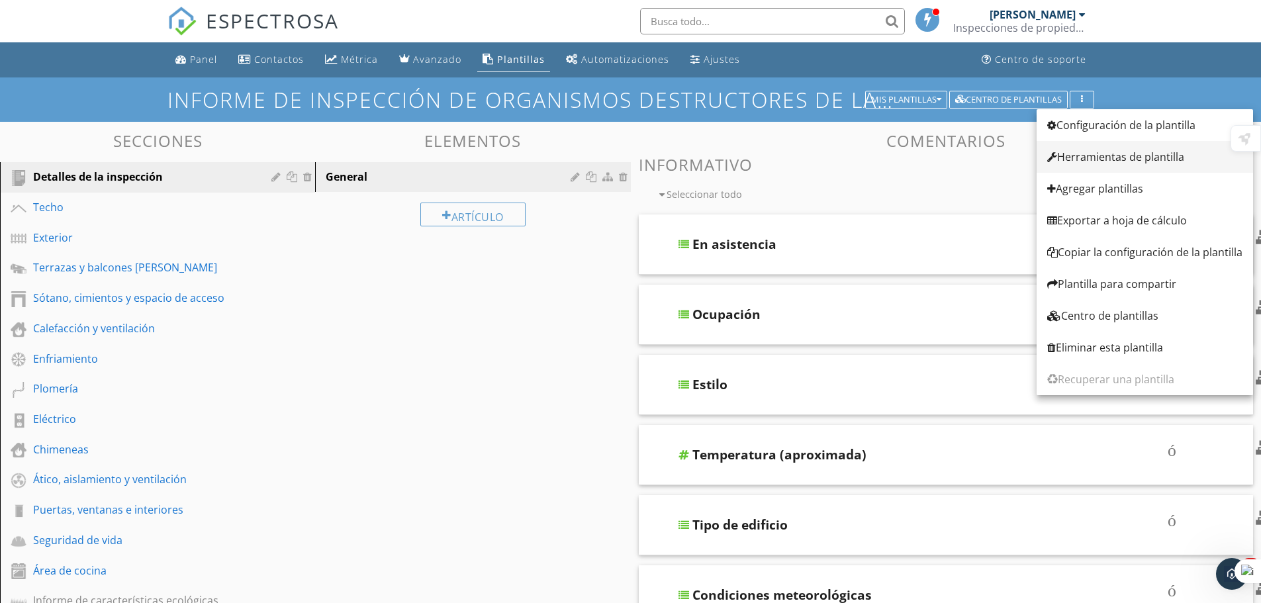
click at [1136, 156] on font "Herramientas de plantilla" at bounding box center [1120, 157] width 127 height 15
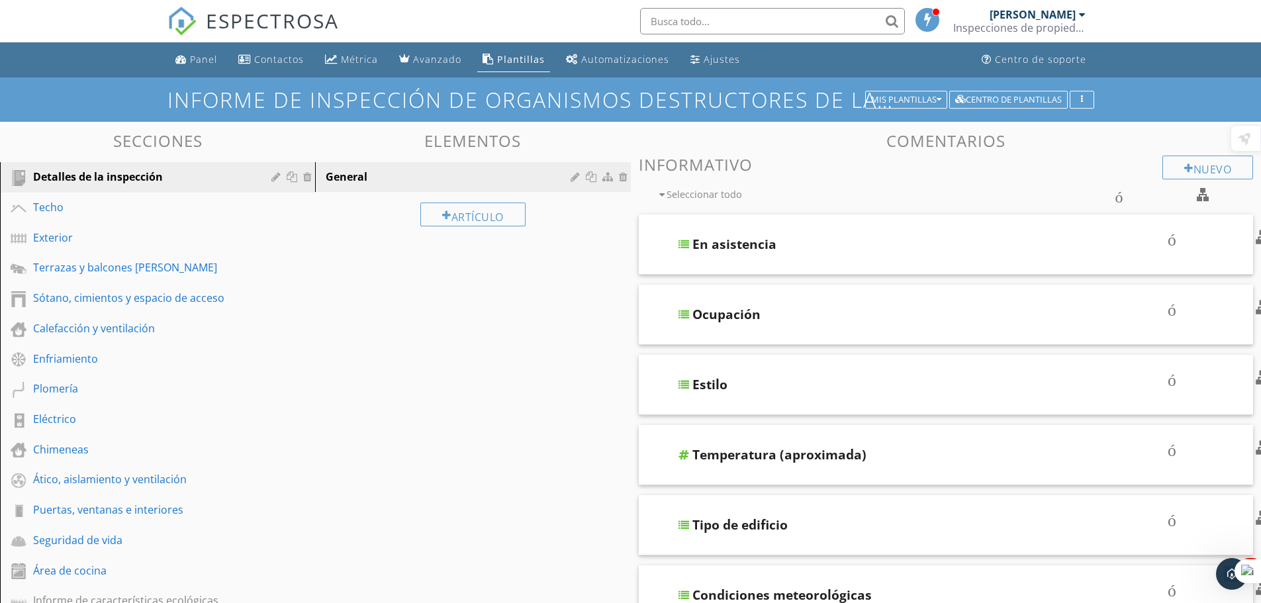
click at [1088, 98] on div at bounding box center [630, 301] width 1261 height 603
click at [1081, 101] on icon "button" at bounding box center [1082, 99] width 2 height 9
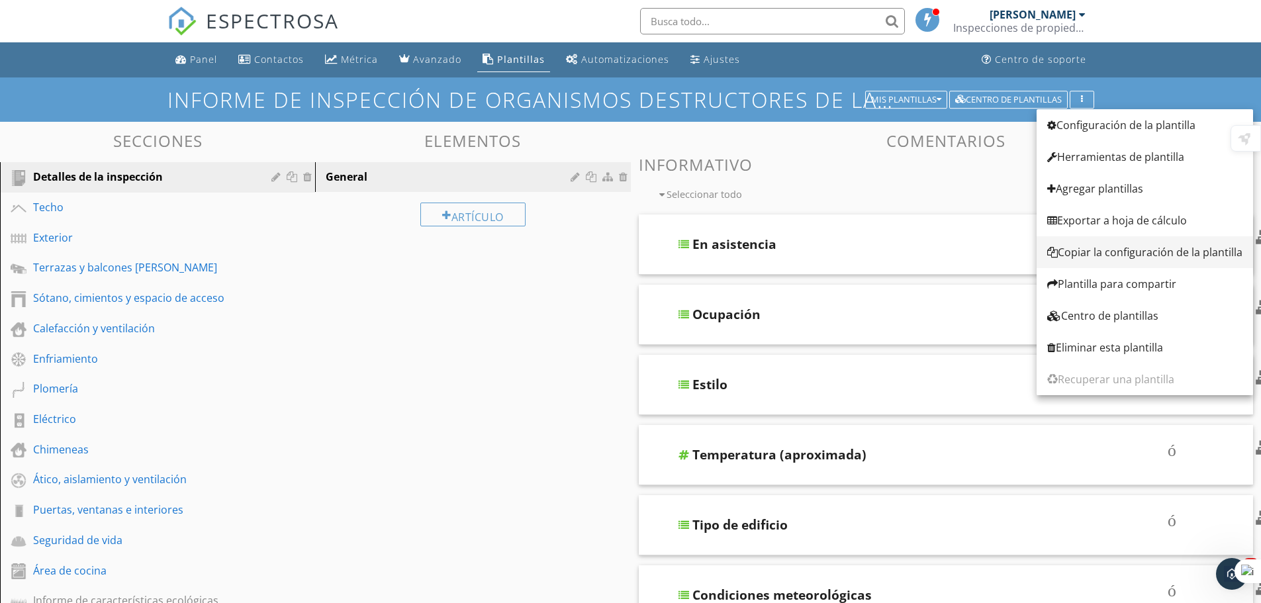
click at [1112, 252] on font "Copiar la configuración de la plantilla" at bounding box center [1150, 252] width 185 height 15
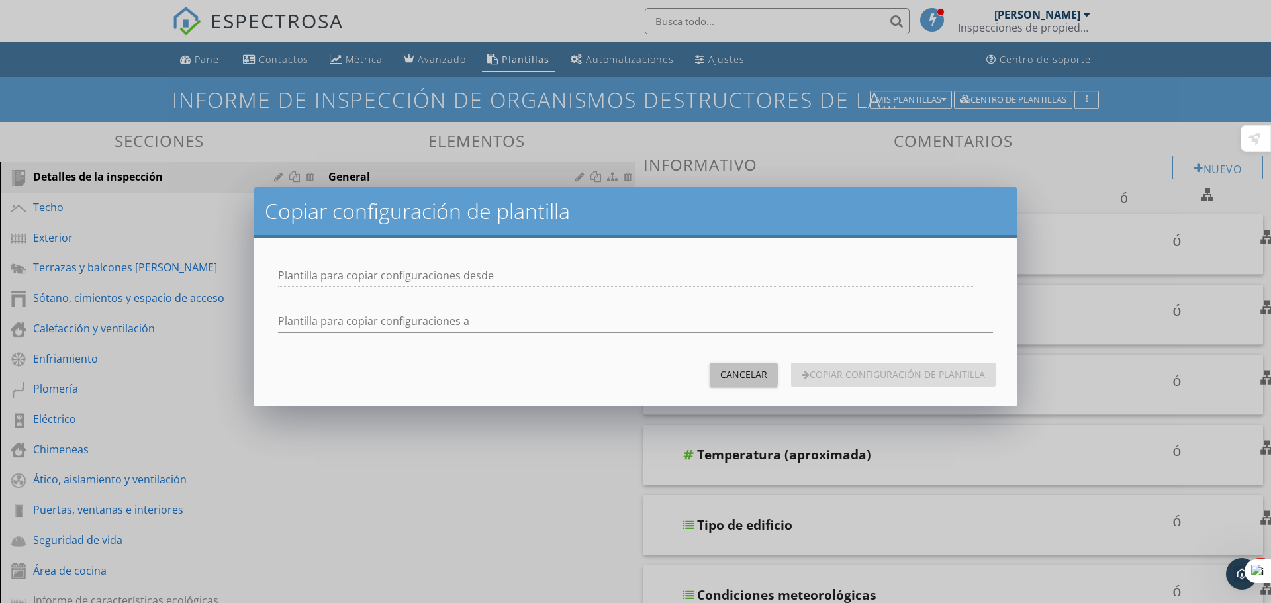
click at [733, 372] on font "Cancelar" at bounding box center [743, 374] width 47 height 13
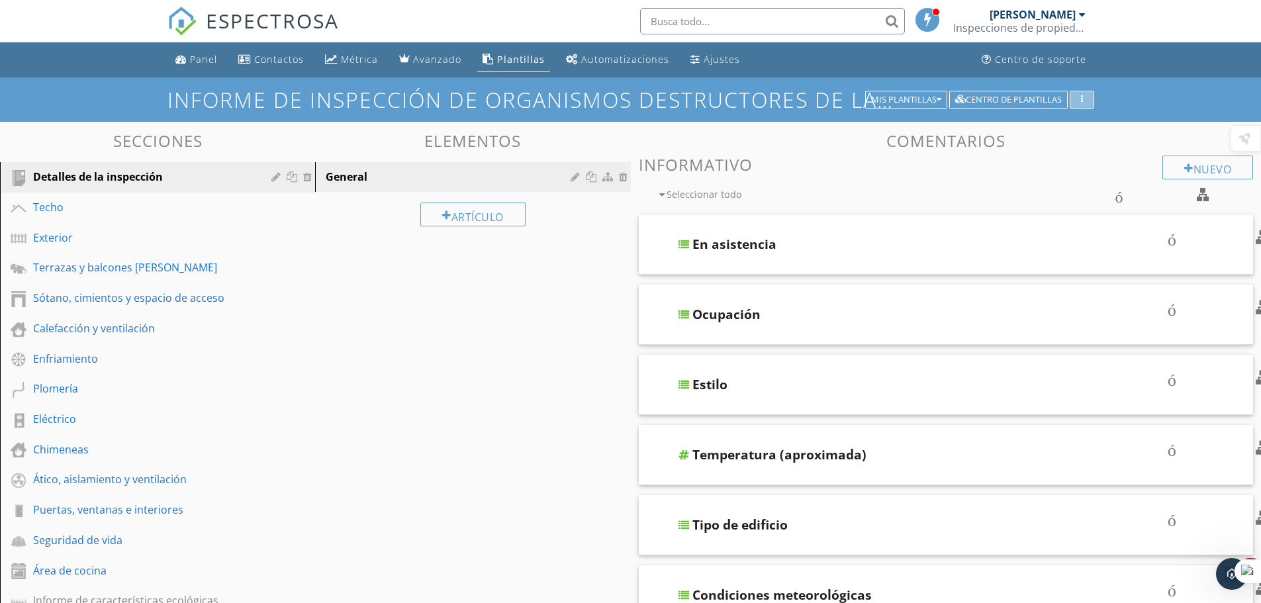
click at [1082, 101] on icon "button" at bounding box center [1082, 99] width 2 height 9
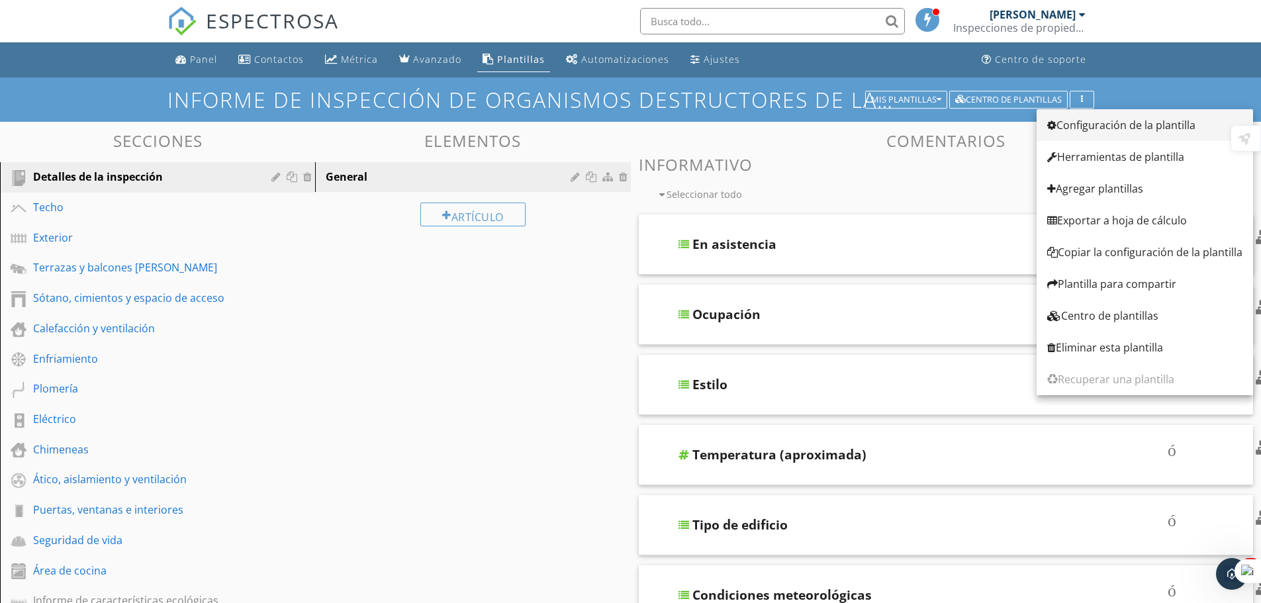
click at [1130, 121] on font "Configuración de la plantilla" at bounding box center [1125, 125] width 139 height 15
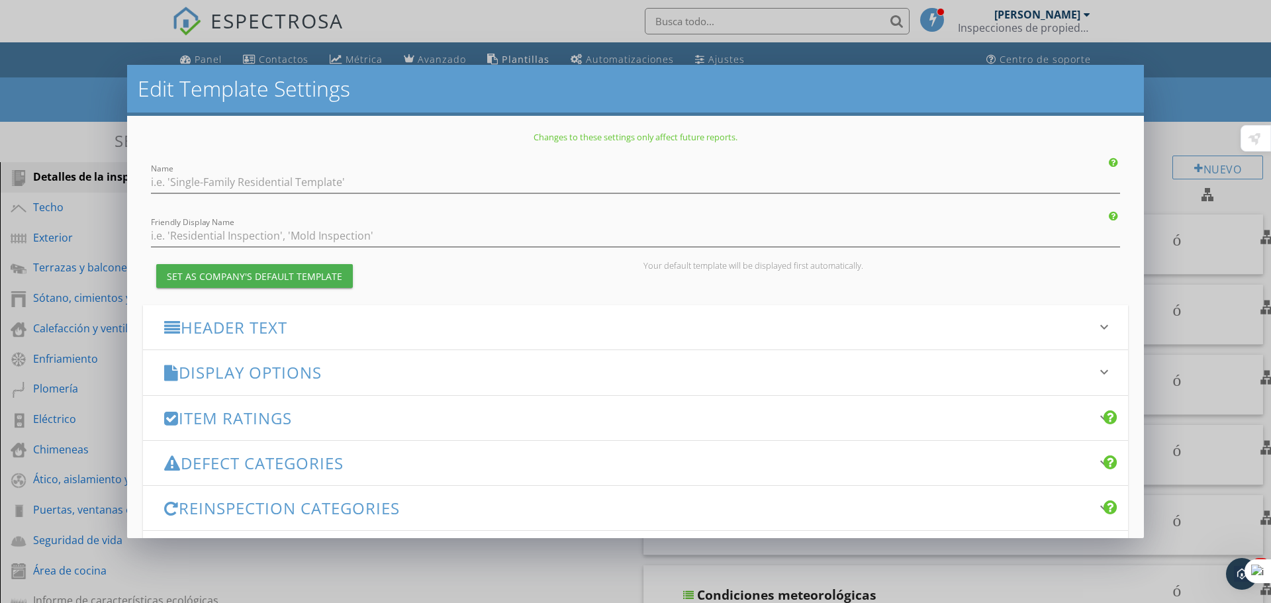
type input "InterNACHI Commercial Template"
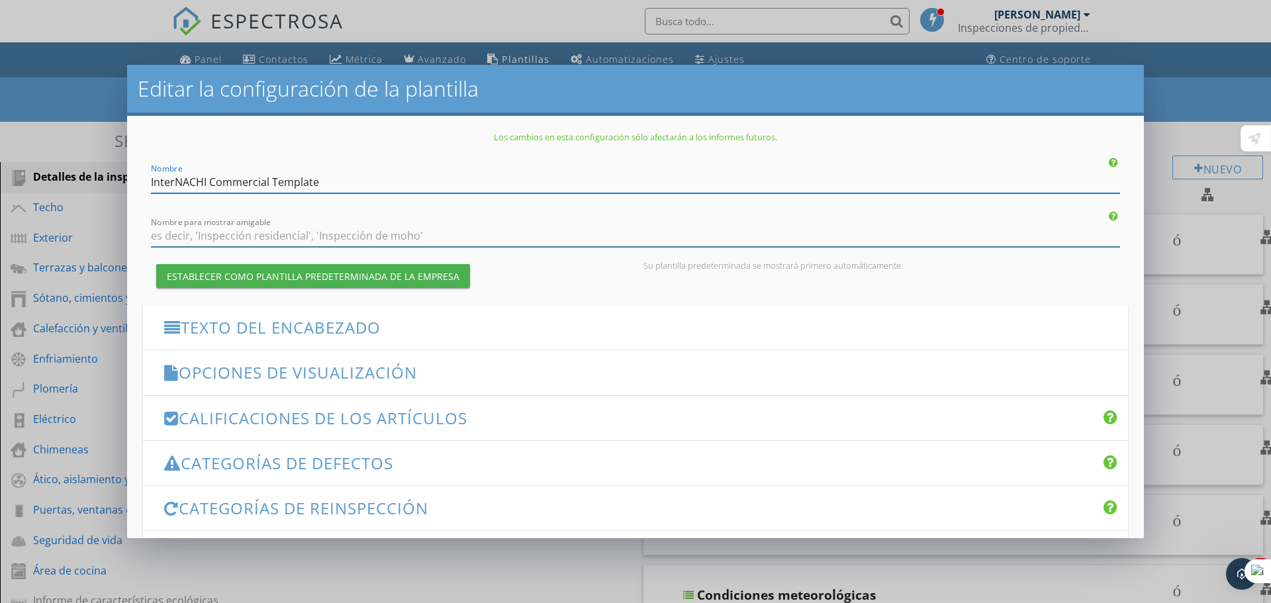
click at [400, 228] on input "Nombre para mostrar amigable" at bounding box center [635, 236] width 969 height 22
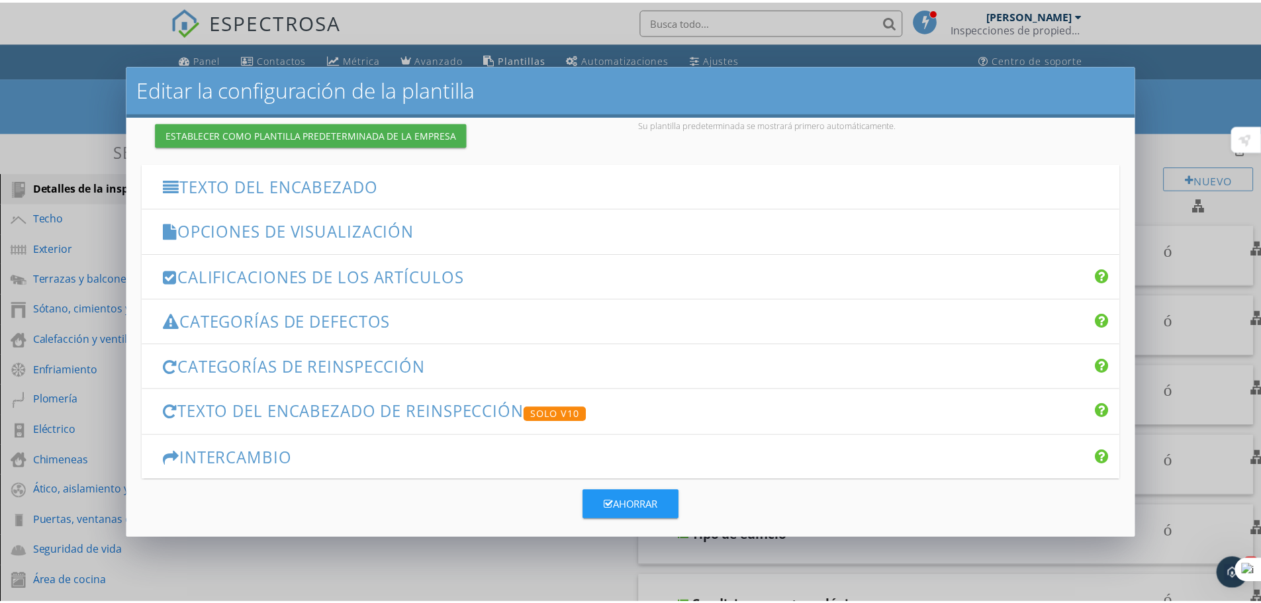
scroll to position [152, 0]
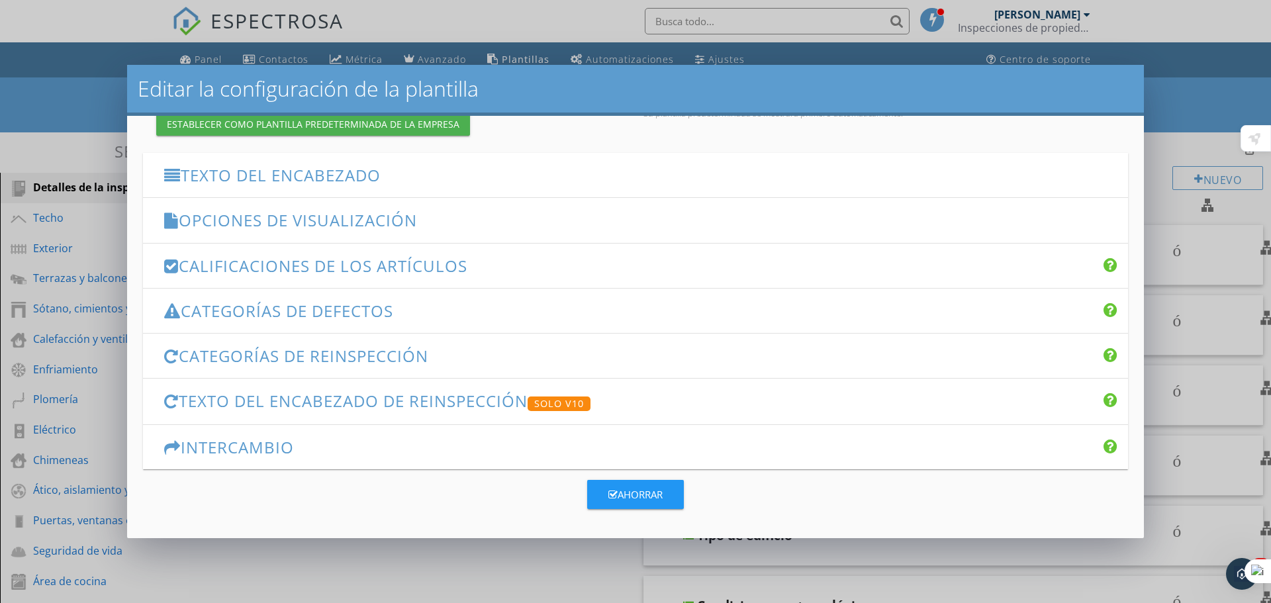
type input "Inspeccion Residencial"
click at [629, 498] on font "Ahorrar" at bounding box center [639, 494] width 45 height 13
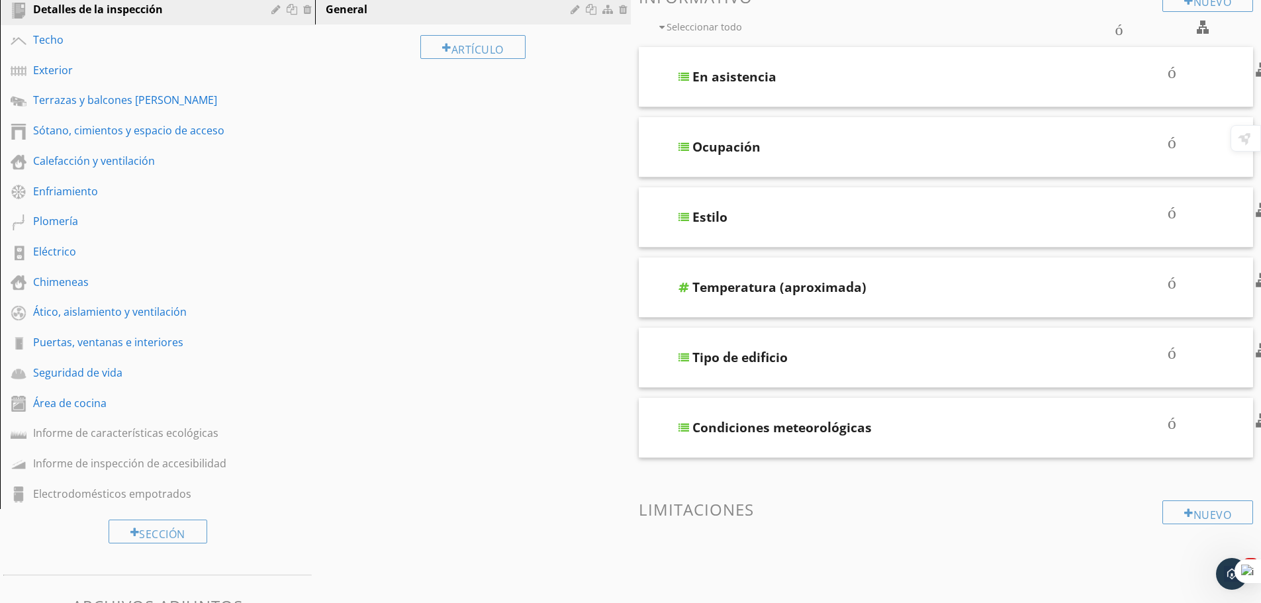
scroll to position [0, 0]
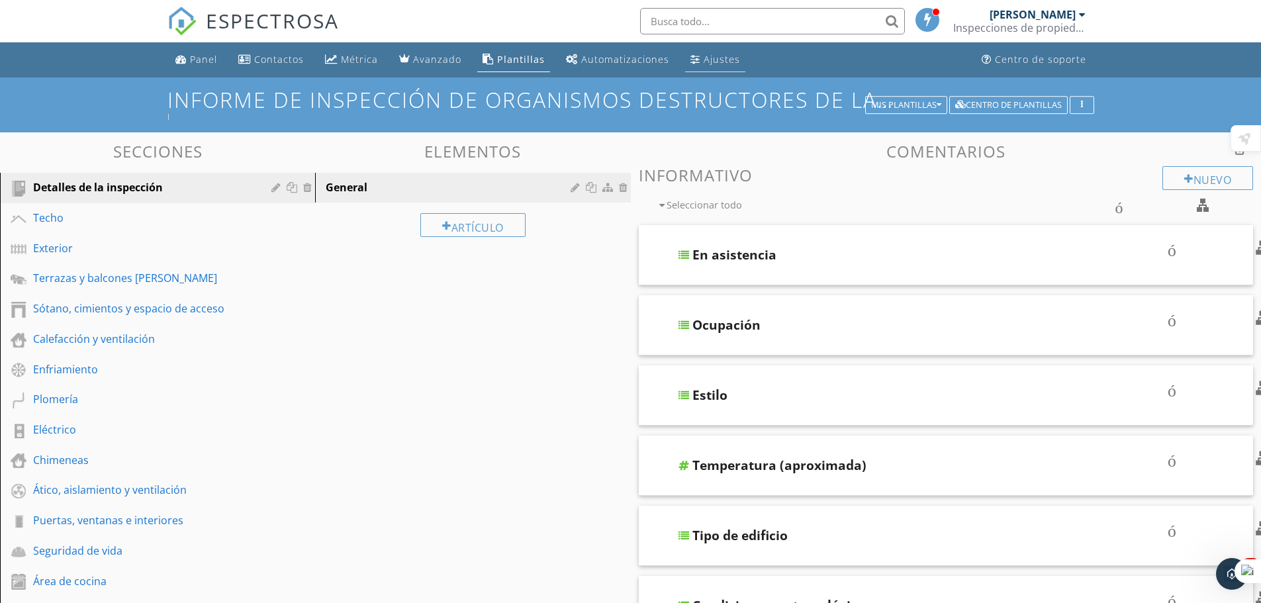
click at [709, 54] on font "Ajustes" at bounding box center [721, 59] width 36 height 13
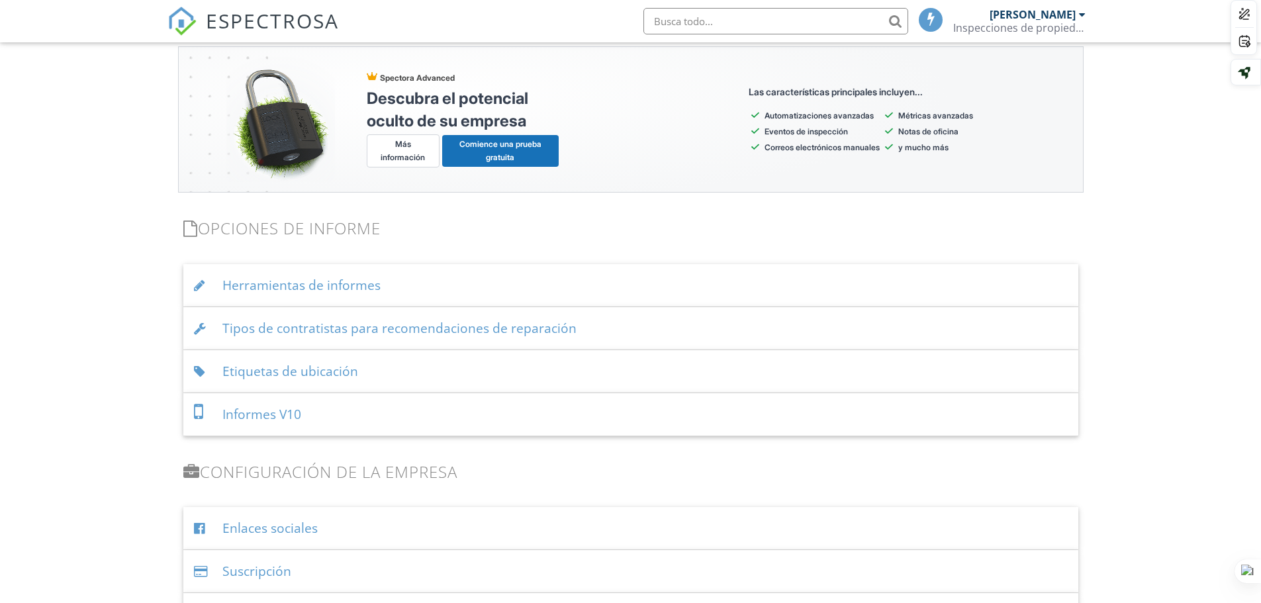
scroll to position [1191, 0]
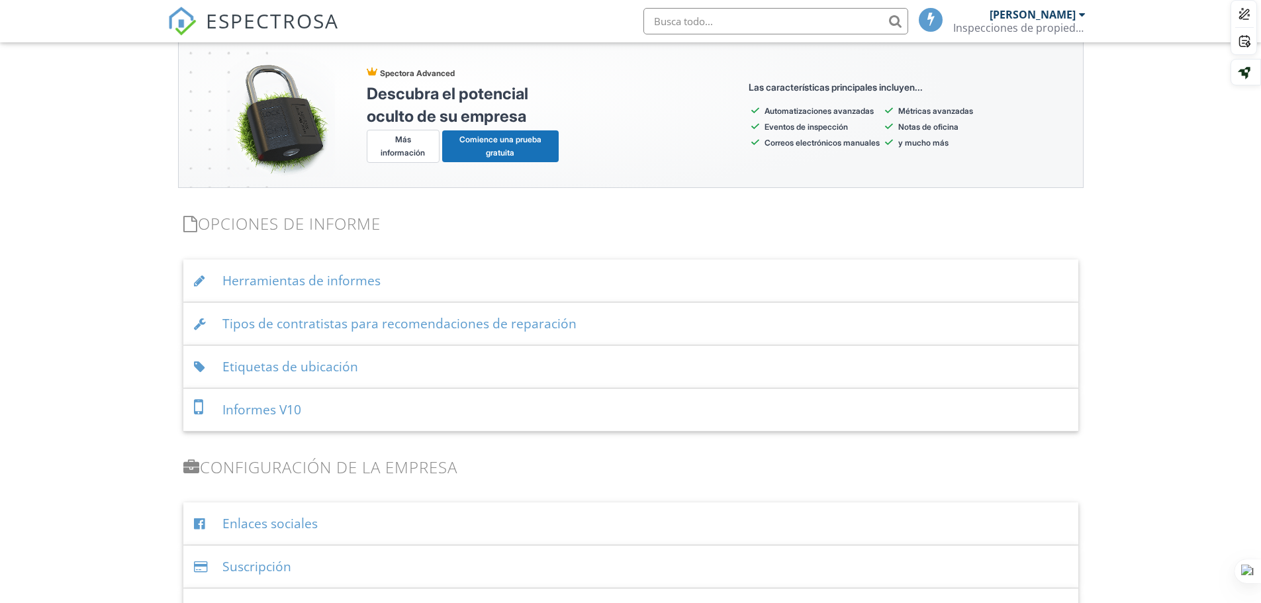
click at [429, 281] on div "Herramientas de informes" at bounding box center [630, 280] width 895 height 43
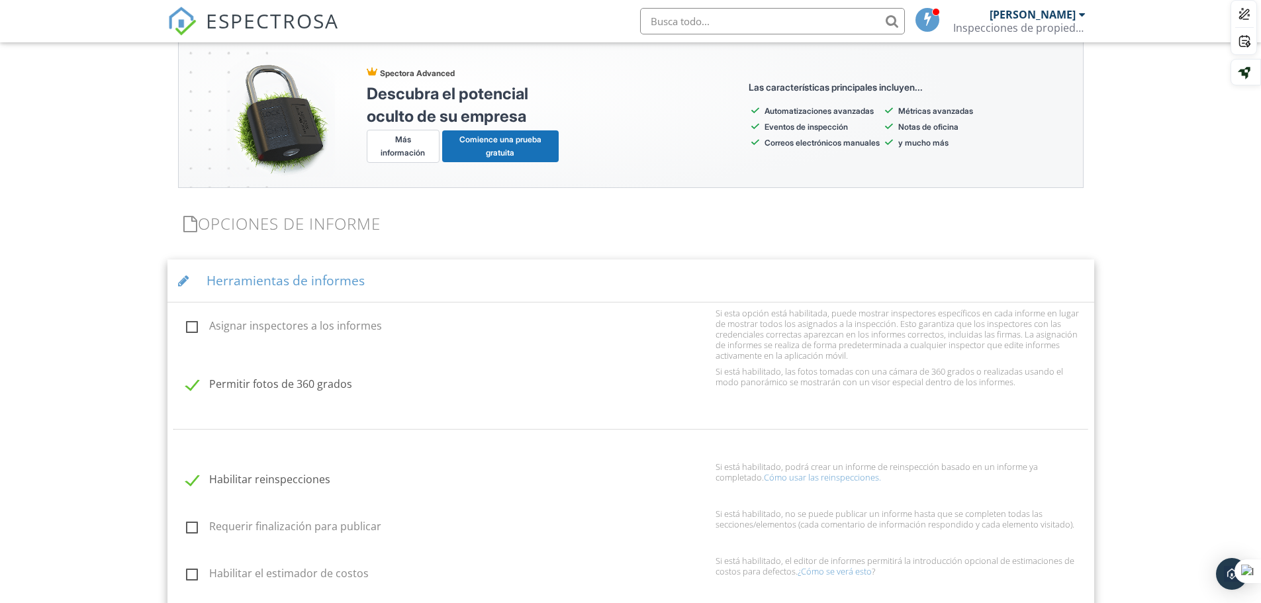
click at [197, 383] on label "Permitir fotos de 360 ​​grados" at bounding box center [446, 386] width 521 height 17
checkbox input "false"
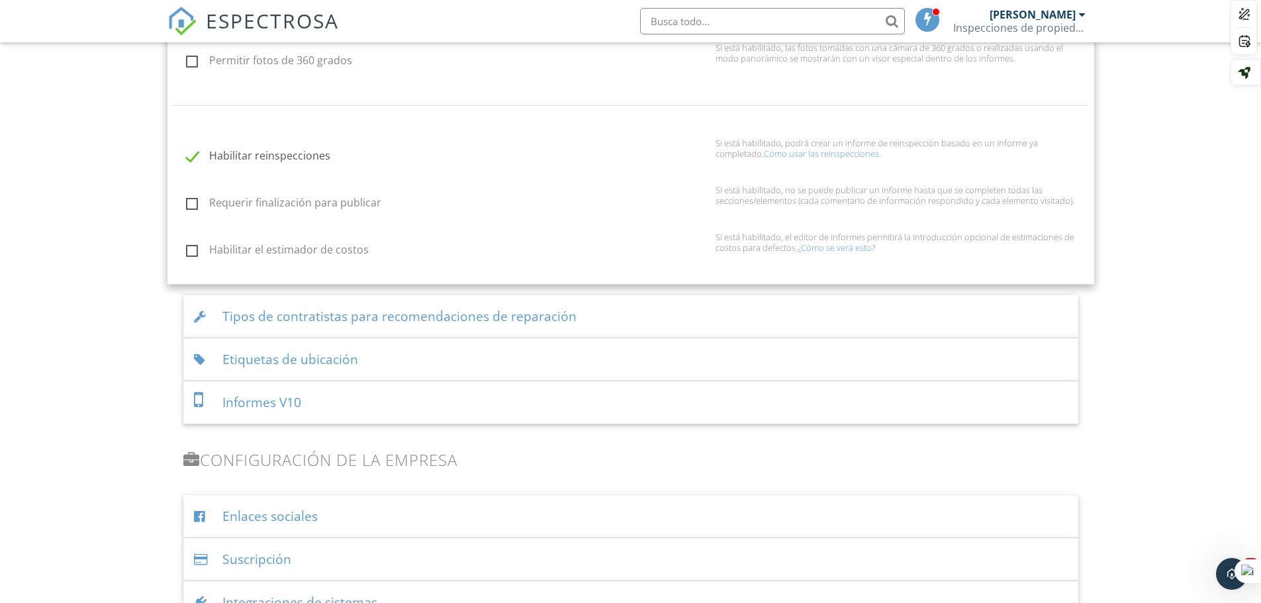
scroll to position [1522, 0]
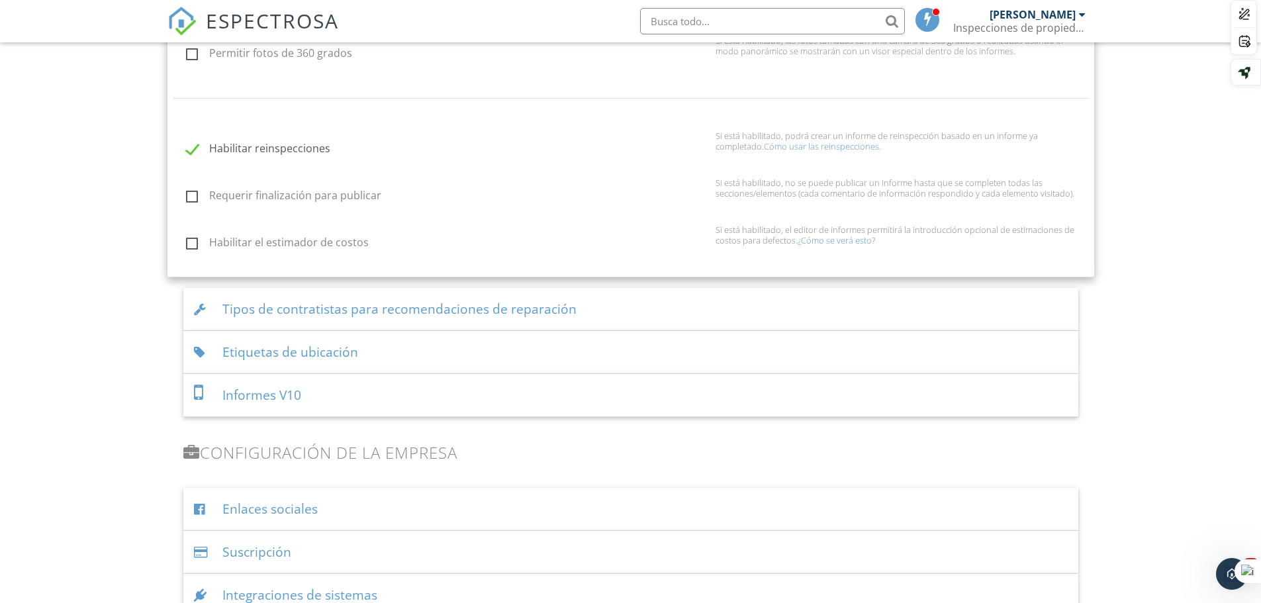
click at [376, 309] on font "Tipos de contratistas para recomendaciones de reparación" at bounding box center [399, 309] width 354 height 18
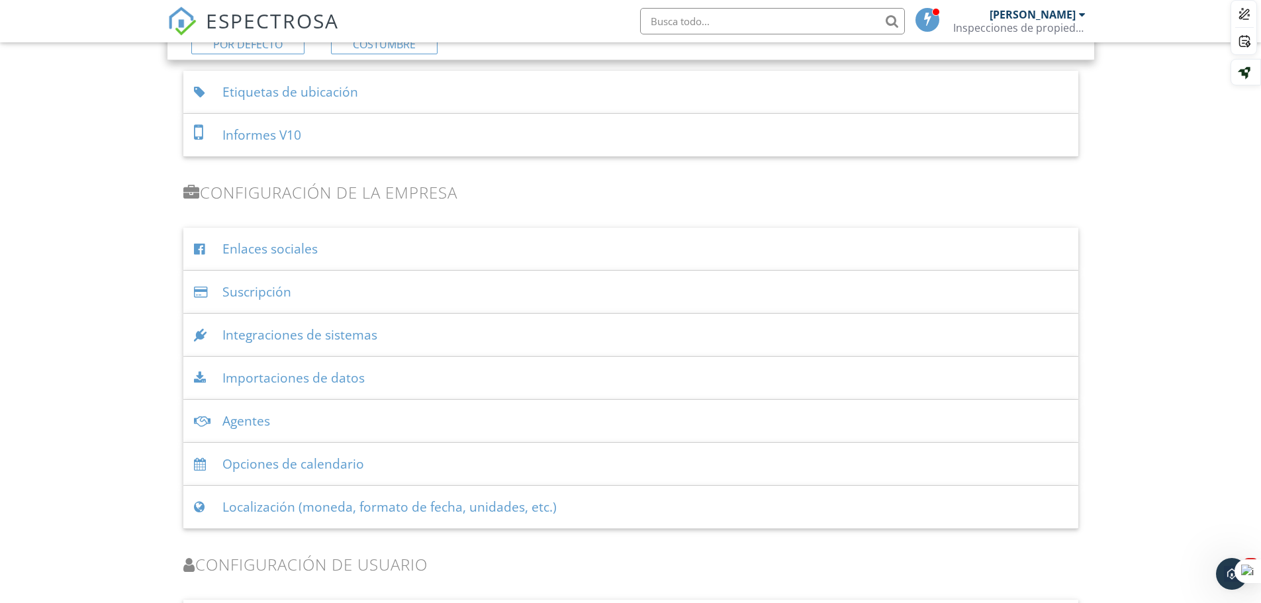
click at [307, 132] on div "Informes V10" at bounding box center [630, 135] width 895 height 43
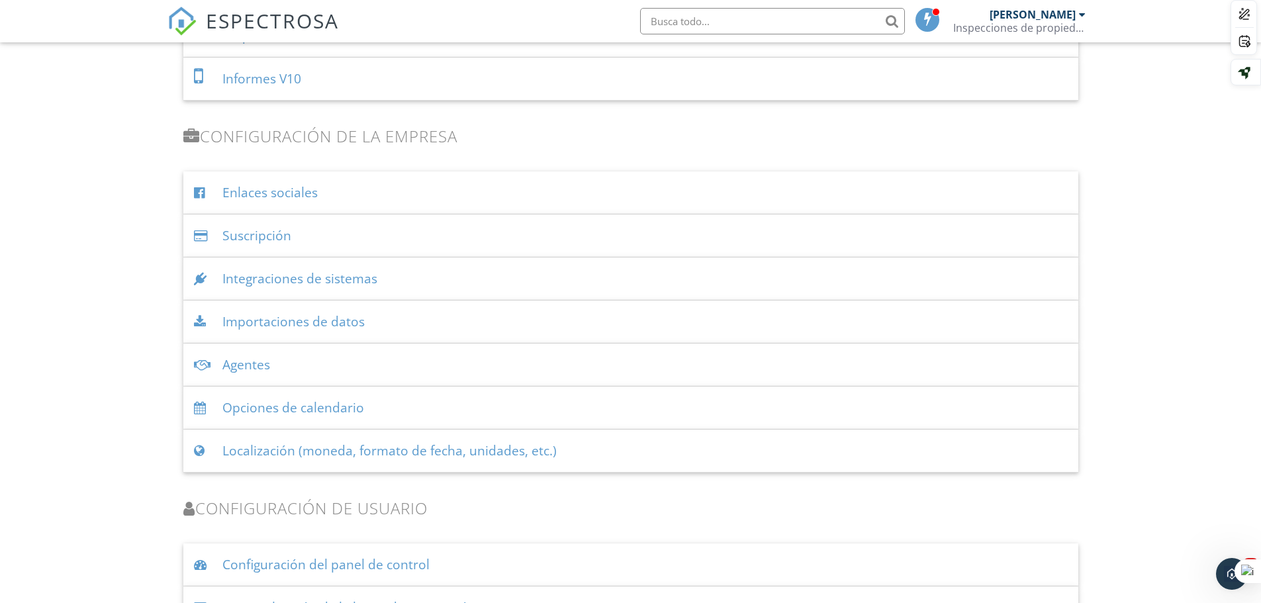
click at [294, 230] on div "Suscripción" at bounding box center [630, 235] width 895 height 43
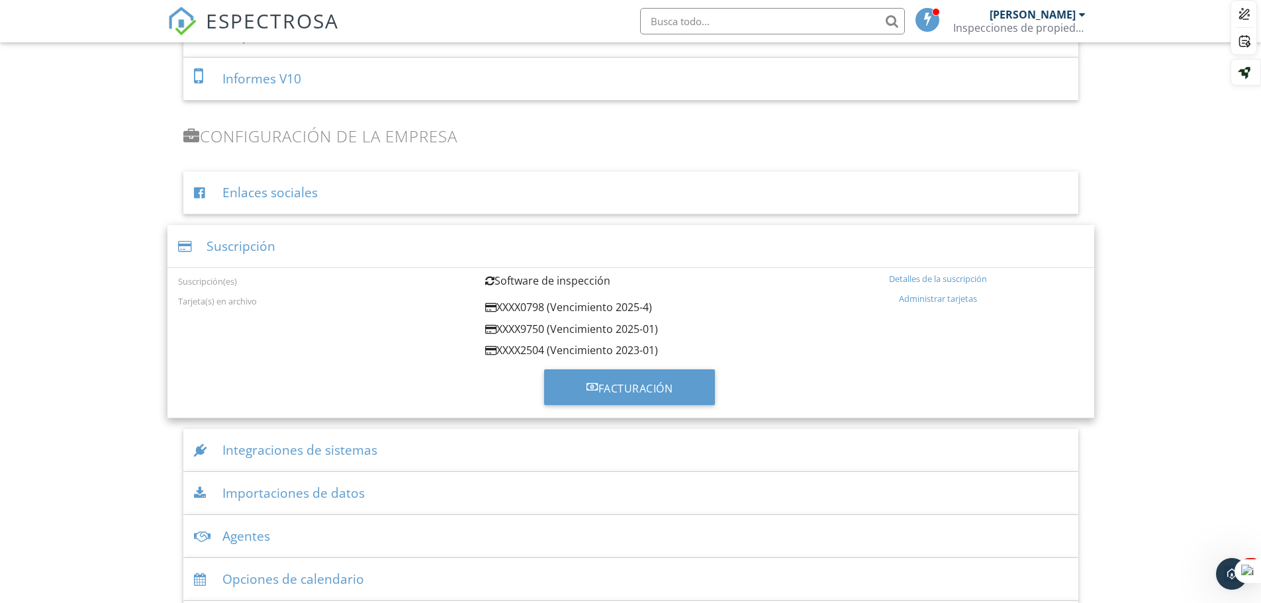
click at [320, 190] on div "Enlaces sociales" at bounding box center [630, 192] width 895 height 43
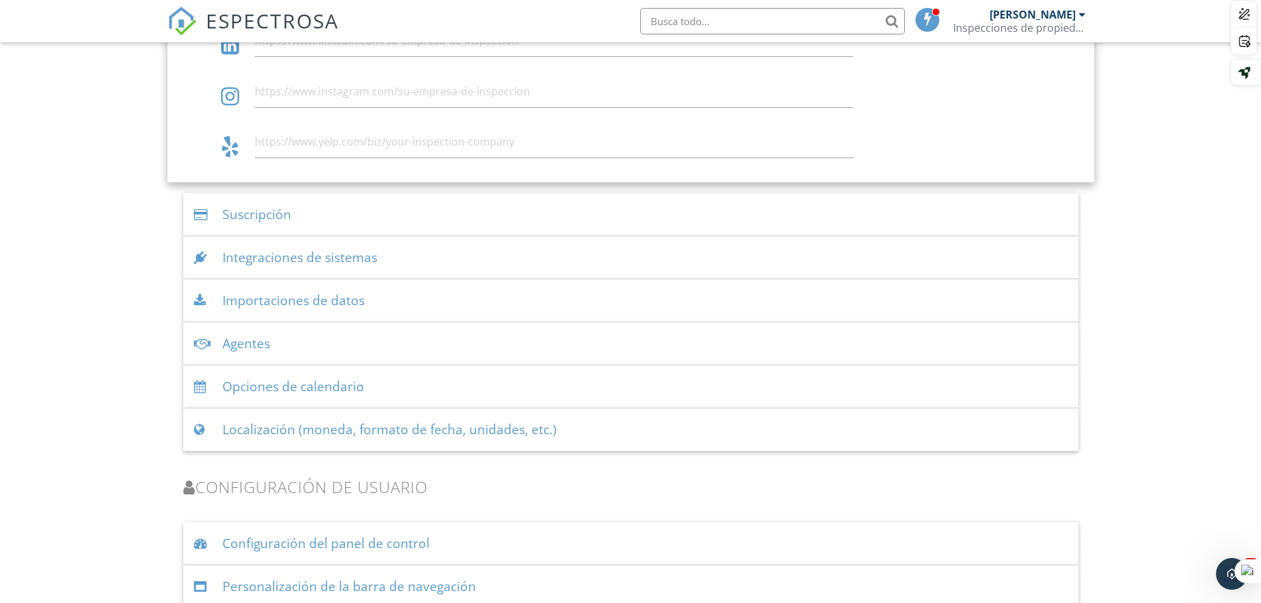
scroll to position [1985, 0]
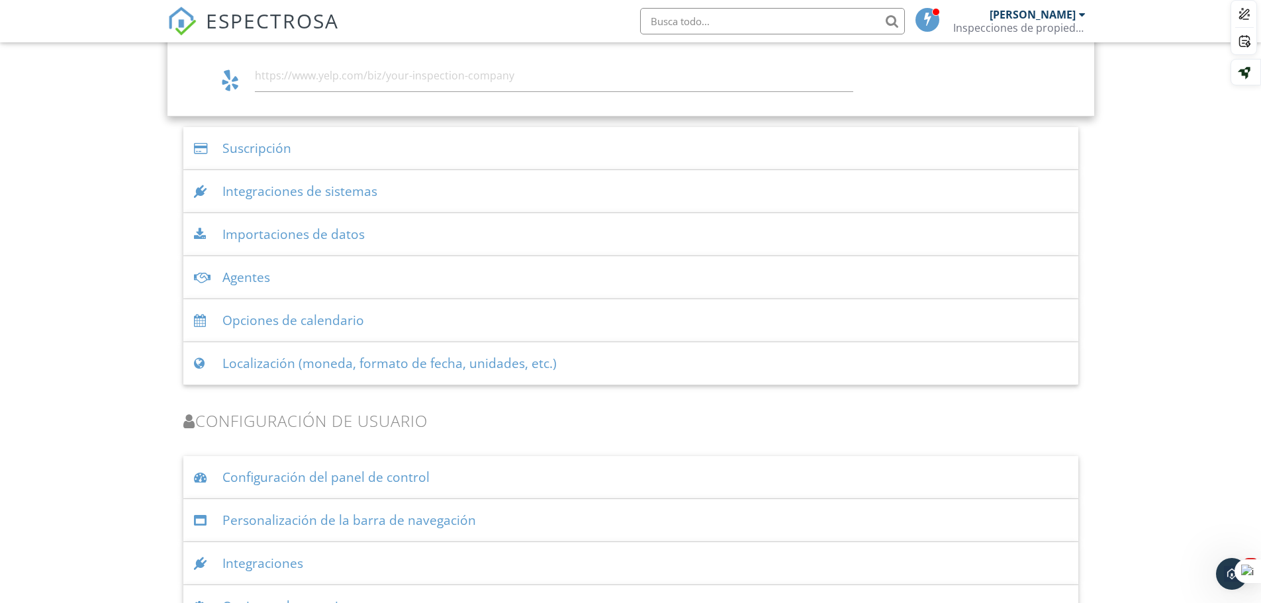
click at [371, 187] on font "Integraciones de sistemas" at bounding box center [299, 191] width 155 height 18
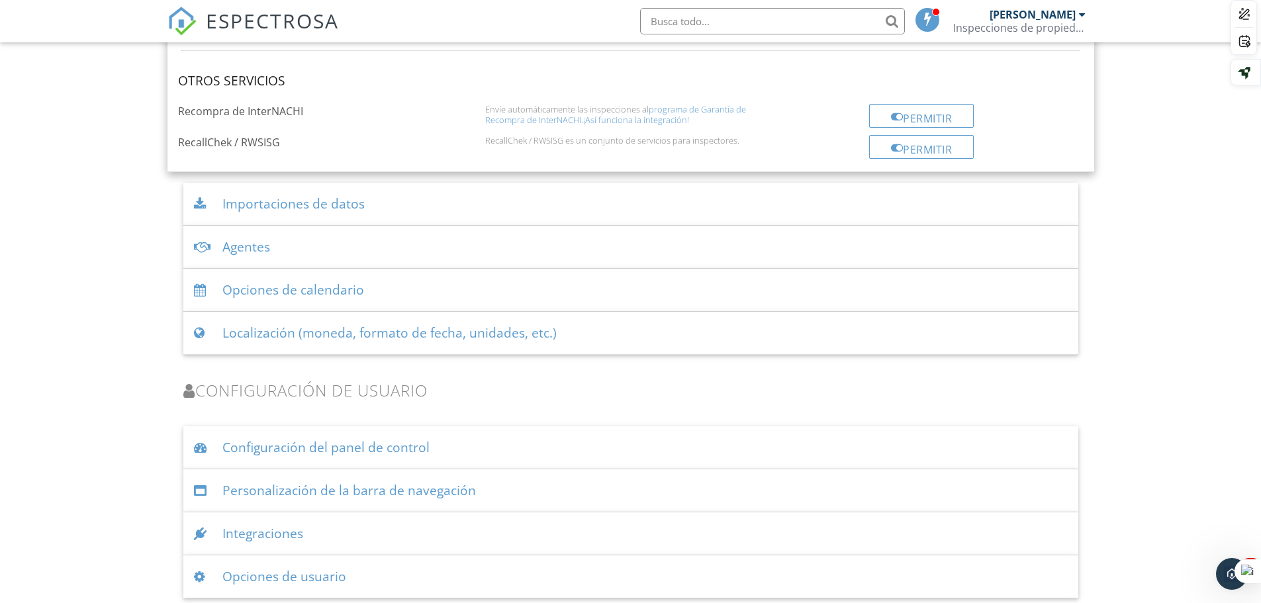
scroll to position [2375, 0]
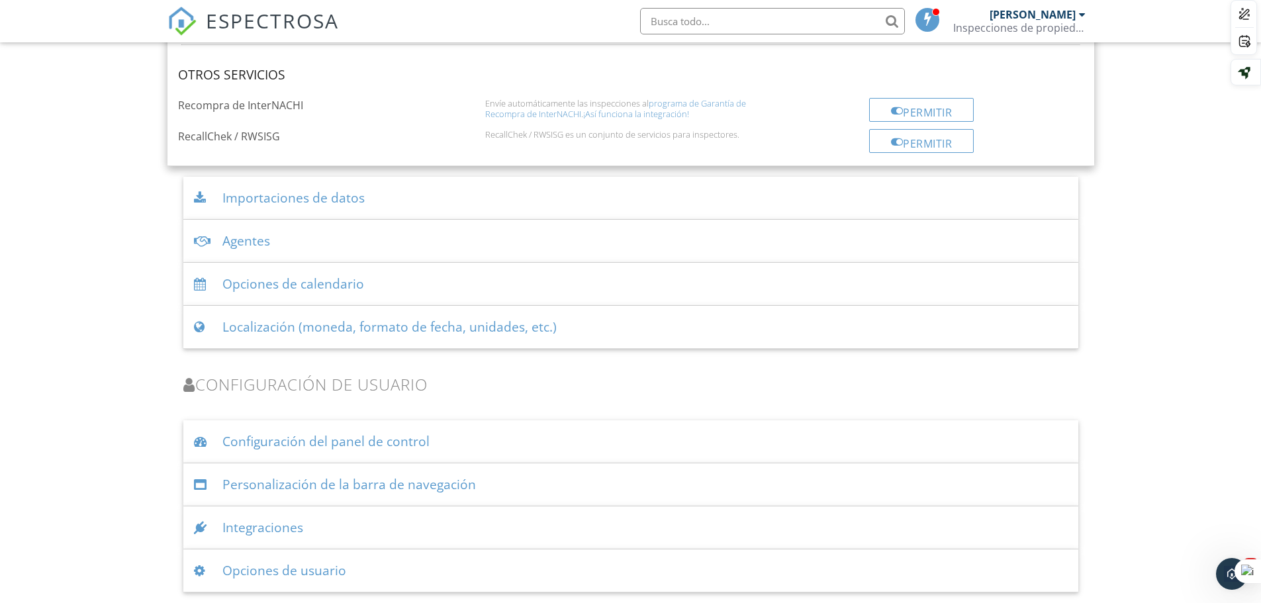
click at [352, 540] on div "Integraciones" at bounding box center [630, 527] width 895 height 43
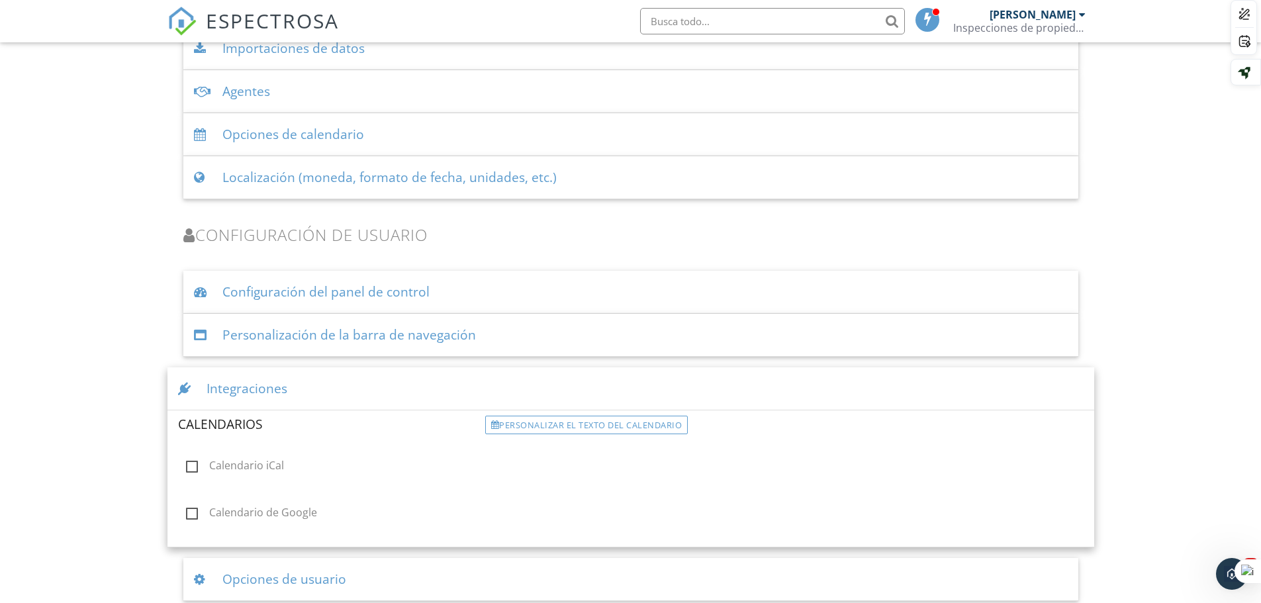
scroll to position [2533, 0]
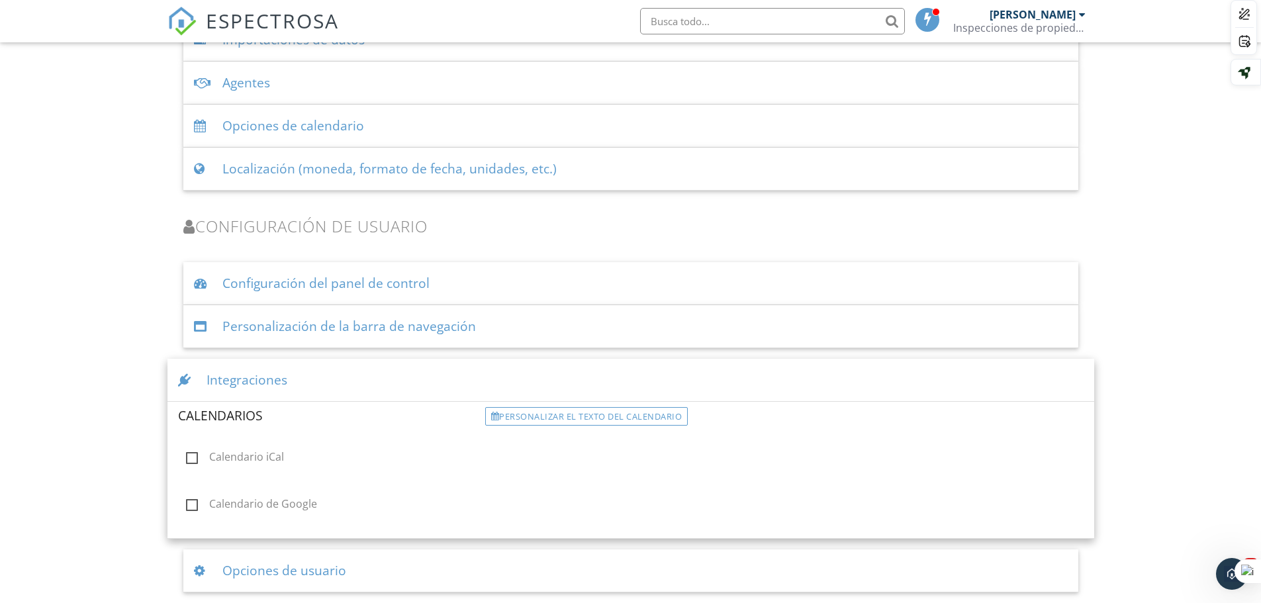
click at [355, 566] on div "Opciones de usuario" at bounding box center [630, 570] width 895 height 43
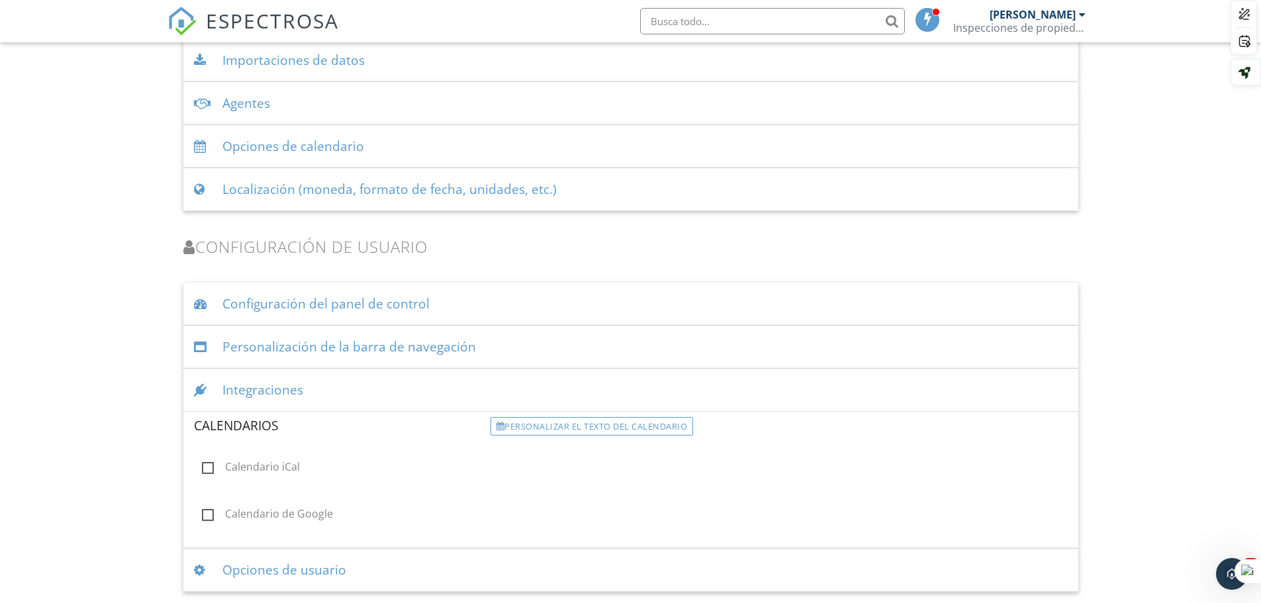
scroll to position [2375, 0]
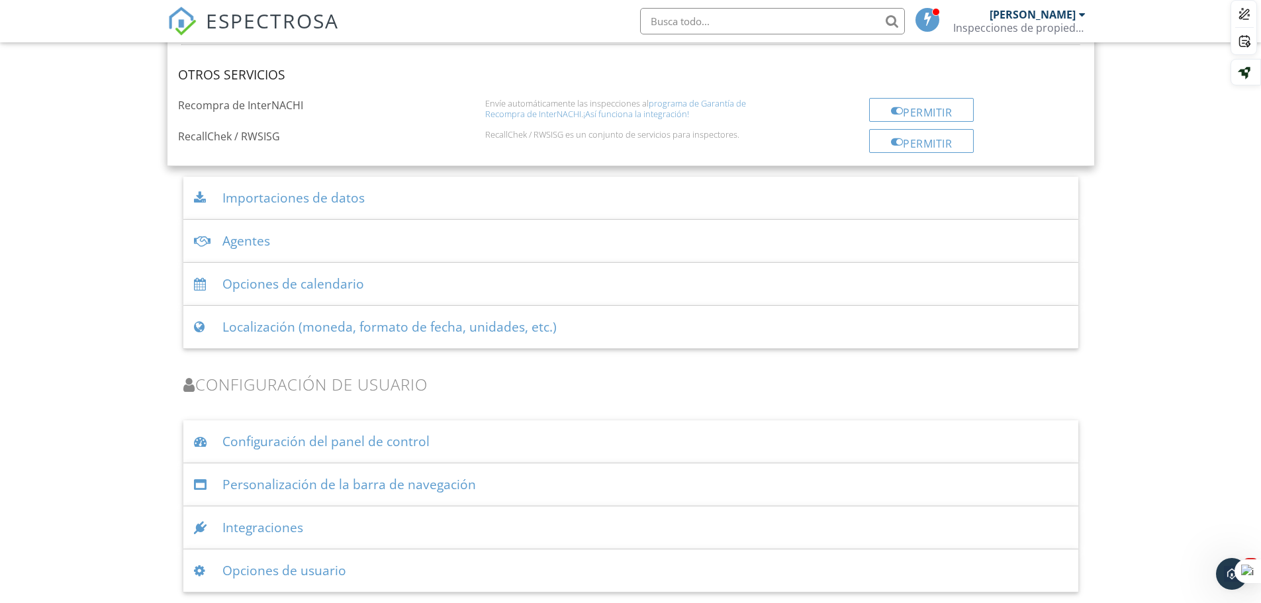
click at [291, 572] on font "Opciones de usuario" at bounding box center [284, 570] width 124 height 18
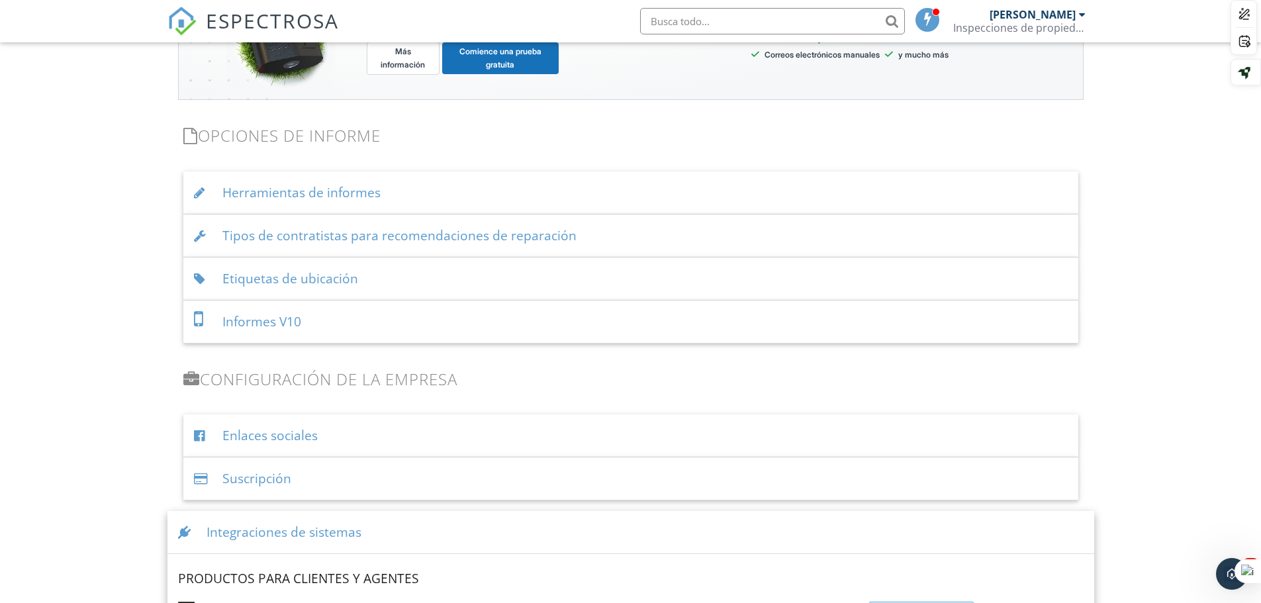
scroll to position [1223, 0]
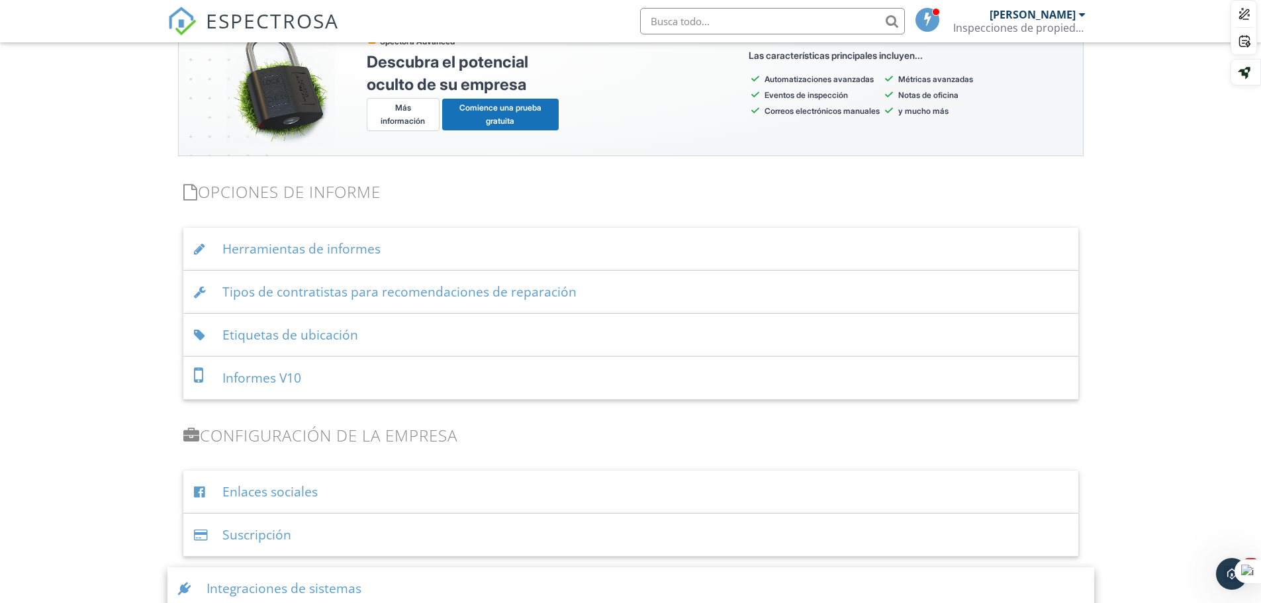
click at [260, 375] on font "Informes V10" at bounding box center [261, 378] width 79 height 18
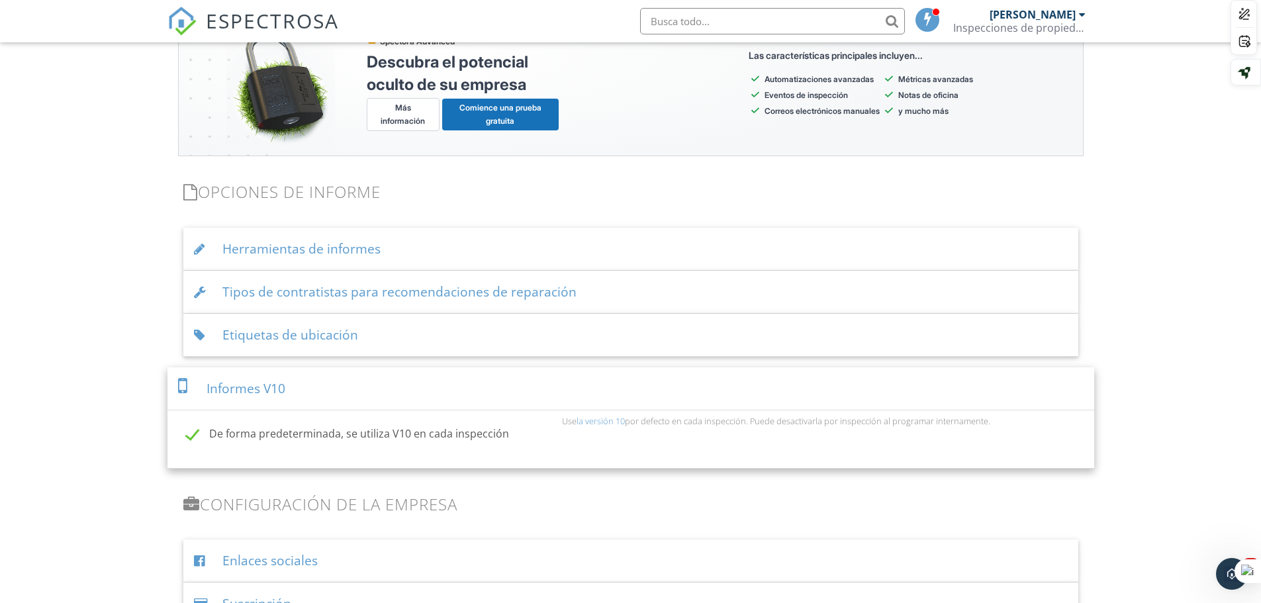
click at [293, 326] on font "Etiquetas de ubicación" at bounding box center [290, 335] width 136 height 18
click at [293, 325] on div "Etiquetas de ubicación" at bounding box center [630, 335] width 895 height 43
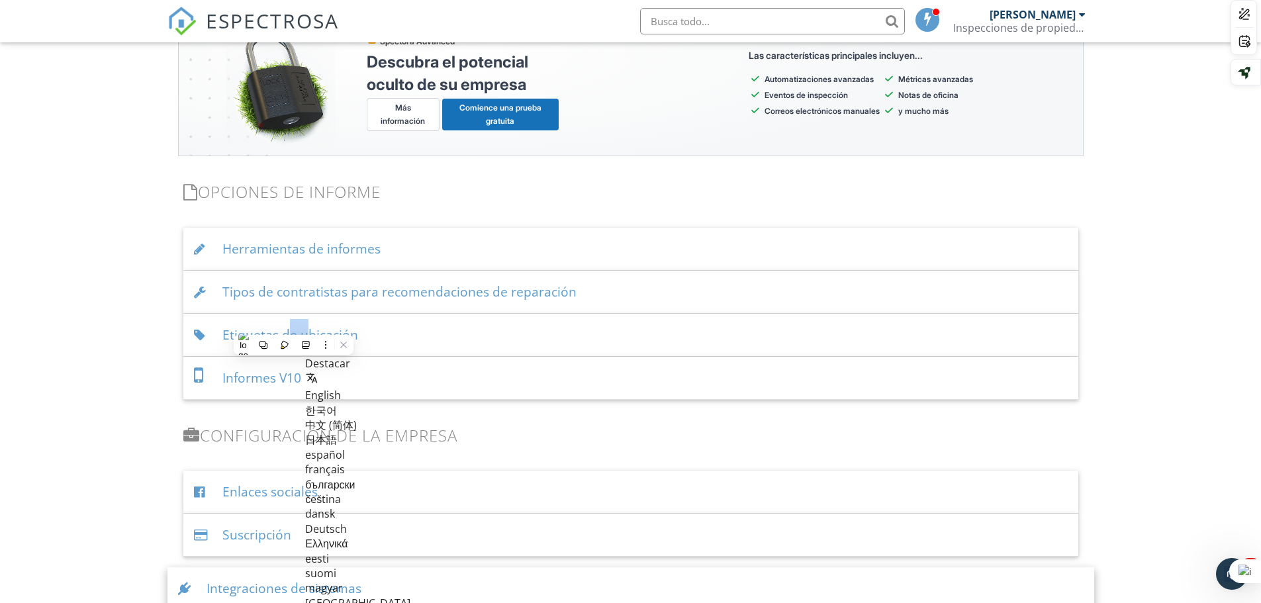
click at [356, 246] on font "Herramientas de informes" at bounding box center [301, 249] width 158 height 18
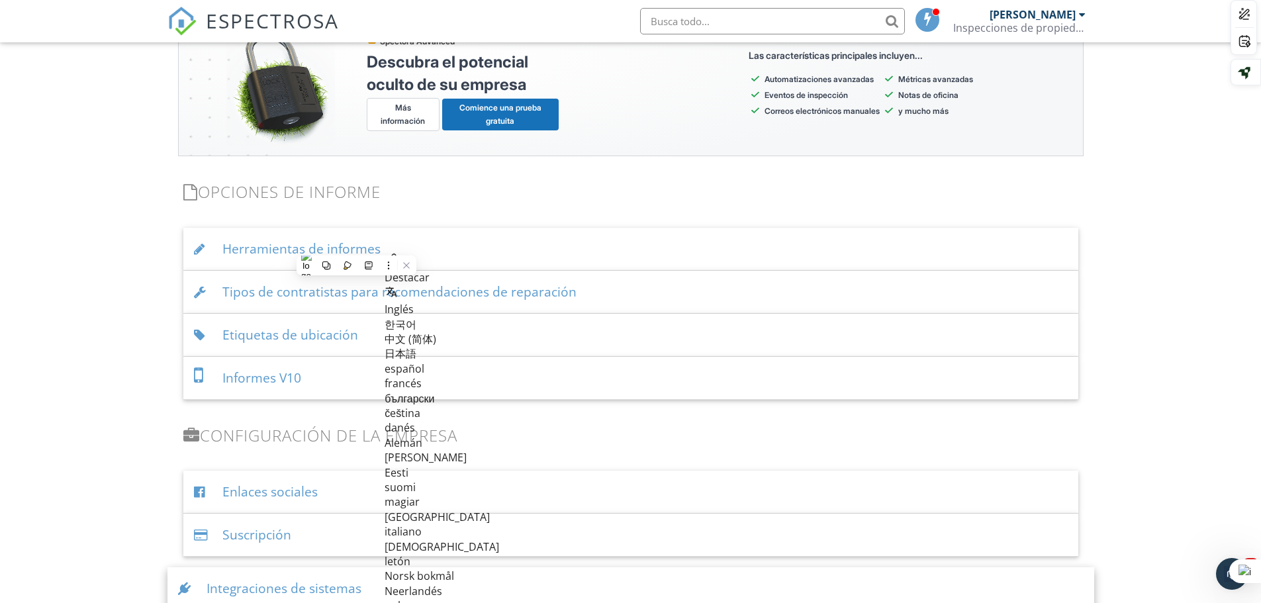
click at [224, 246] on font "Herramientas de informes" at bounding box center [301, 249] width 158 height 18
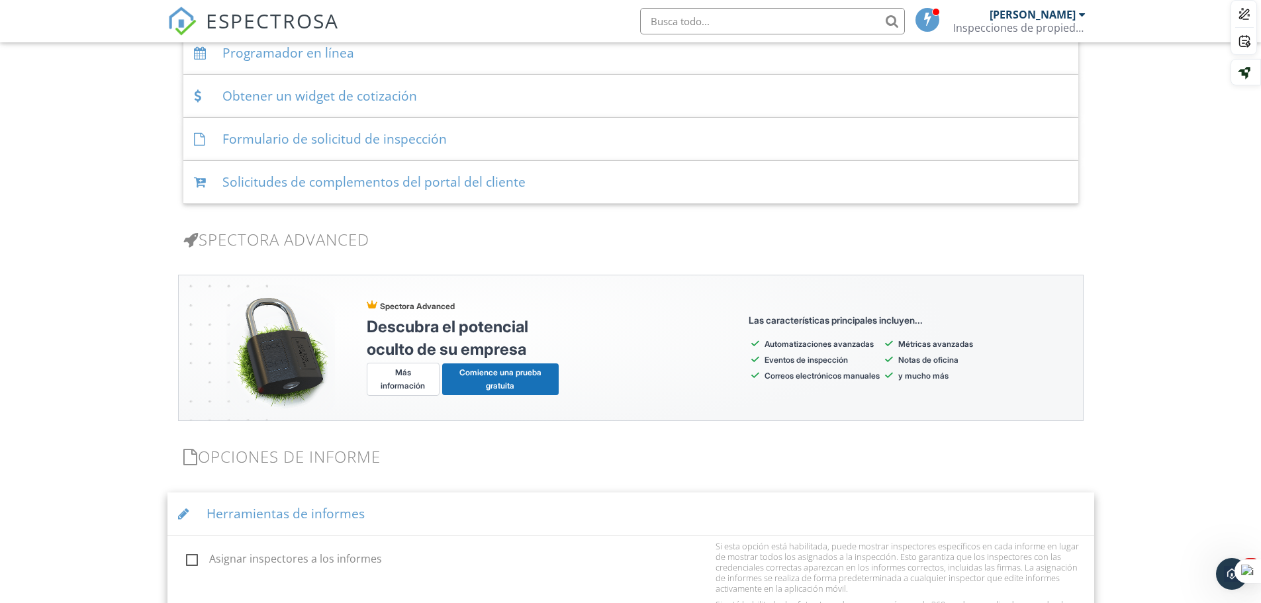
scroll to position [760, 0]
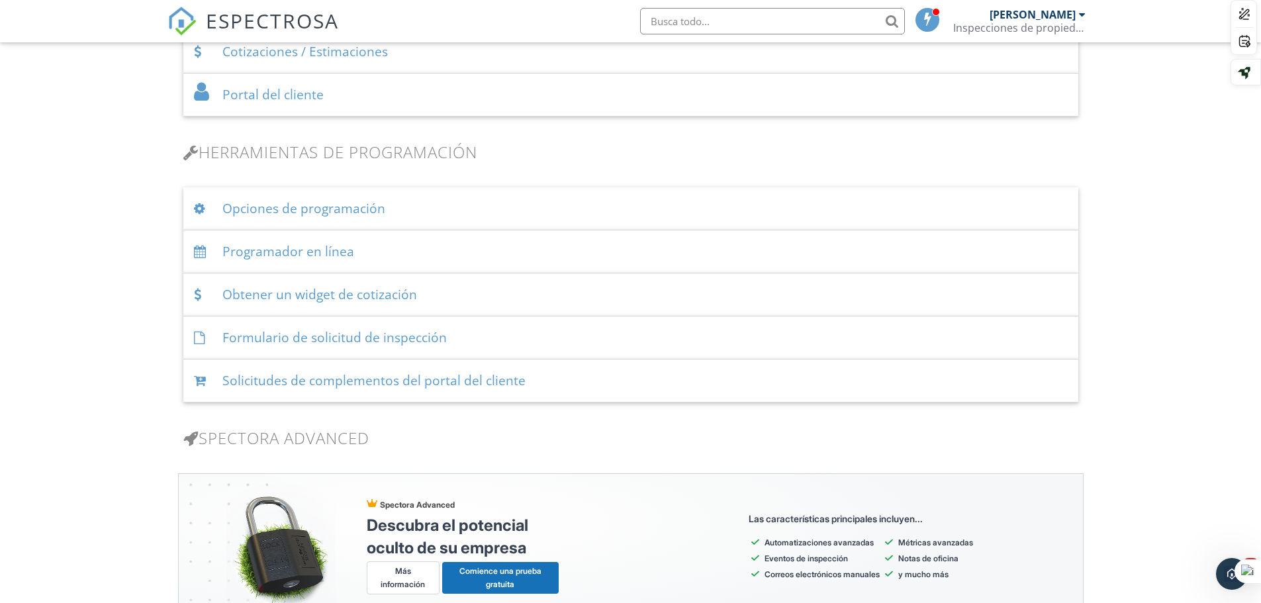
click at [312, 385] on font "Solicitudes de complementos del portal del cliente" at bounding box center [373, 380] width 303 height 18
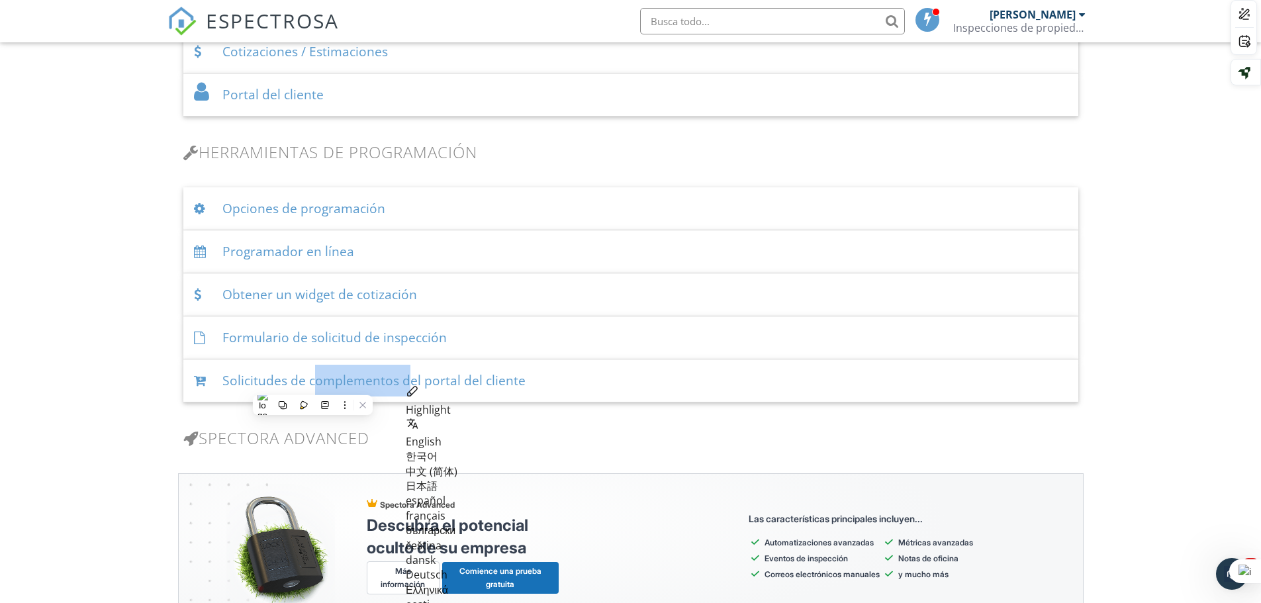
click at [275, 334] on font "Formulario de solicitud de inspección" at bounding box center [334, 337] width 224 height 18
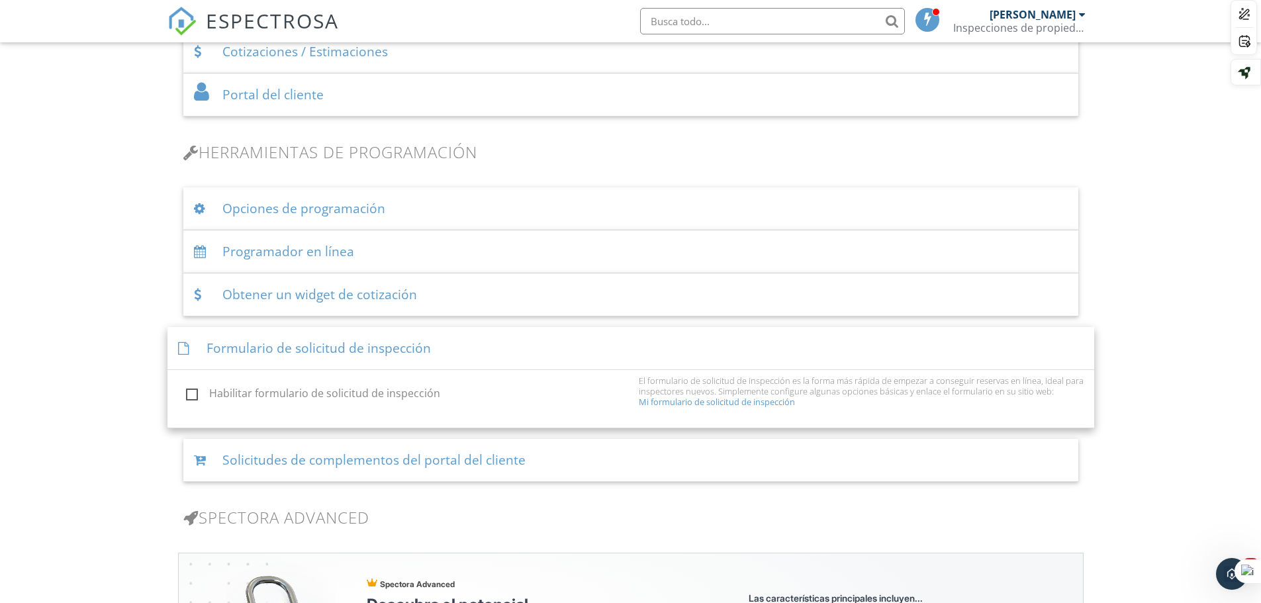
click at [311, 291] on font "Obtener un widget de cotización" at bounding box center [319, 294] width 195 height 18
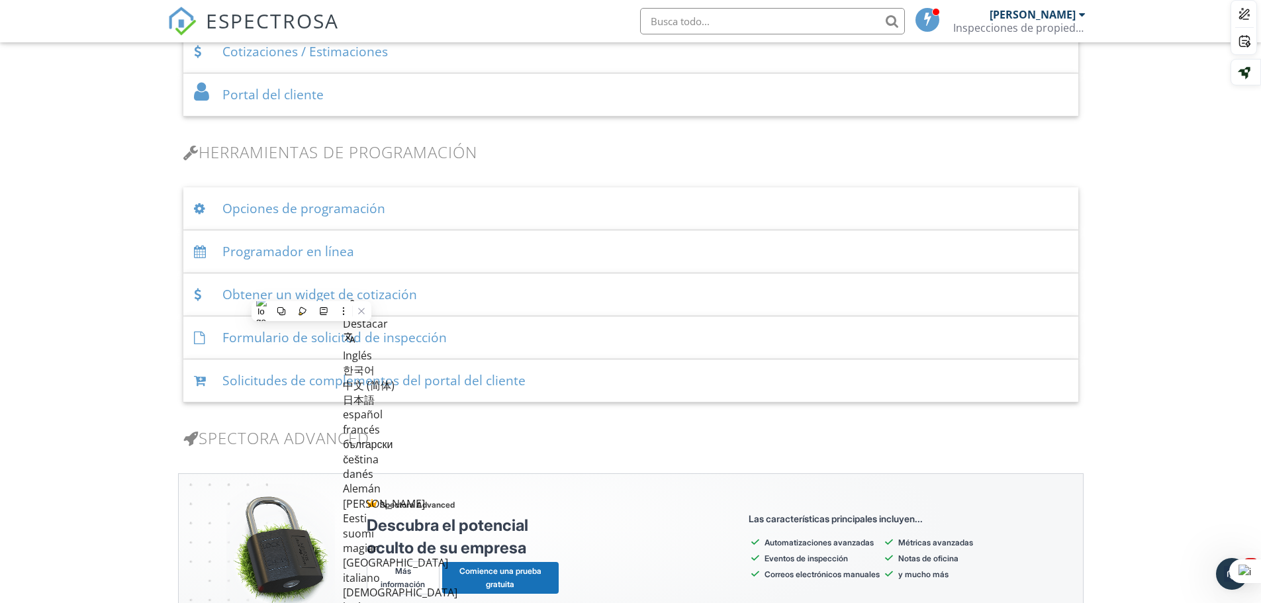
click at [355, 222] on div "Opciones de programación" at bounding box center [630, 208] width 895 height 43
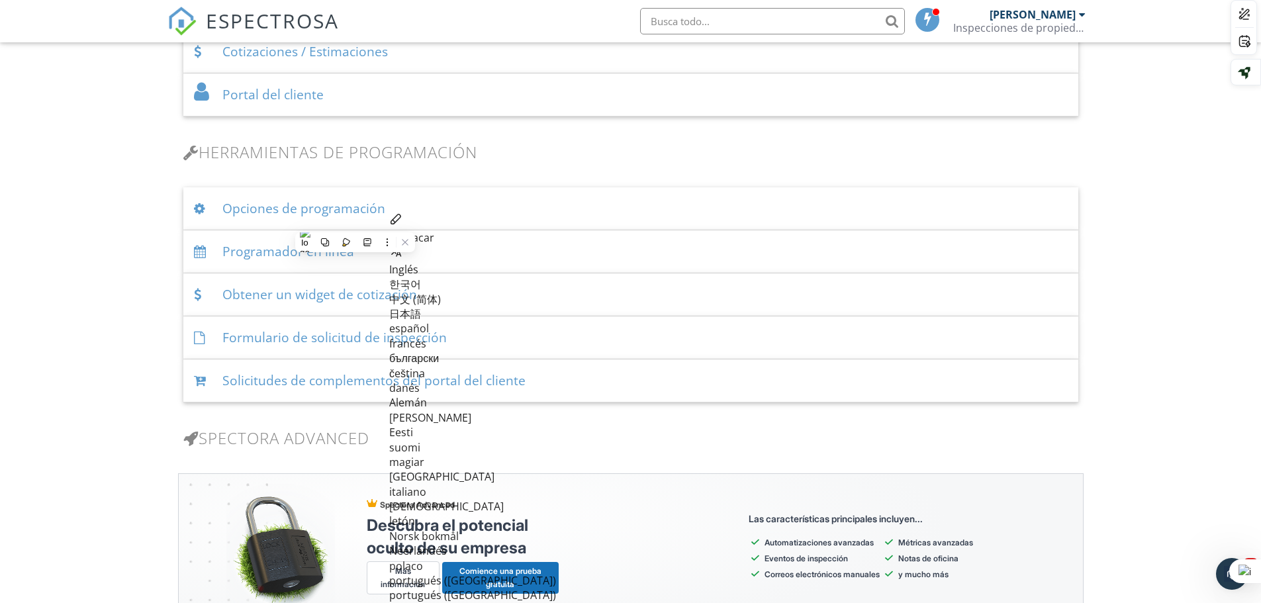
click at [264, 210] on font "Opciones de programación" at bounding box center [303, 208] width 163 height 18
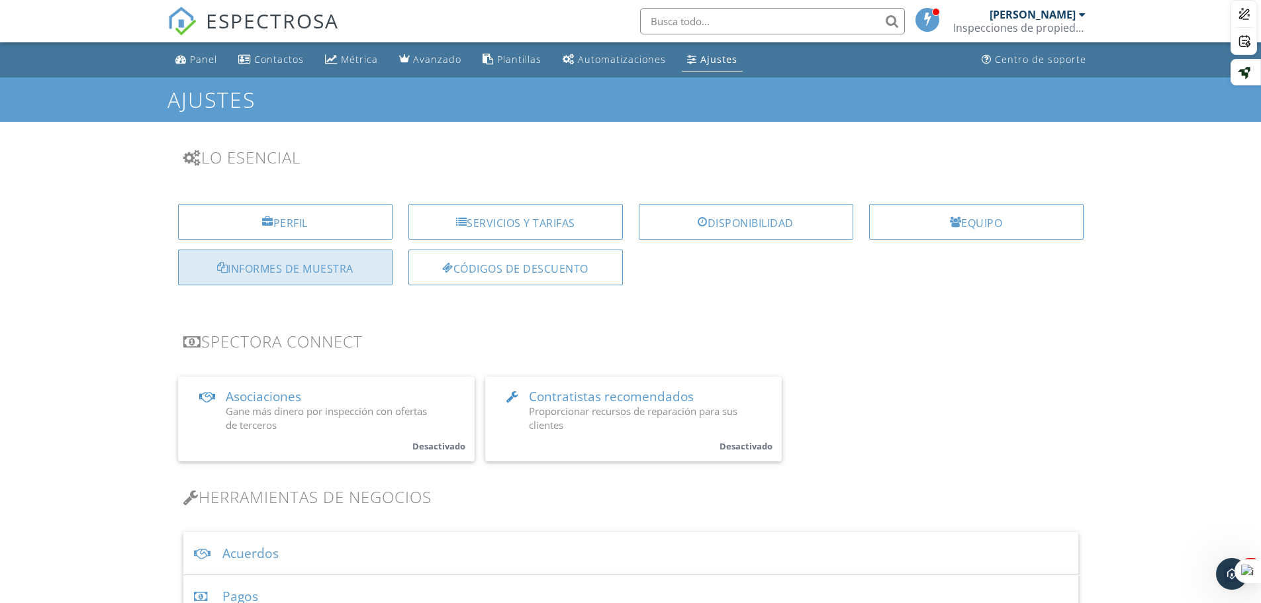
click at [339, 268] on font "Informes de muestra" at bounding box center [291, 268] width 126 height 15
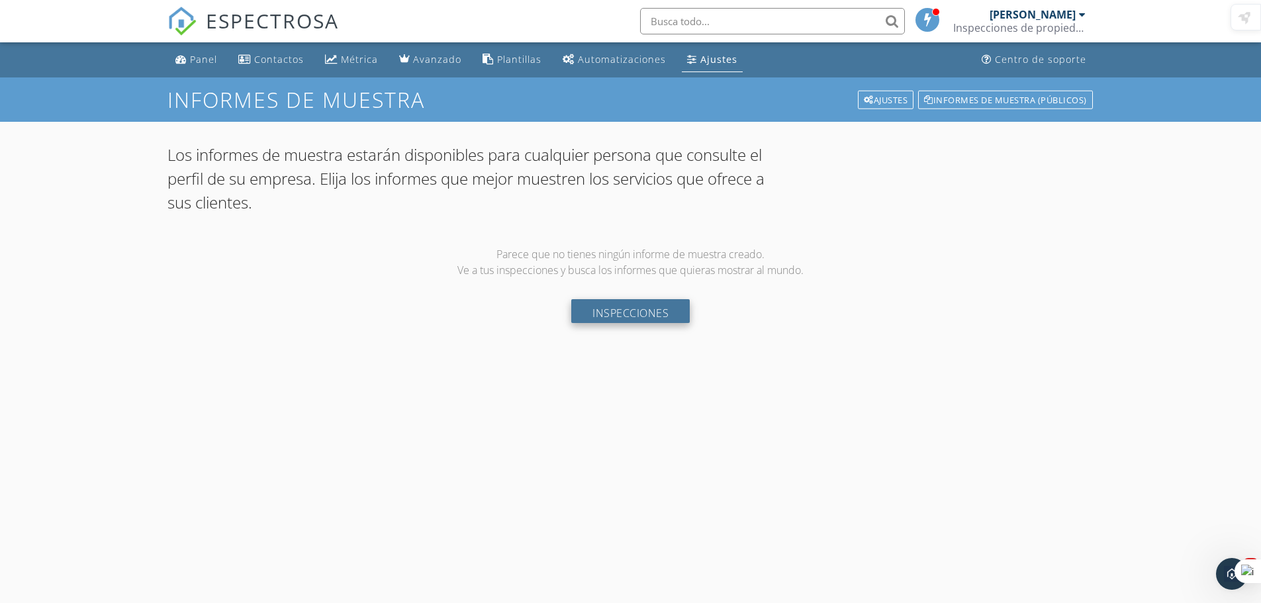
click at [666, 311] on font "Inspecciones" at bounding box center [630, 313] width 76 height 15
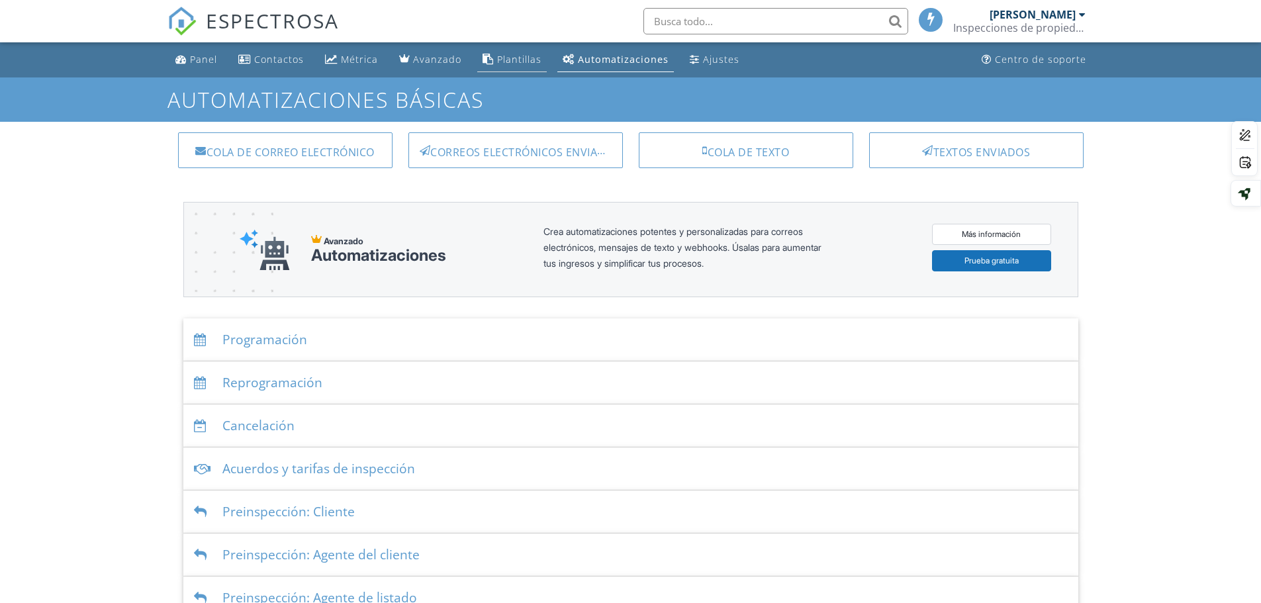
click at [520, 50] on link "Plantillas" at bounding box center [511, 60] width 69 height 24
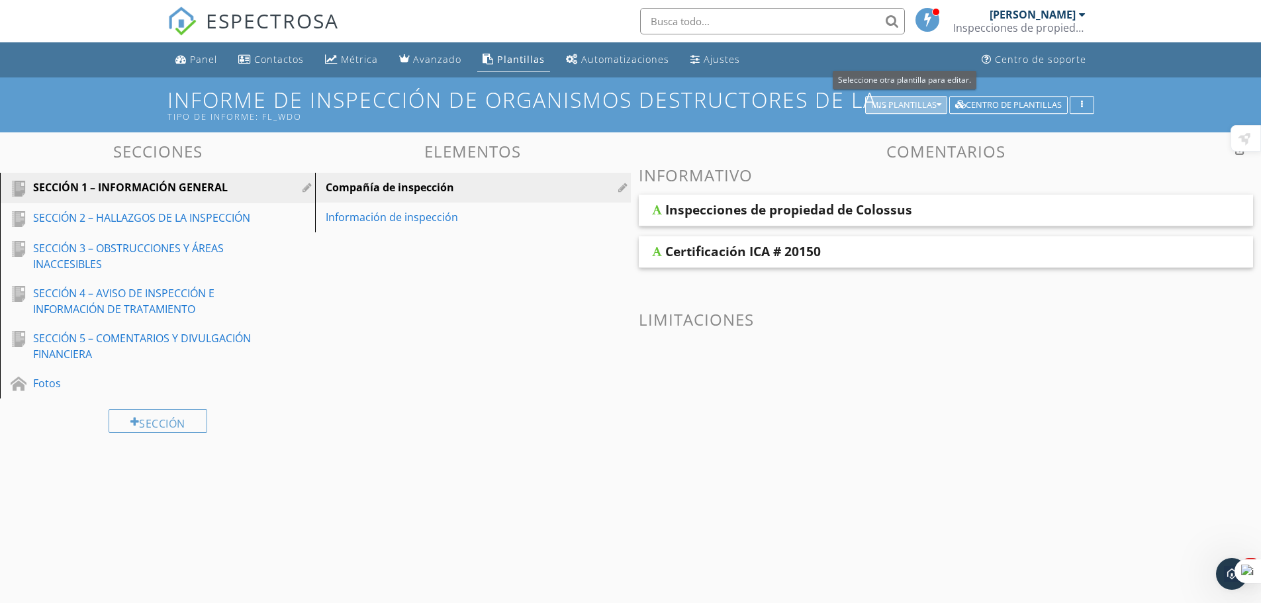
click at [905, 104] on font "Mis plantillas" at bounding box center [904, 105] width 66 height 12
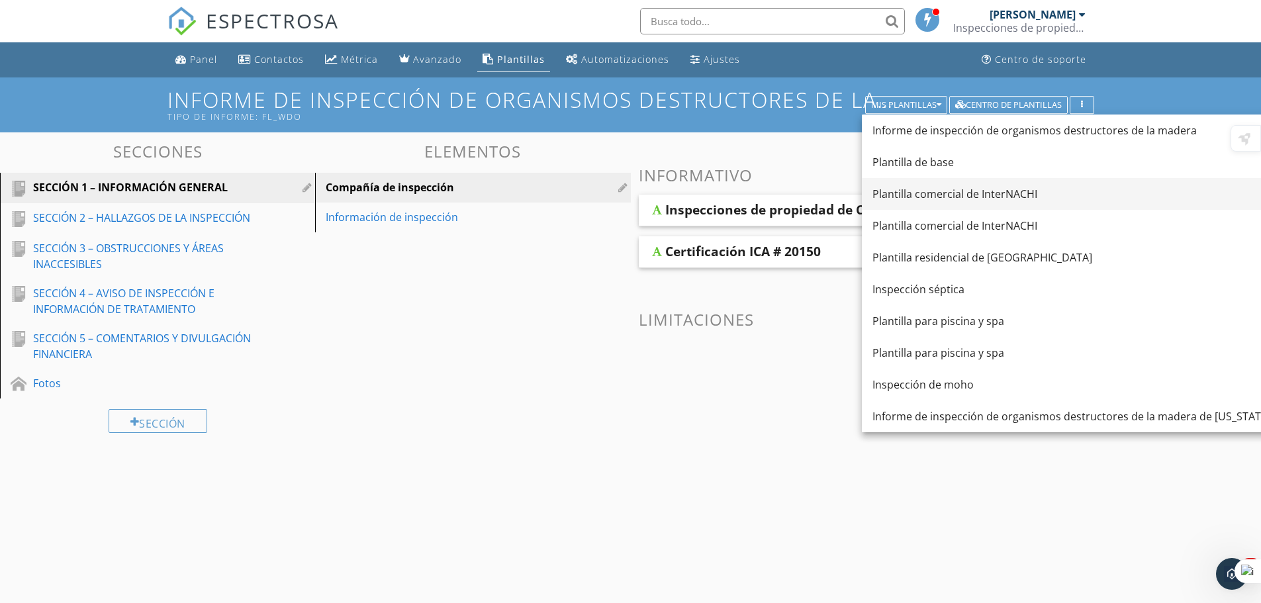
click at [945, 193] on font "Plantilla comercial de InterNACHI" at bounding box center [954, 194] width 165 height 15
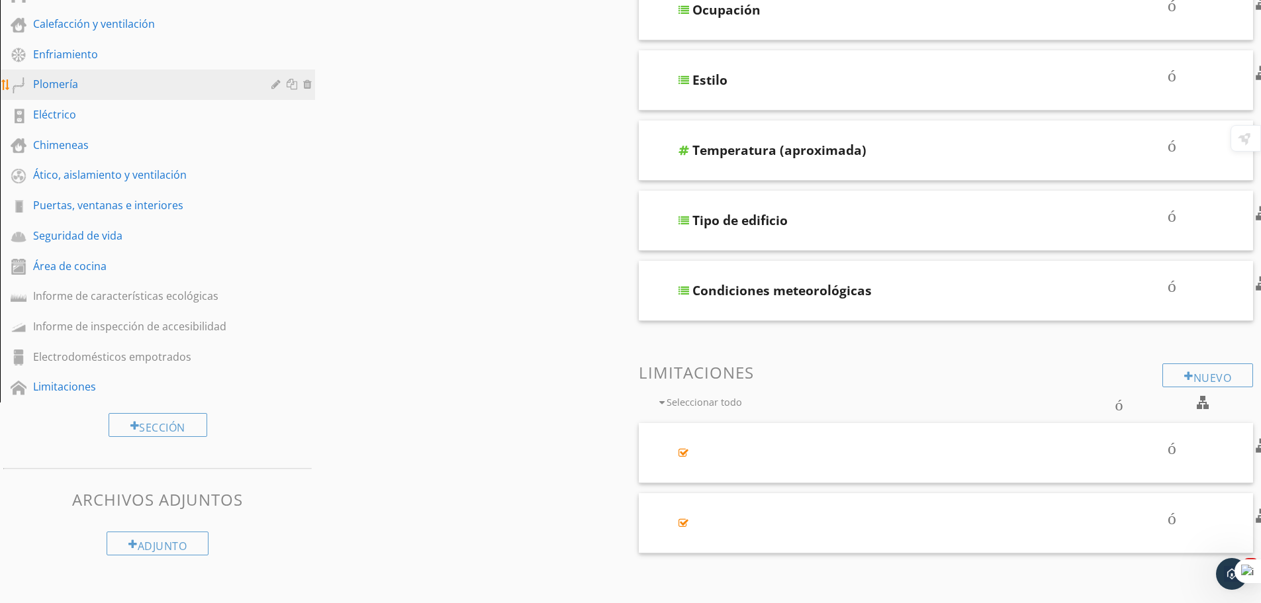
scroll to position [310, 0]
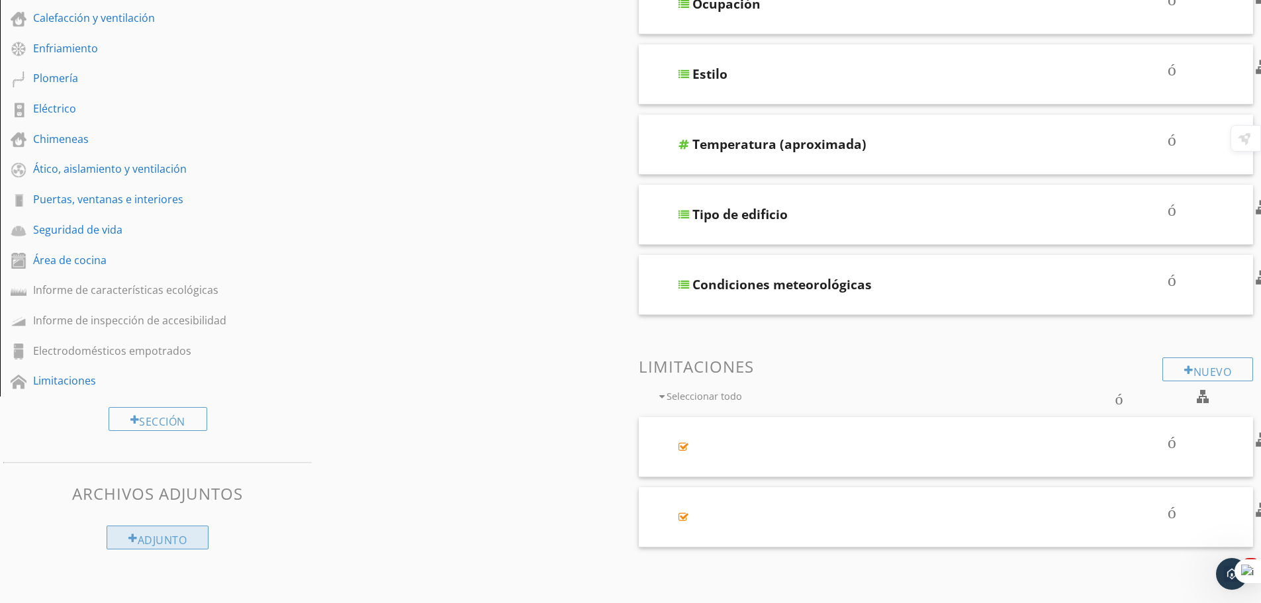
click at [173, 539] on font "Adjunto" at bounding box center [163, 540] width 50 height 15
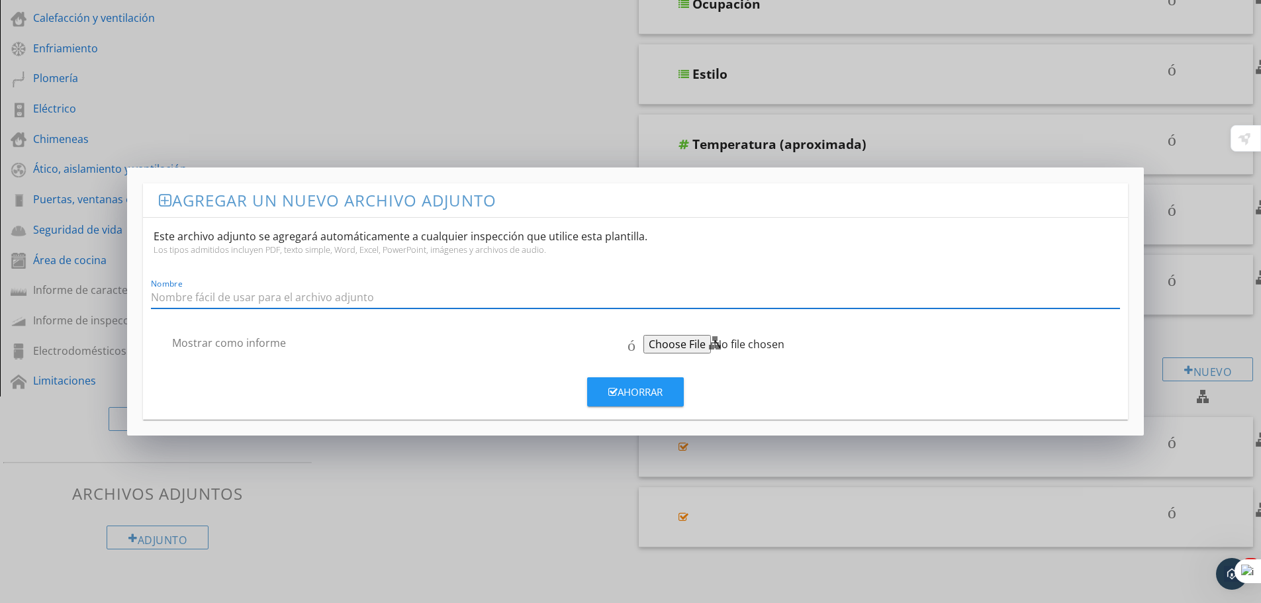
click at [468, 553] on div "Agregar un nuevo archivo adjunto flecha_abajo_del_teclado Este archivo adjunto …" at bounding box center [630, 301] width 1261 height 603
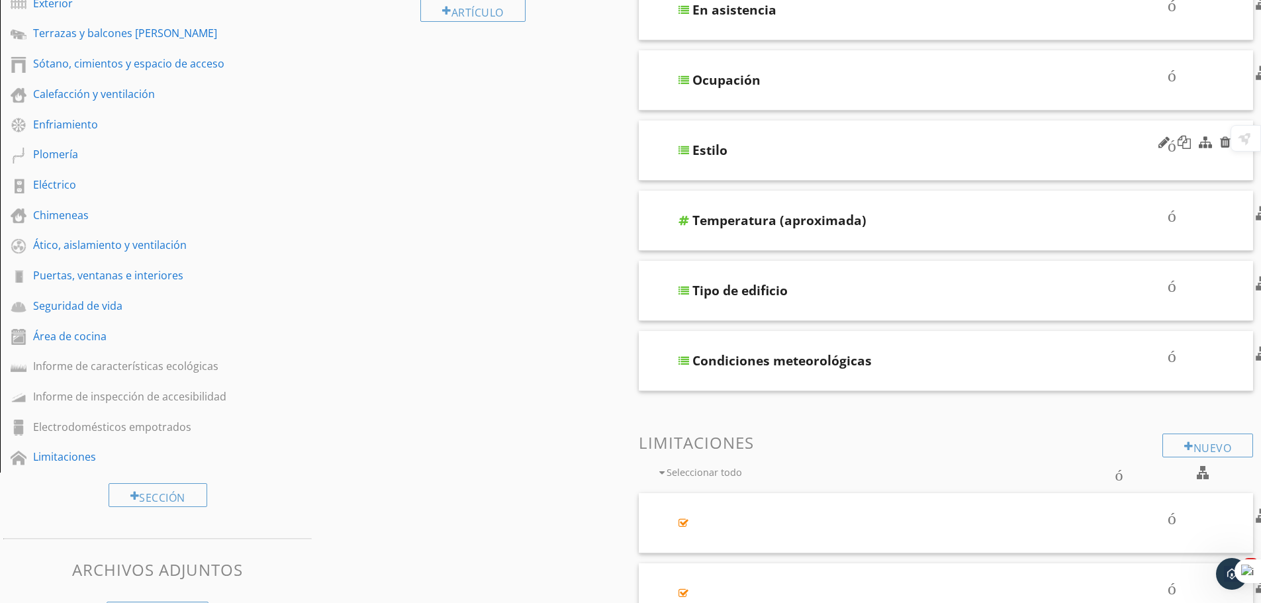
scroll to position [0, 0]
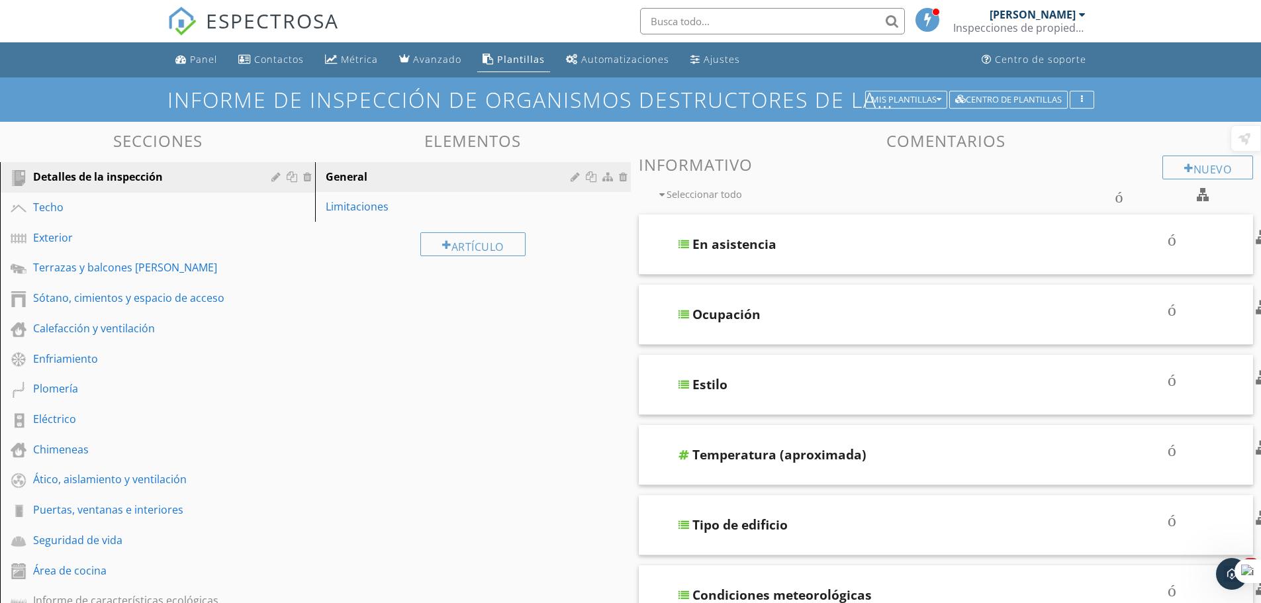
click at [1082, 17] on div at bounding box center [1082, 14] width 7 height 11
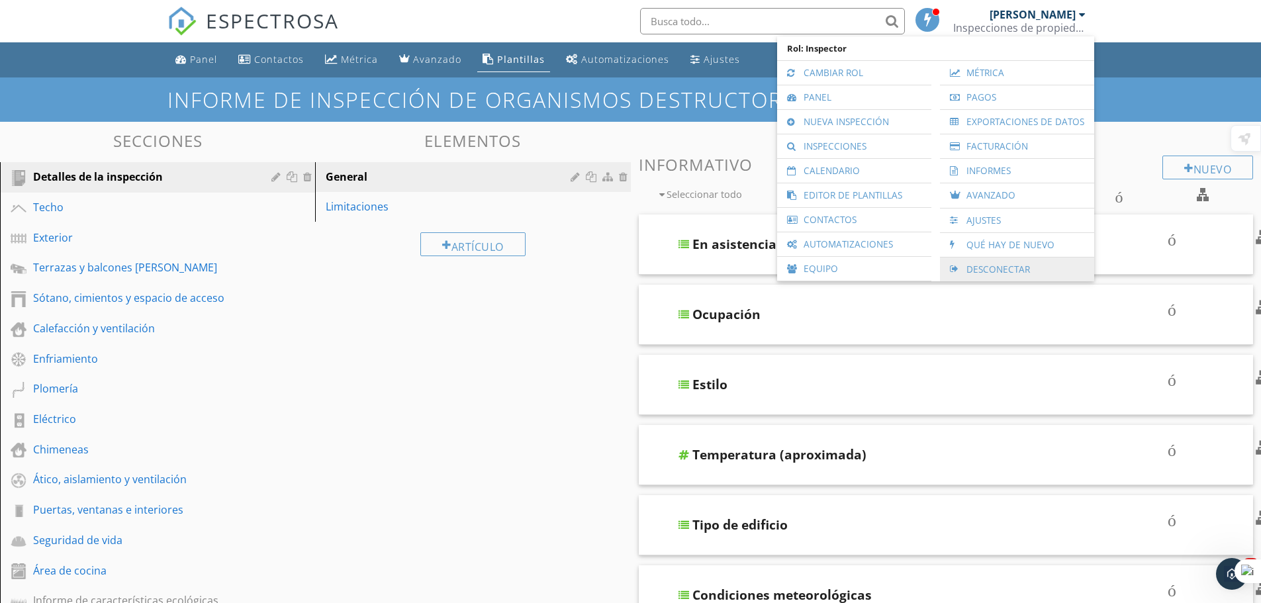
click at [993, 265] on font "Desconectar" at bounding box center [998, 269] width 64 height 13
